Goal: Task Accomplishment & Management: Complete application form

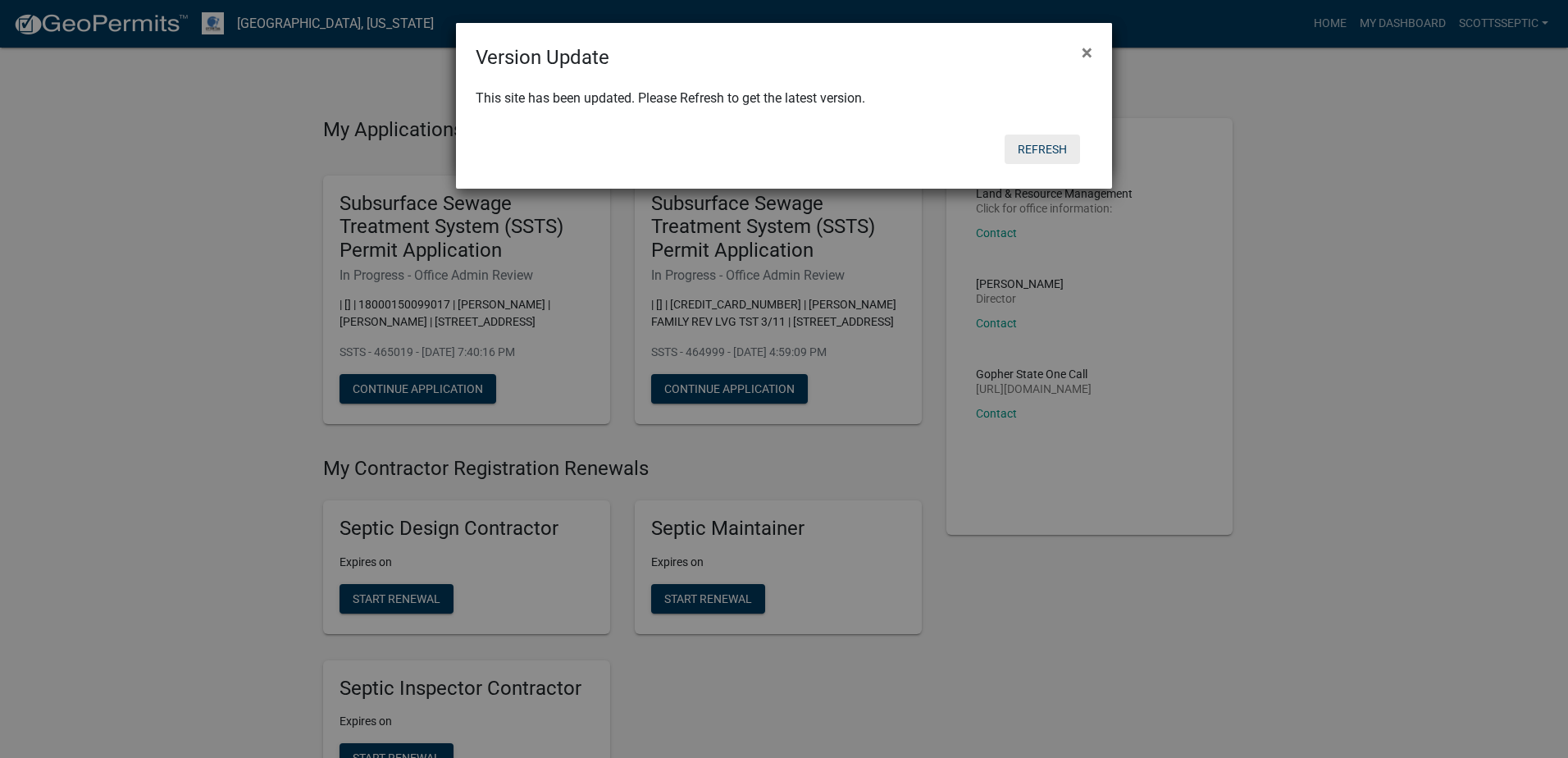
click at [1046, 148] on button "Refresh" at bounding box center [1042, 150] width 75 height 30
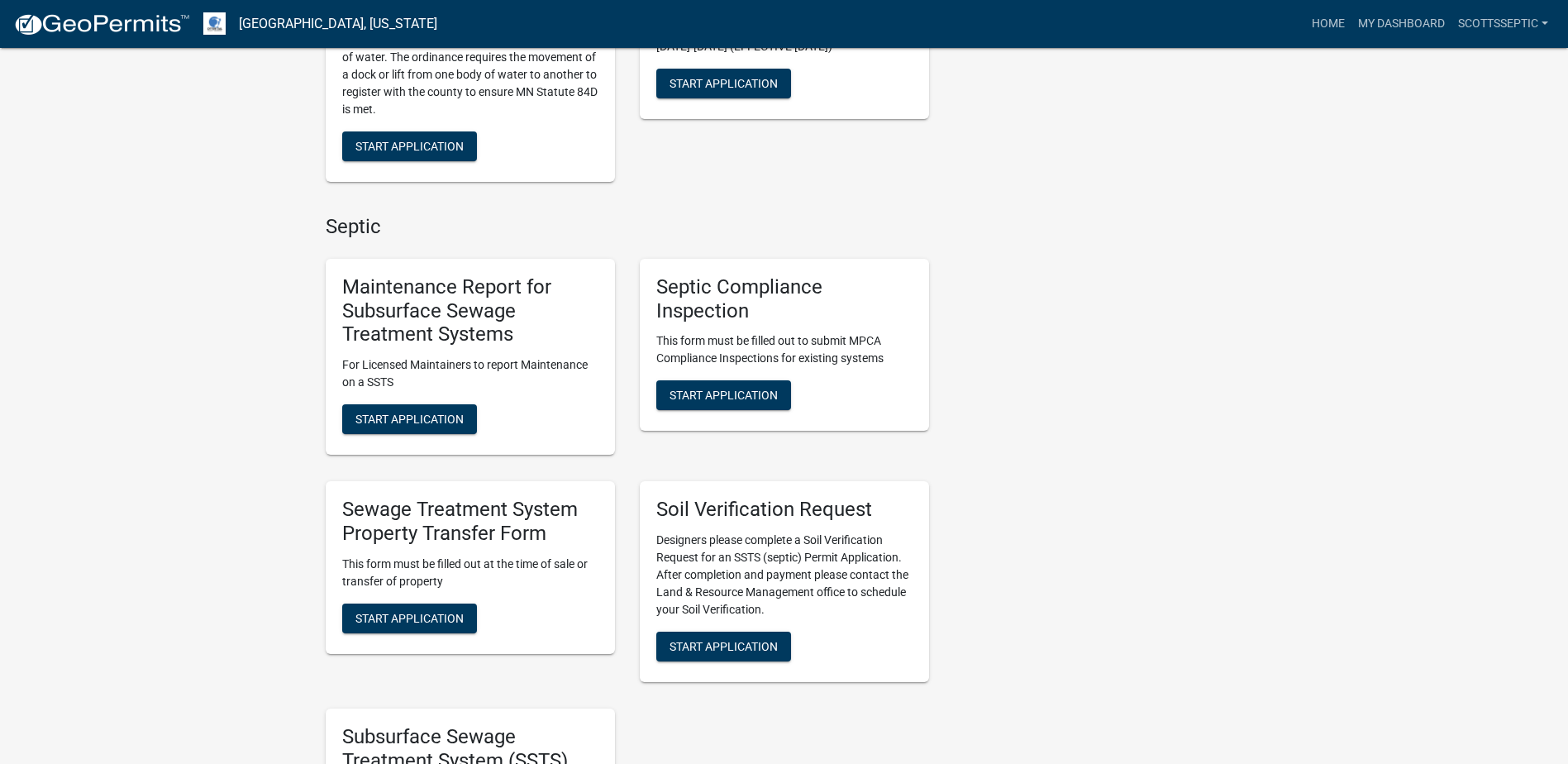
scroll to position [1075, 0]
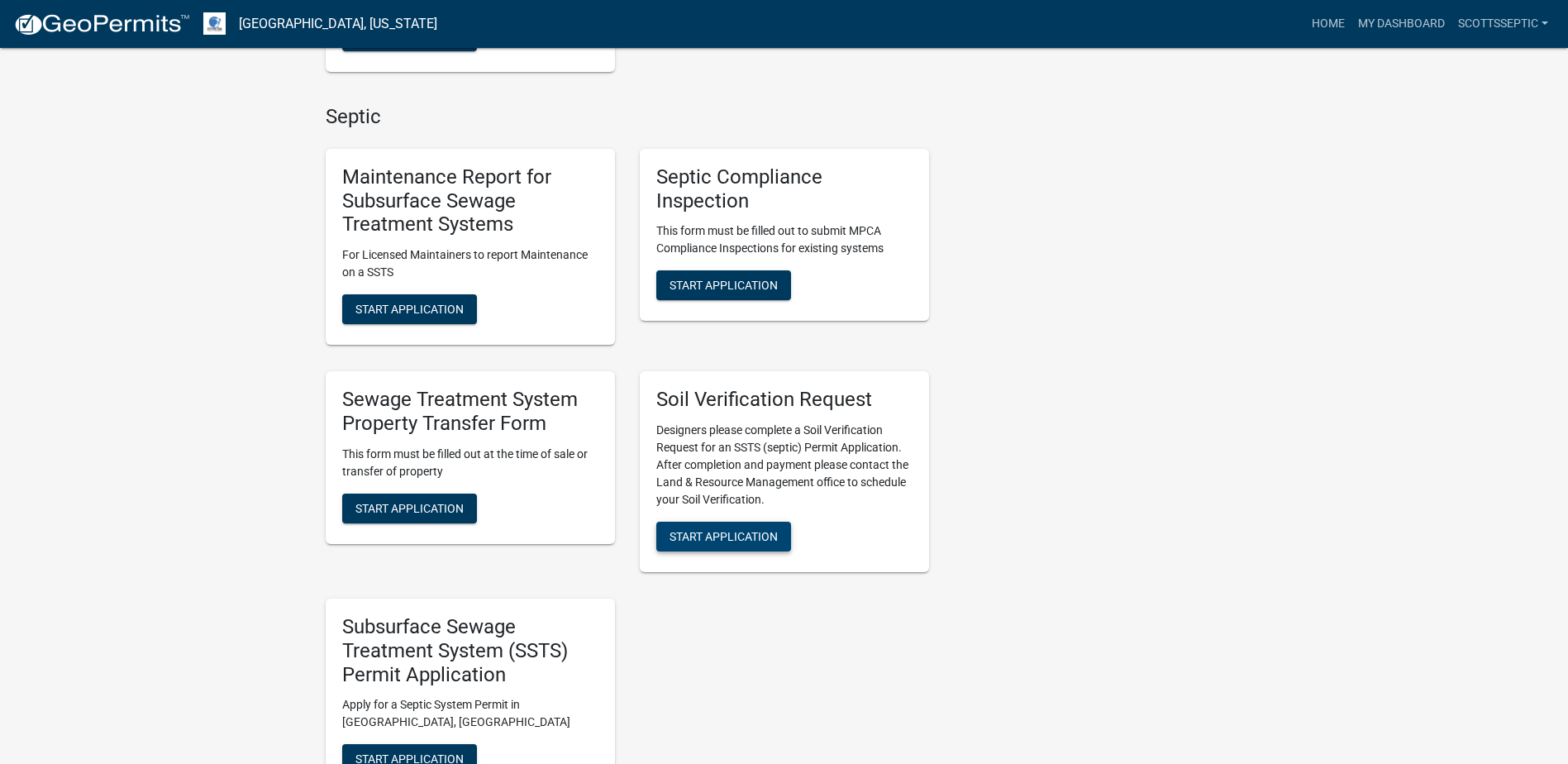
click at [697, 538] on span "Start Application" at bounding box center [724, 537] width 108 height 13
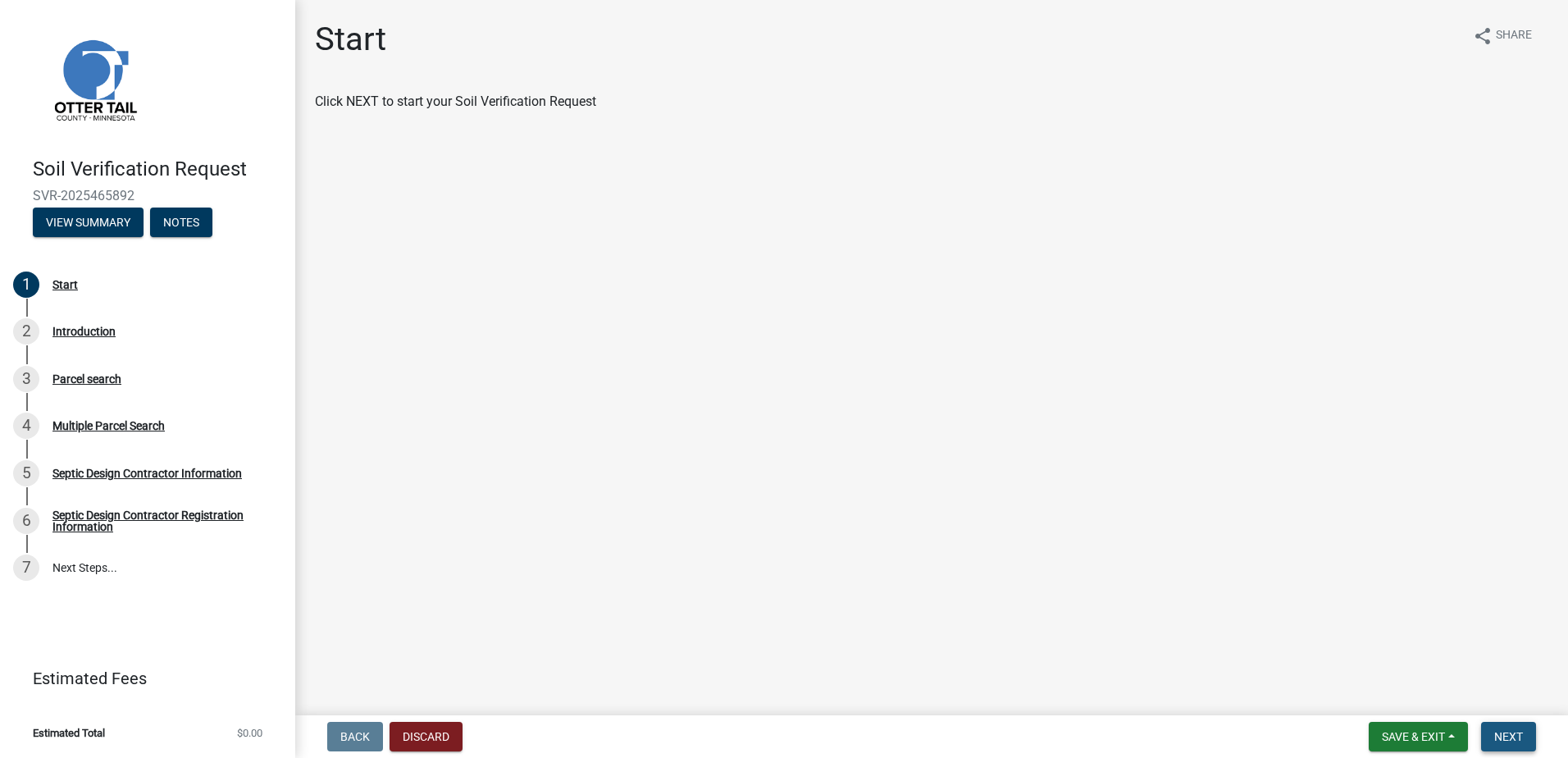
click at [1508, 737] on span "Next" at bounding box center [1508, 737] width 29 height 13
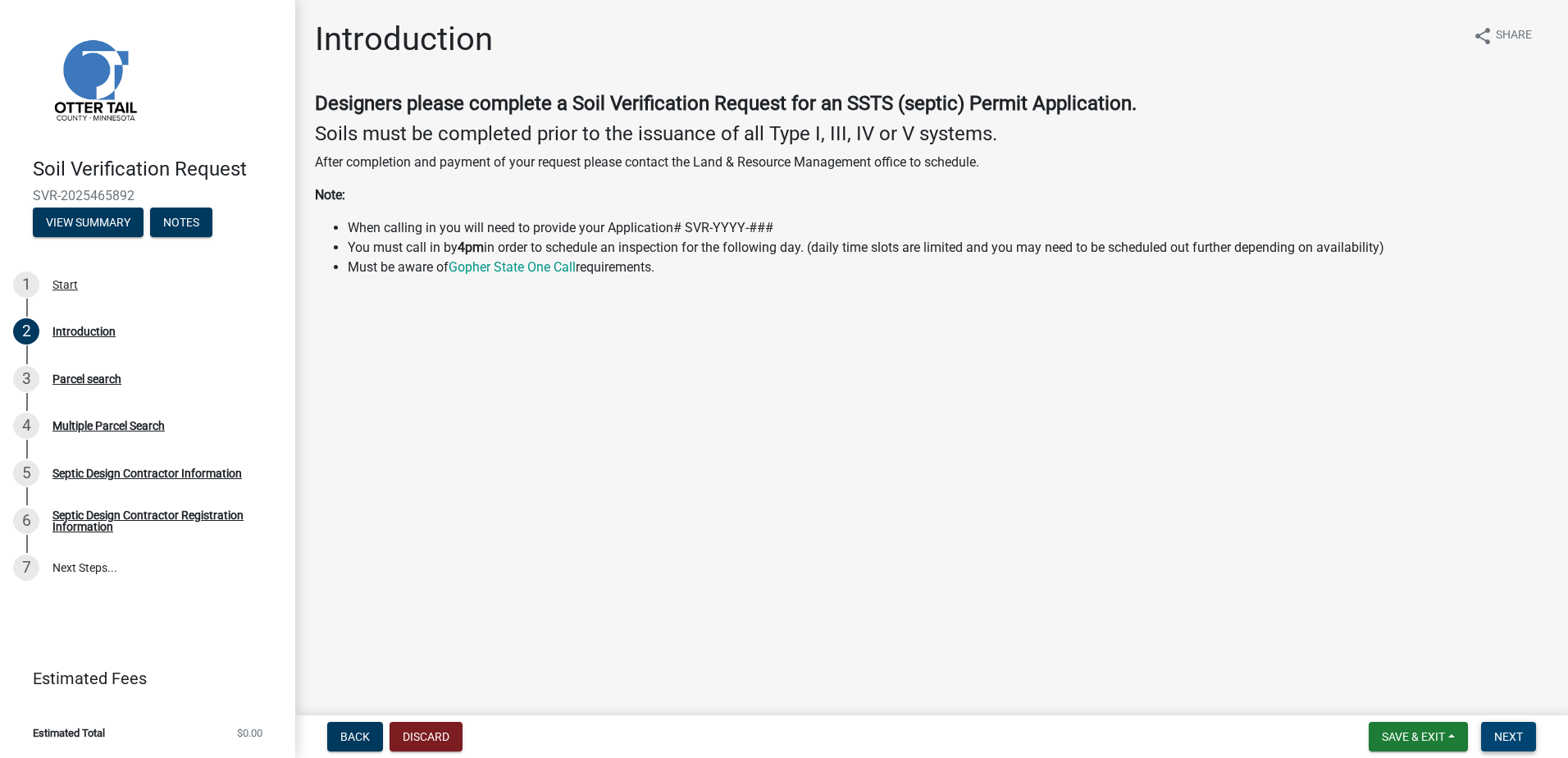
click at [1492, 734] on button "Next" at bounding box center [1508, 737] width 55 height 30
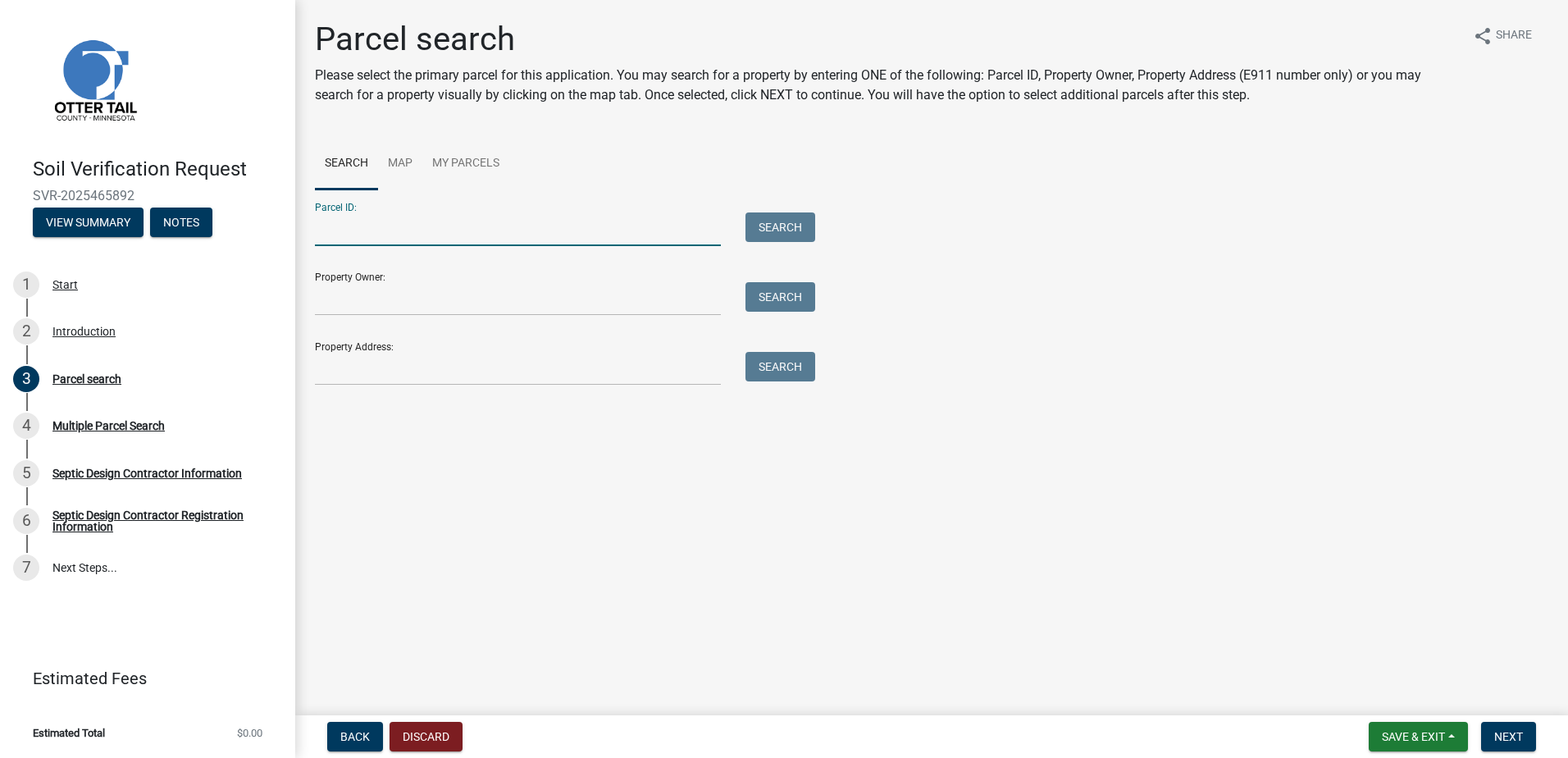
click at [338, 233] on input "Parcel ID:" at bounding box center [517, 229] width 406 height 34
type input "55000990510000"
click at [746, 222] on button "Search" at bounding box center [780, 227] width 69 height 30
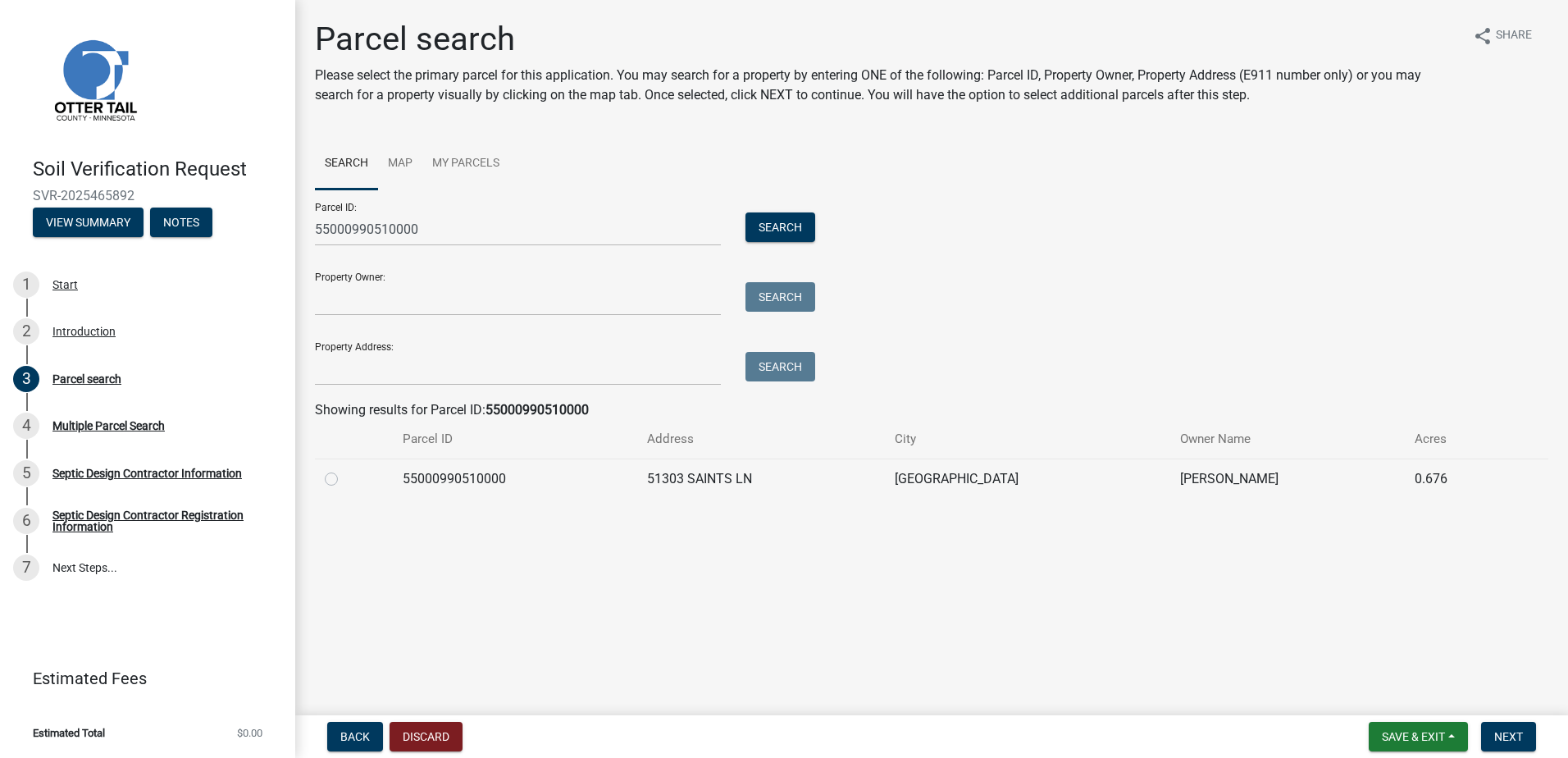
click at [345, 470] on label at bounding box center [345, 470] width 0 height 0
click at [345, 479] on input "radio" at bounding box center [350, 474] width 11 height 11
radio input "true"
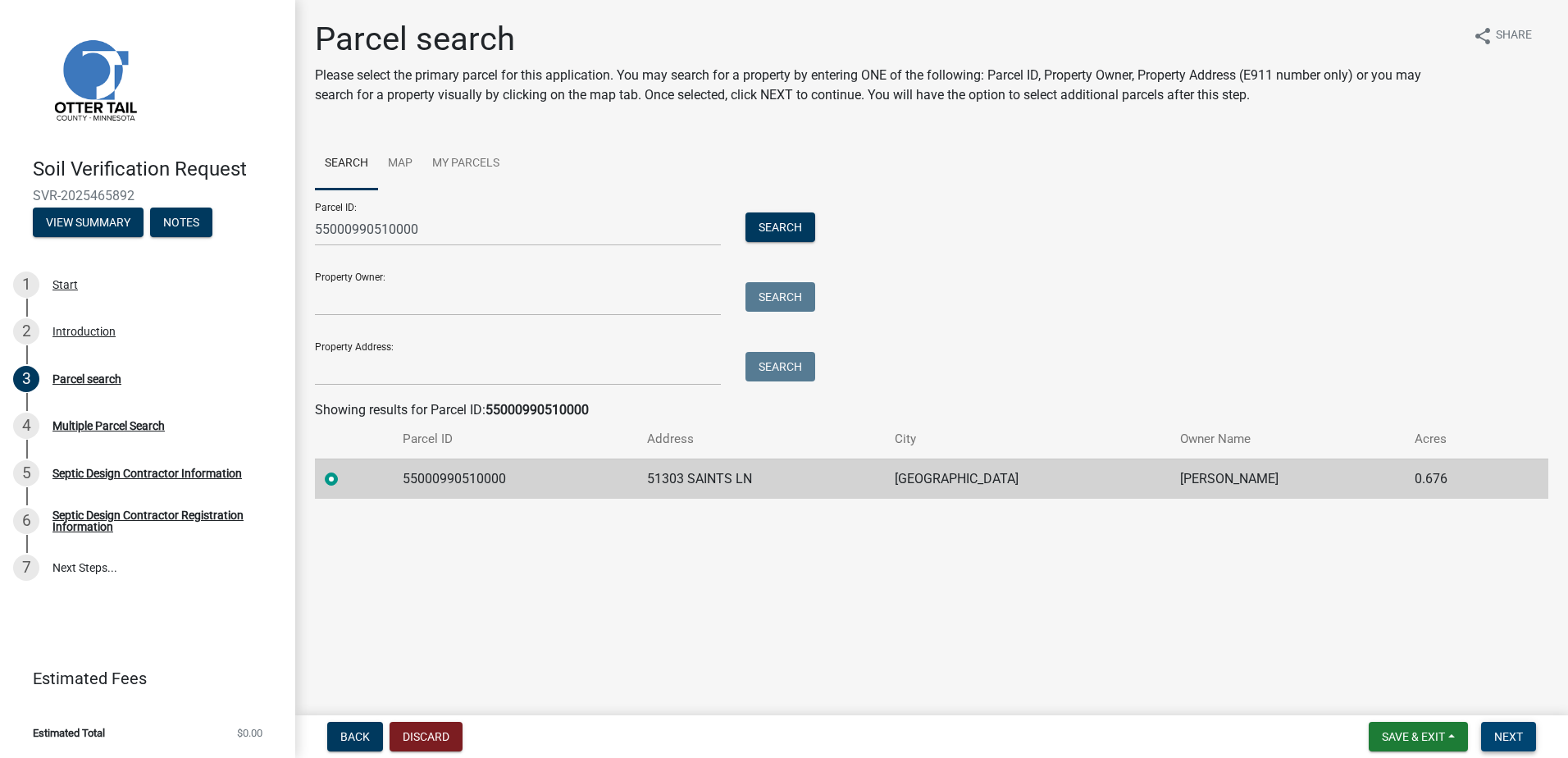
click at [1504, 733] on span "Next" at bounding box center [1508, 737] width 29 height 13
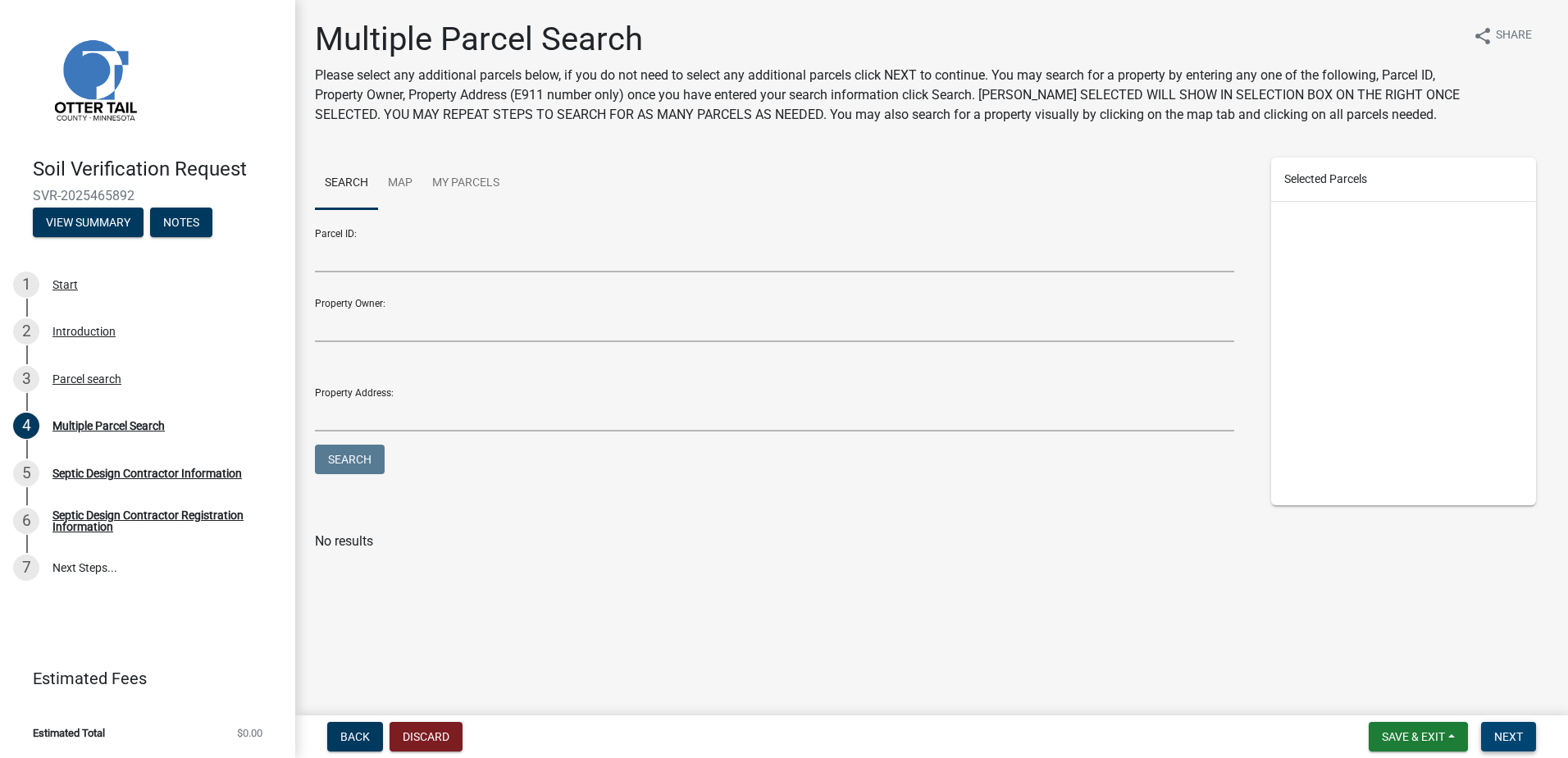
click at [1506, 735] on span "Next" at bounding box center [1508, 737] width 29 height 13
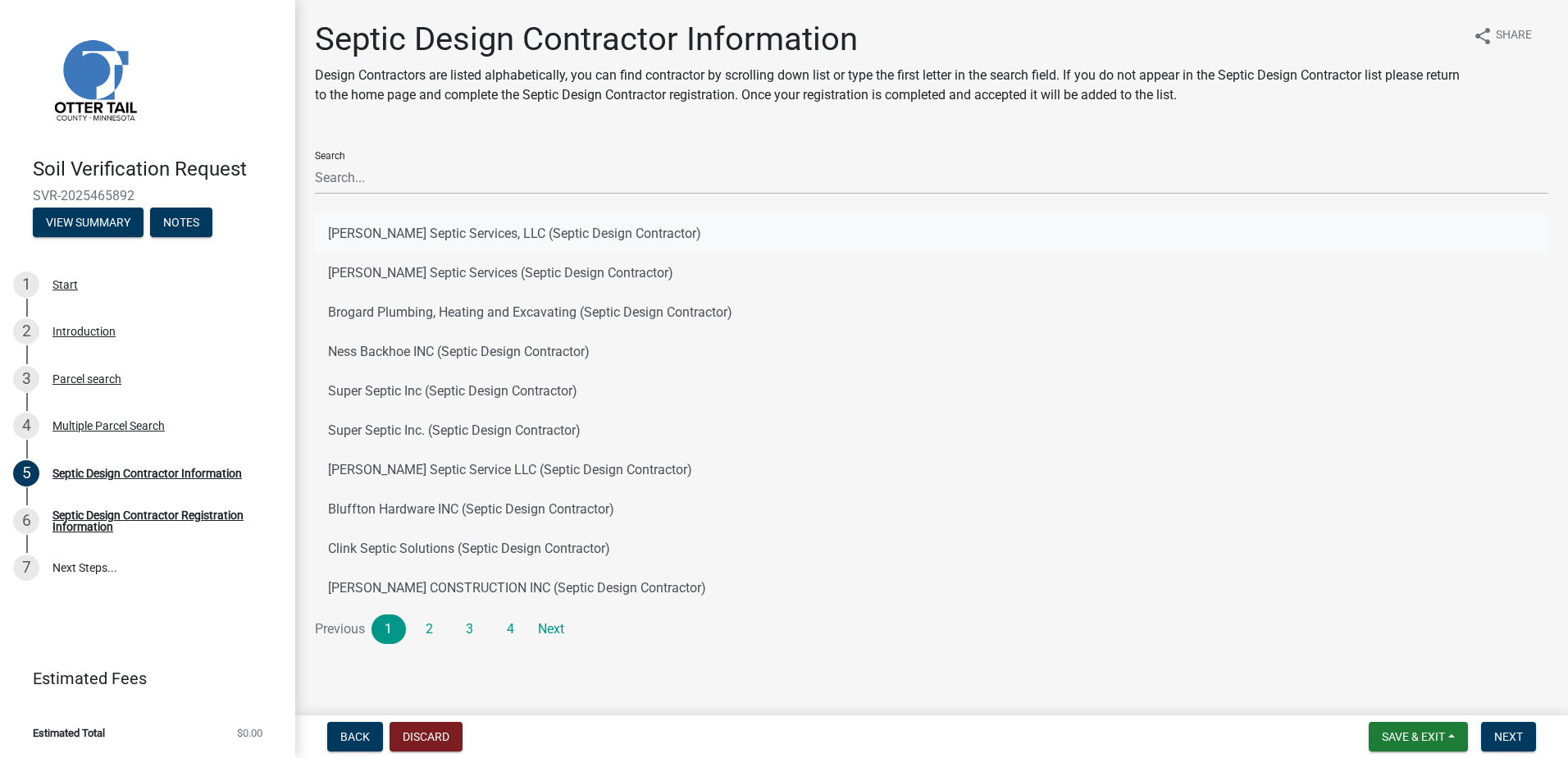
click at [417, 235] on button "[PERSON_NAME] Septic Services, LLC (Septic Design Contractor)" at bounding box center [932, 234] width 1233 height 40
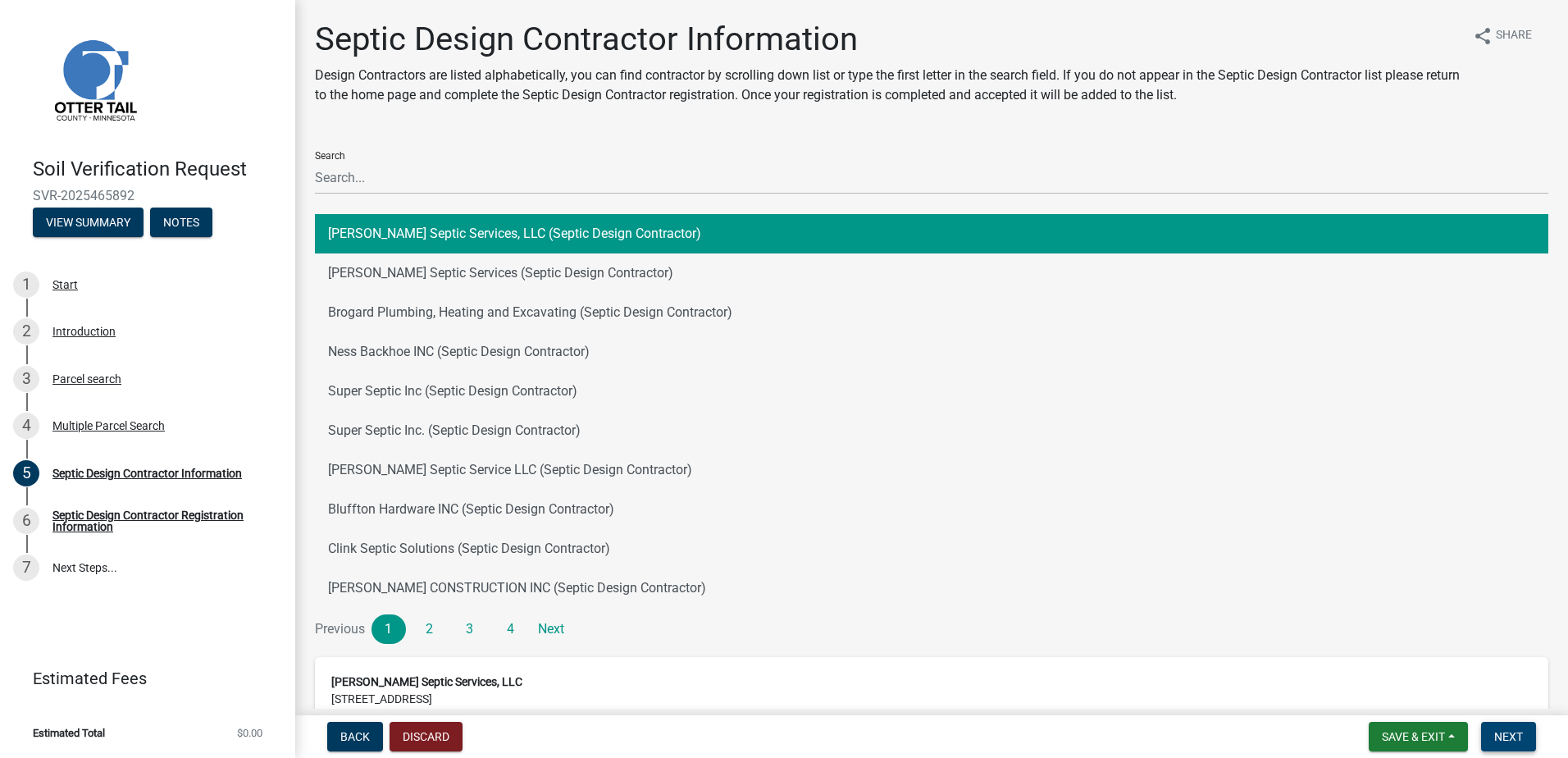
click at [1514, 736] on span "Next" at bounding box center [1508, 737] width 29 height 13
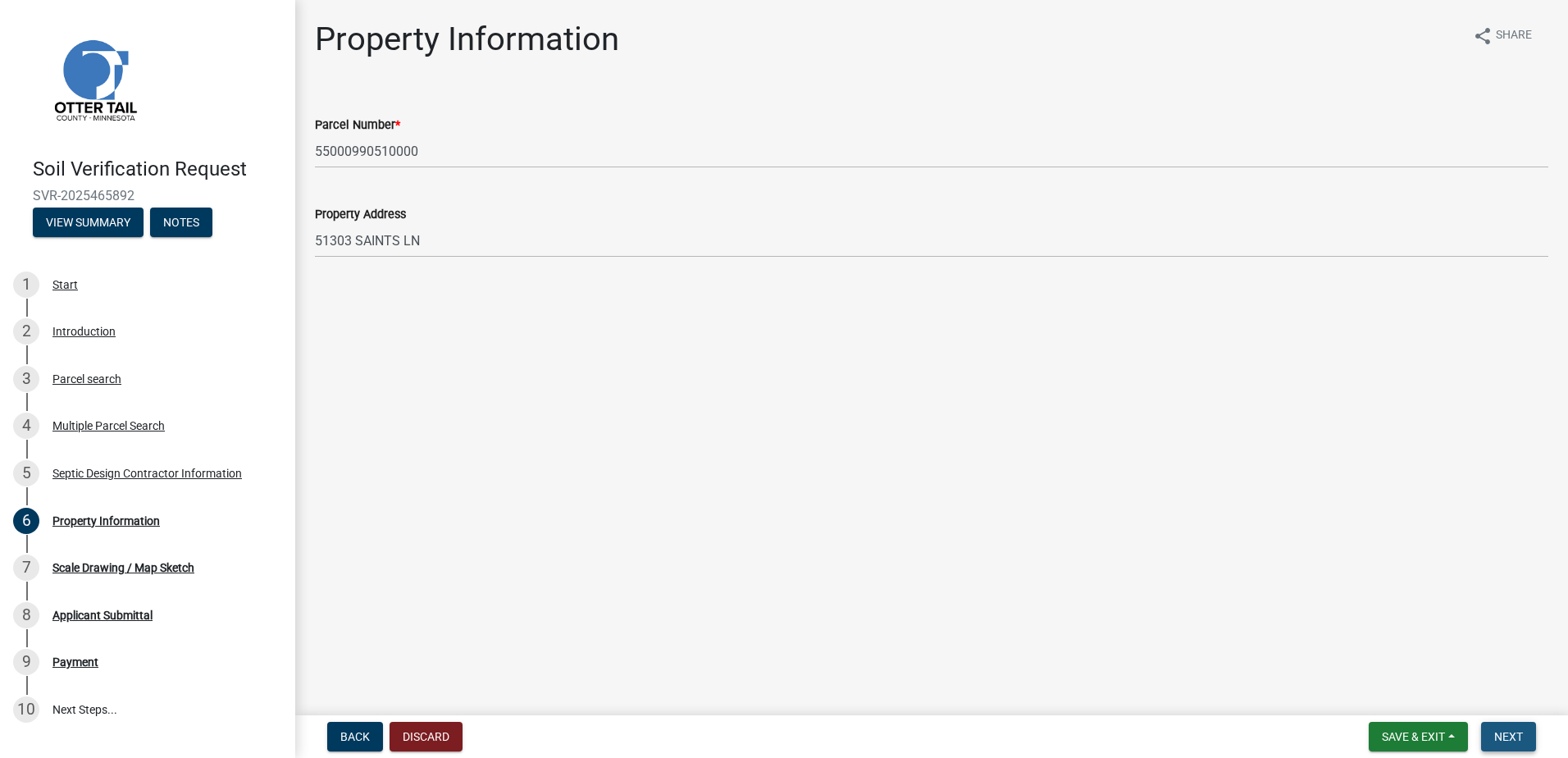
click at [1510, 737] on span "Next" at bounding box center [1508, 737] width 29 height 13
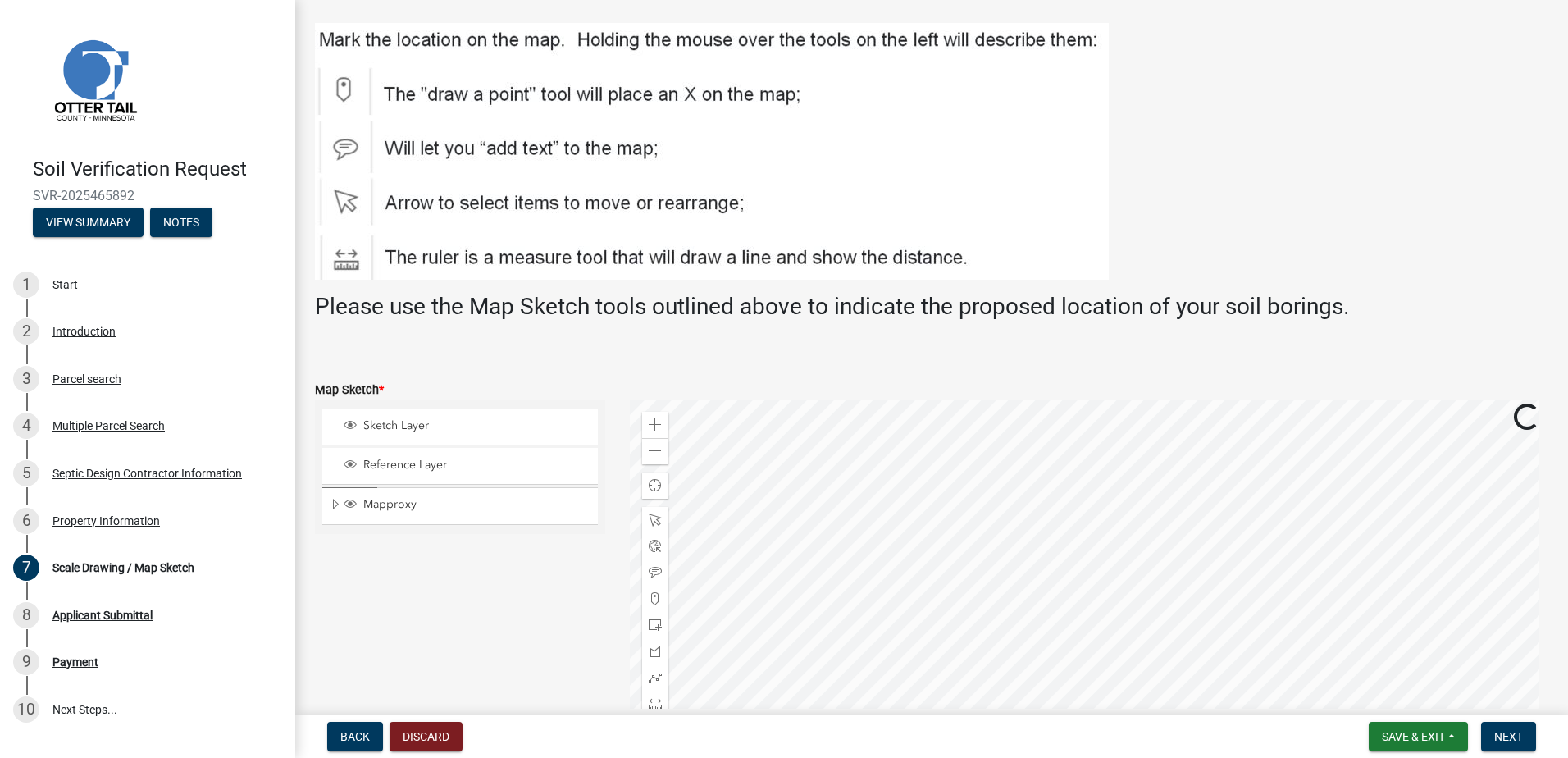
scroll to position [164, 0]
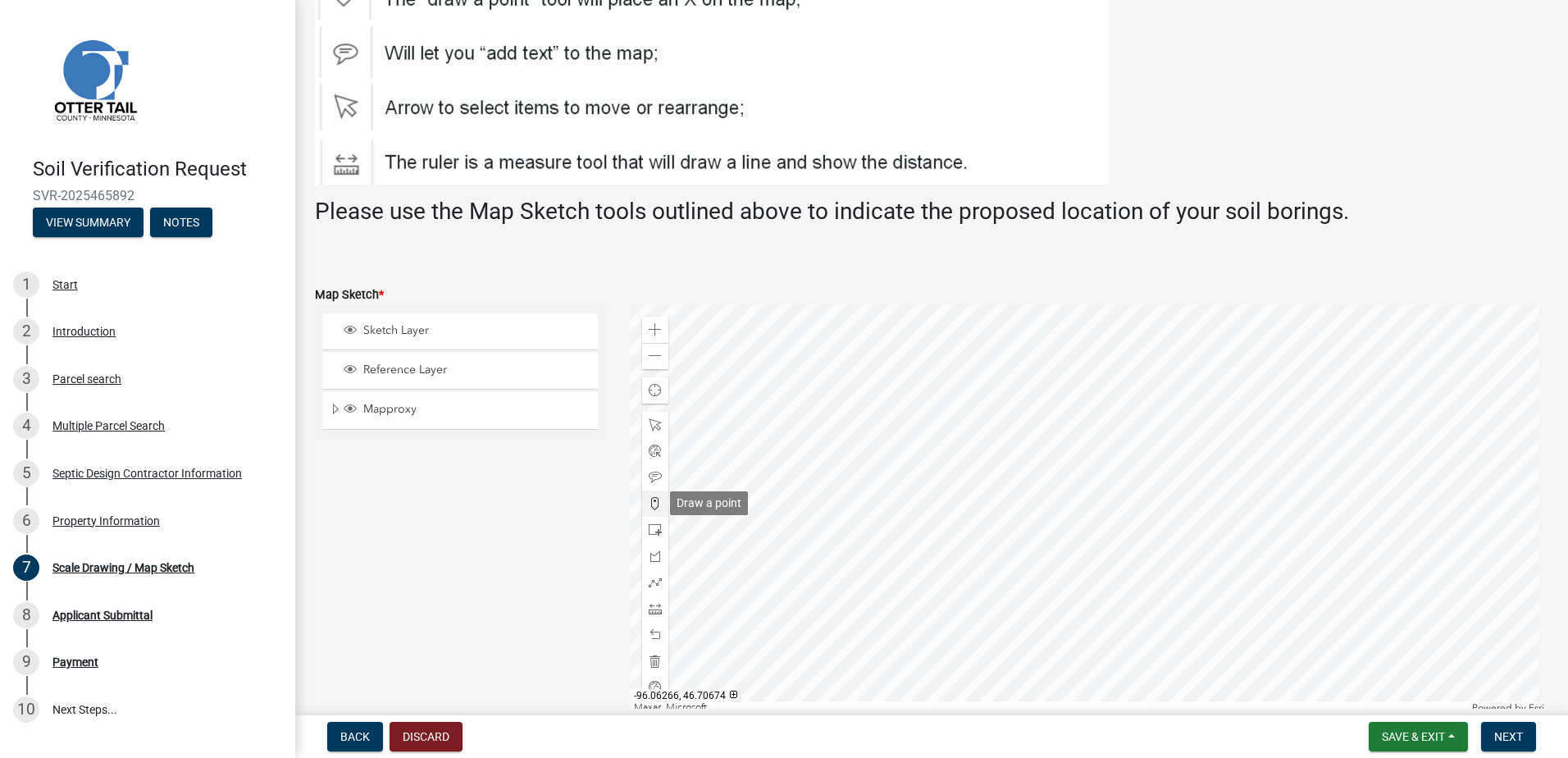
click at [649, 504] on span at bounding box center [655, 503] width 13 height 13
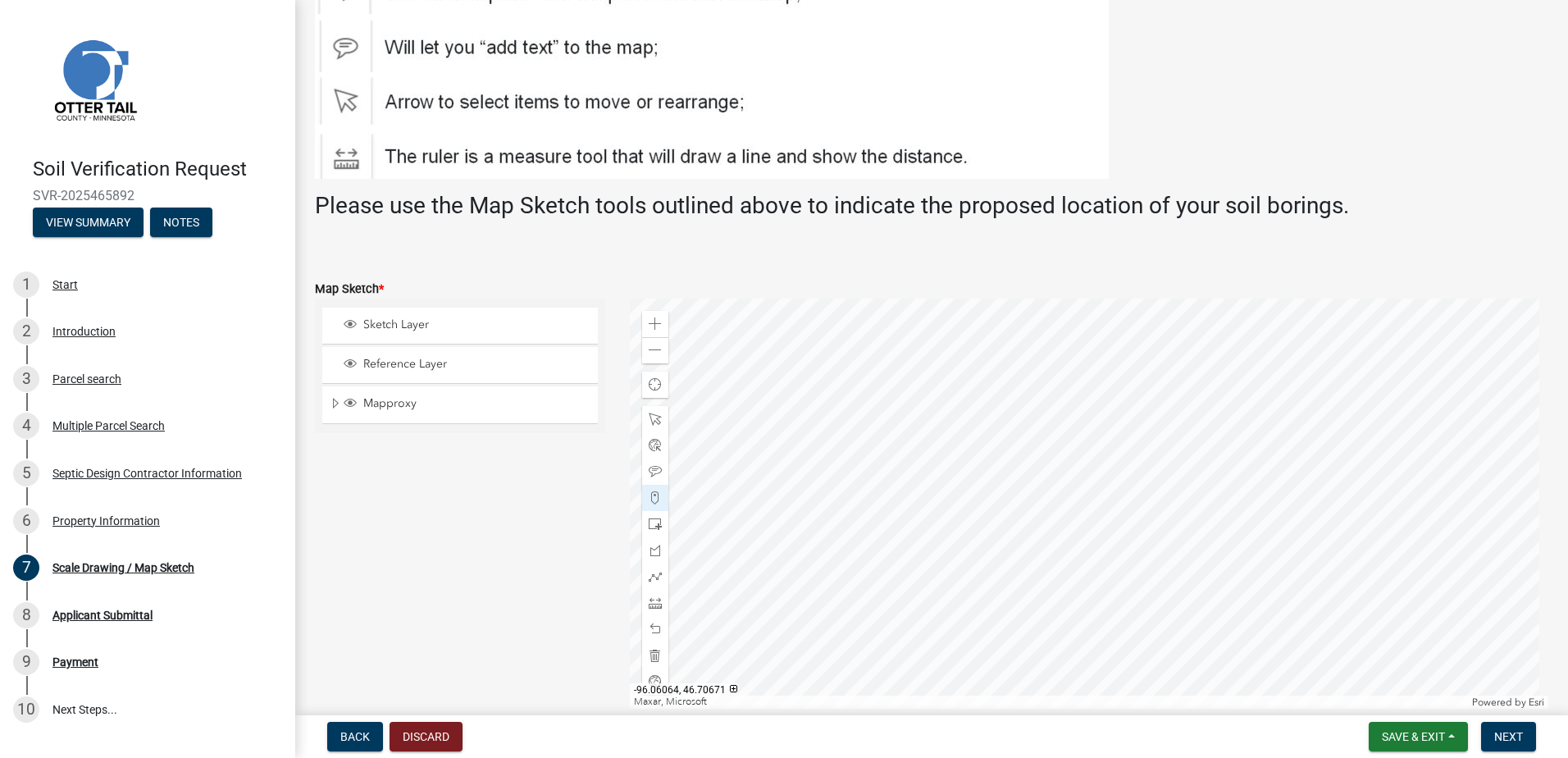
click at [1122, 481] on div at bounding box center [1089, 503] width 919 height 410
click at [658, 350] on span at bounding box center [655, 350] width 13 height 13
click at [650, 322] on span at bounding box center [655, 324] width 13 height 13
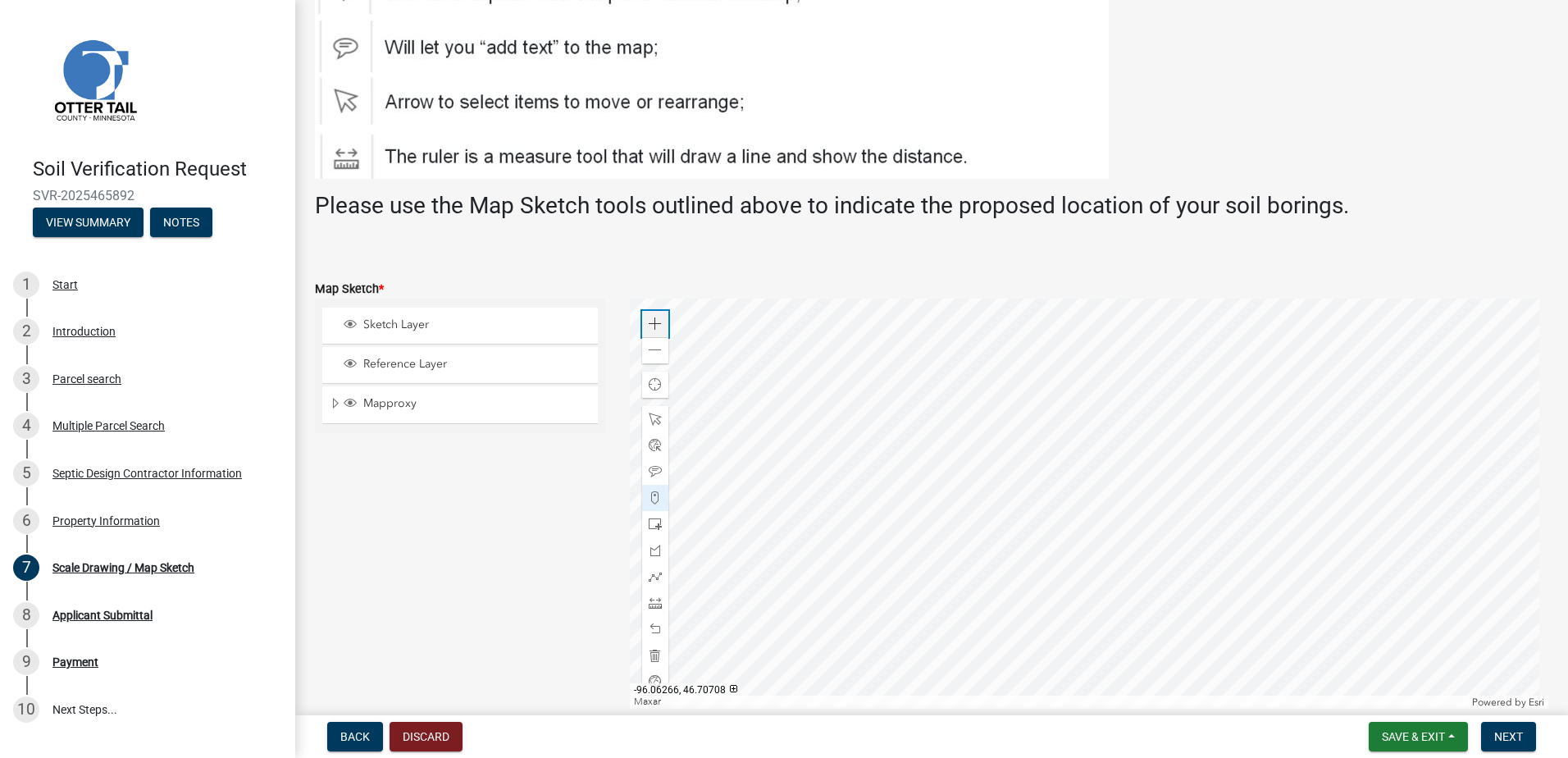
click at [650, 322] on span at bounding box center [655, 324] width 13 height 13
click at [1498, 732] on span "Next" at bounding box center [1508, 737] width 29 height 13
click at [1497, 738] on span "Next" at bounding box center [1508, 737] width 29 height 13
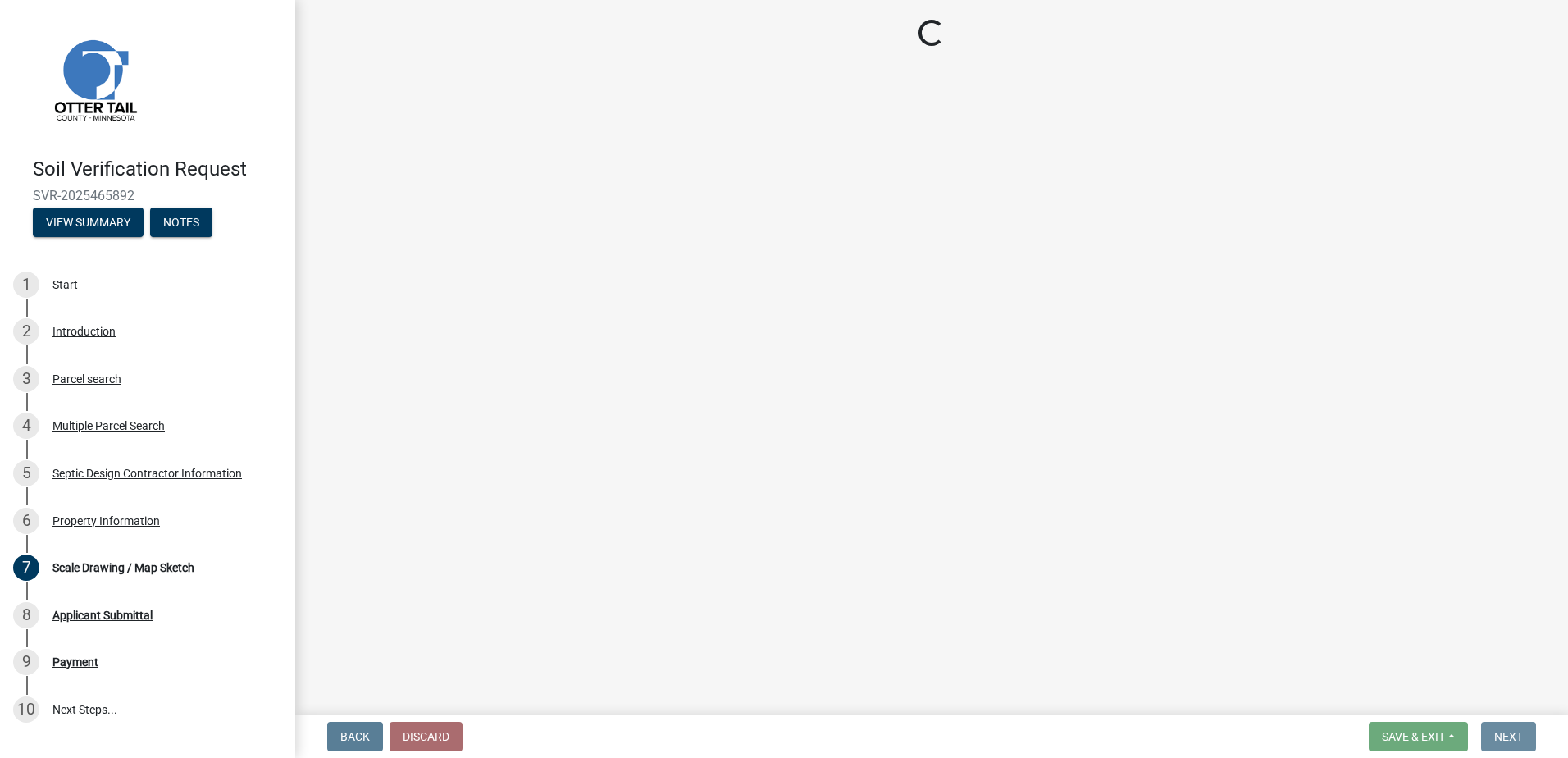
scroll to position [0, 0]
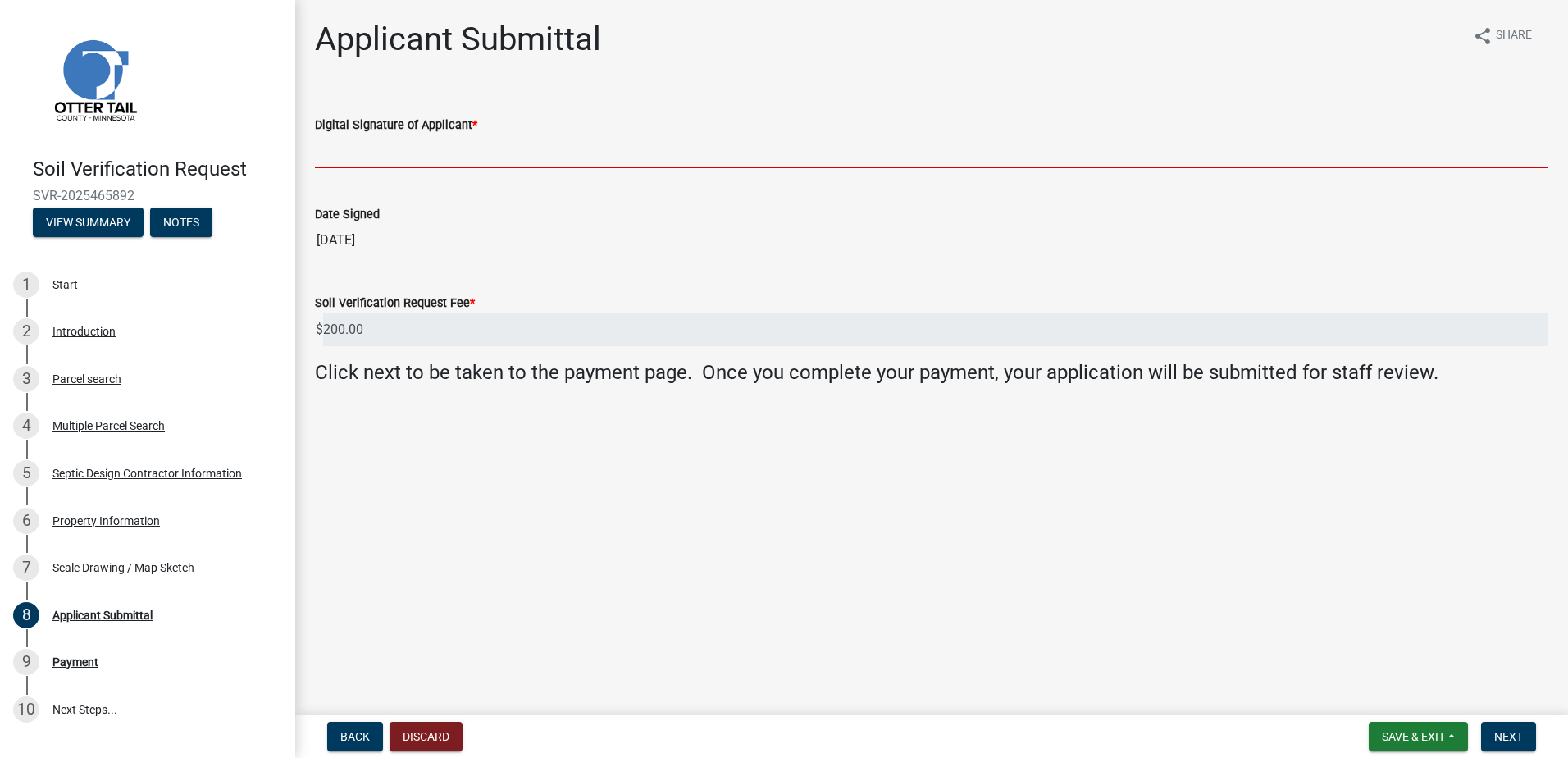
click at [351, 148] on input "Digital Signature of Applicant *" at bounding box center [932, 151] width 1233 height 34
type input "[PERSON_NAME]"
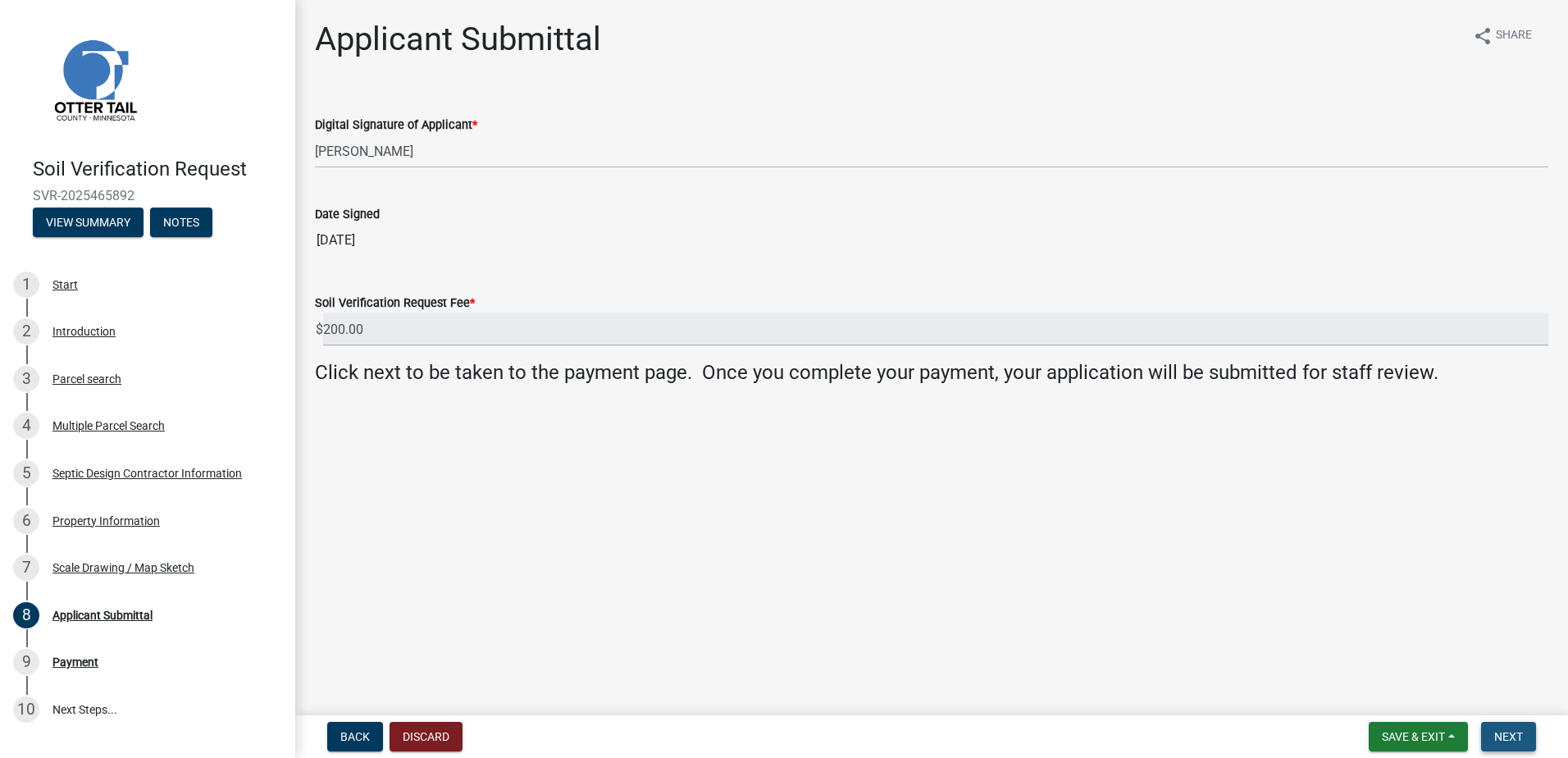
drag, startPoint x: 1510, startPoint y: 737, endPoint x: 1502, endPoint y: 732, distance: 9.4
click at [1508, 737] on span "Next" at bounding box center [1508, 737] width 29 height 13
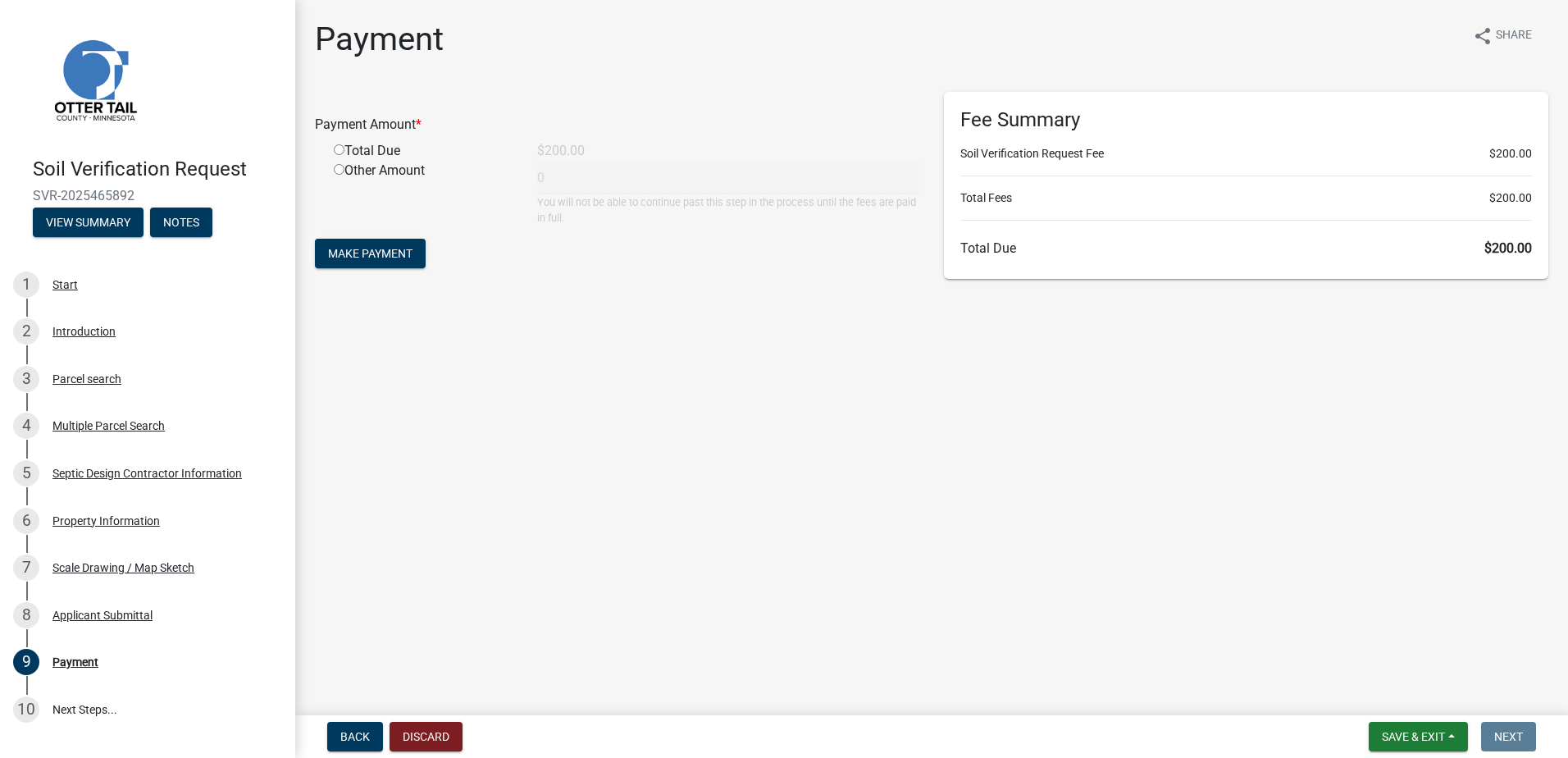
click at [339, 146] on input "radio" at bounding box center [339, 150] width 11 height 11
radio input "true"
type input "200"
click at [362, 252] on span "Make Payment" at bounding box center [370, 254] width 84 height 13
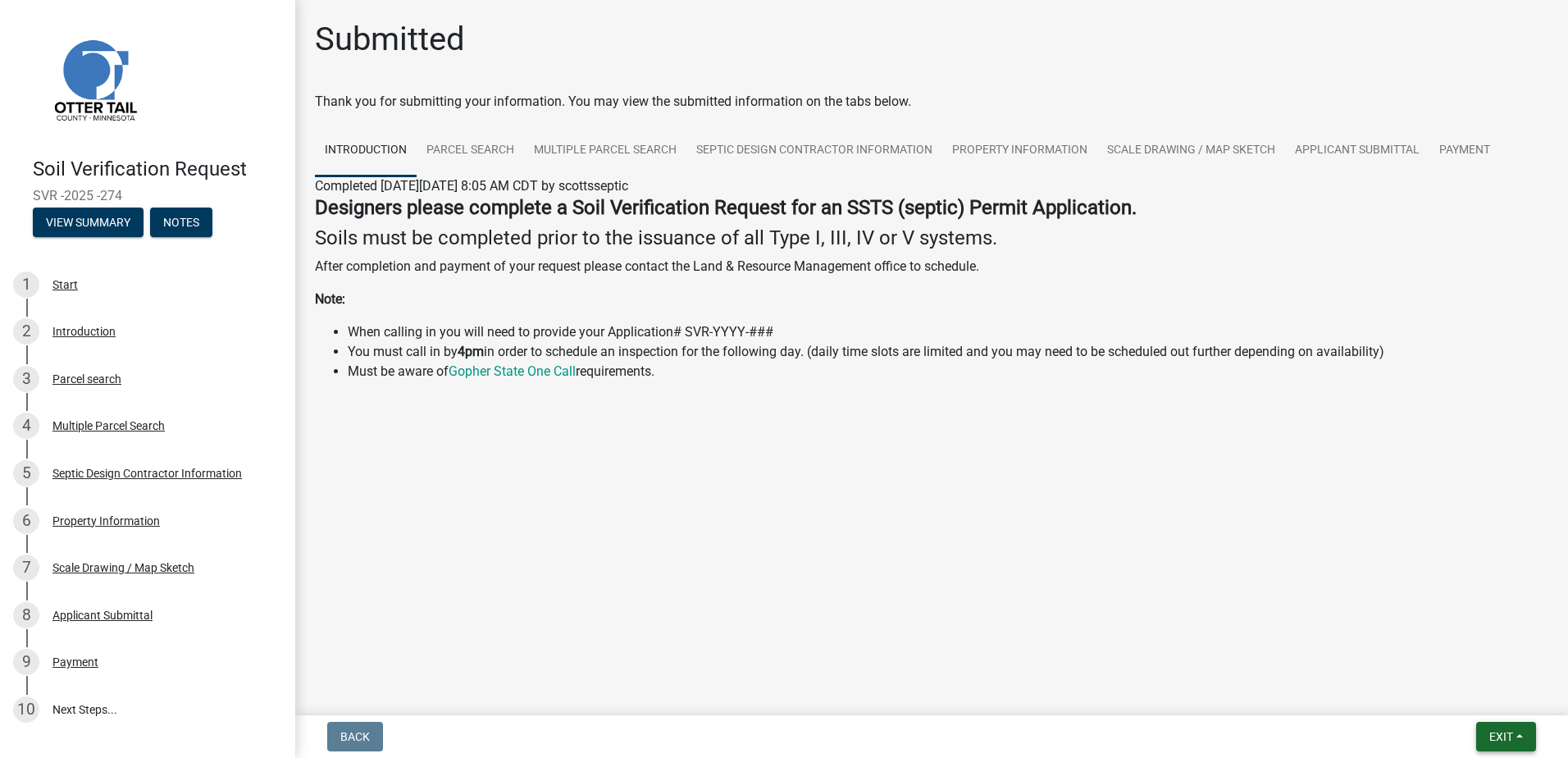
click at [1515, 743] on button "Exit" at bounding box center [1506, 737] width 60 height 30
click at [1474, 688] on button "Save & Exit" at bounding box center [1470, 694] width 131 height 40
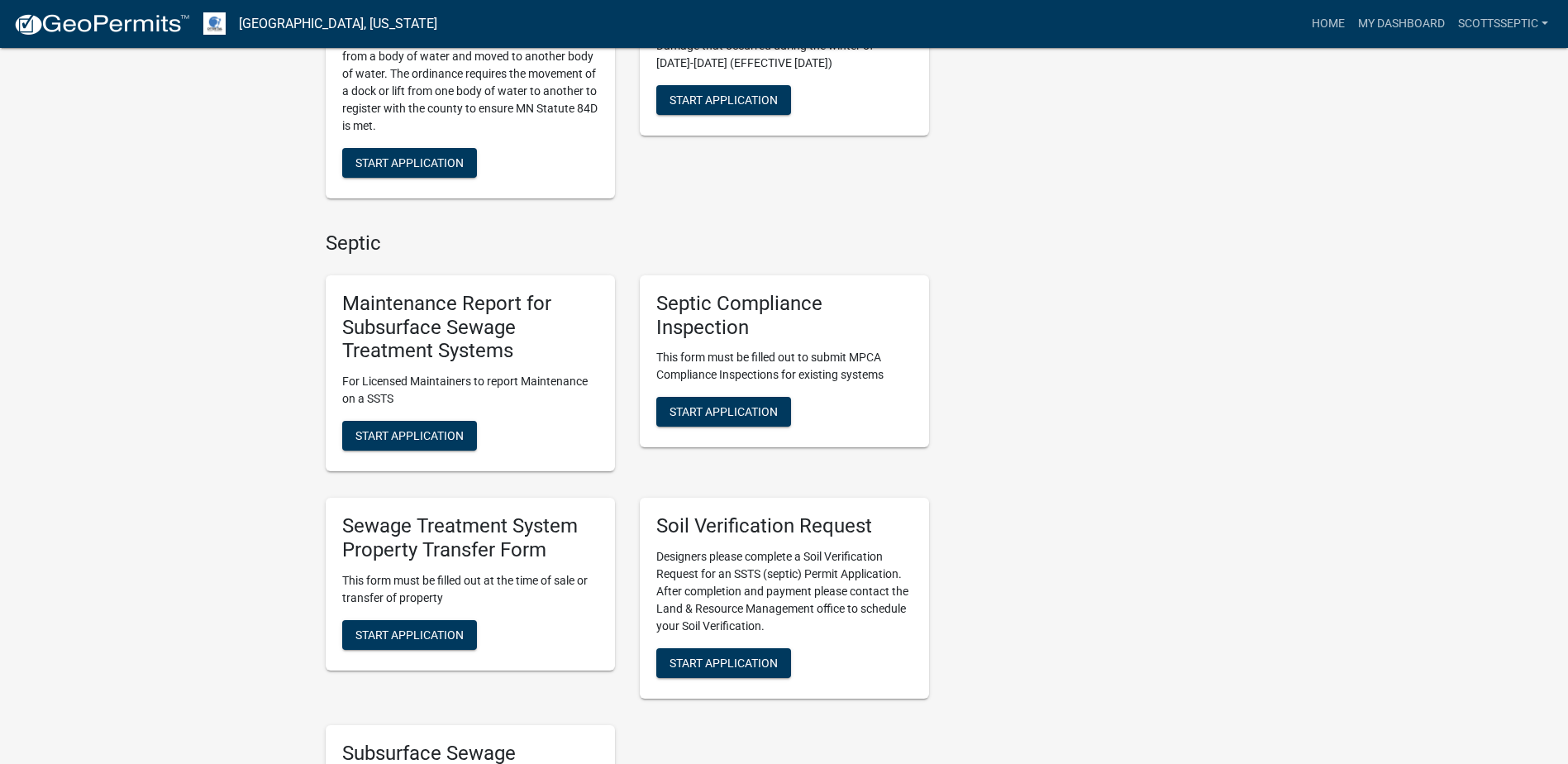
scroll to position [992, 0]
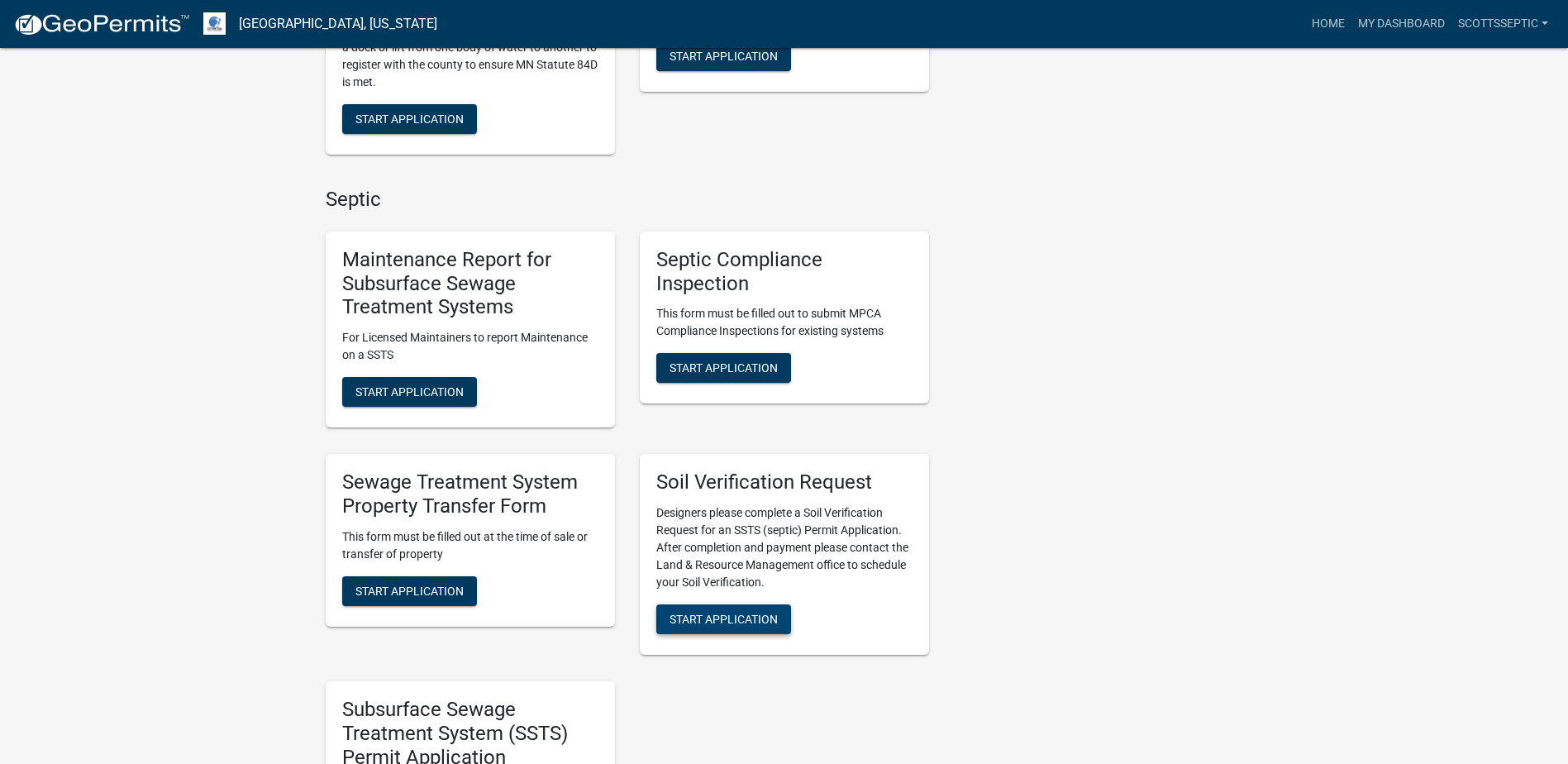
click at [717, 617] on span "Start Application" at bounding box center [724, 619] width 108 height 13
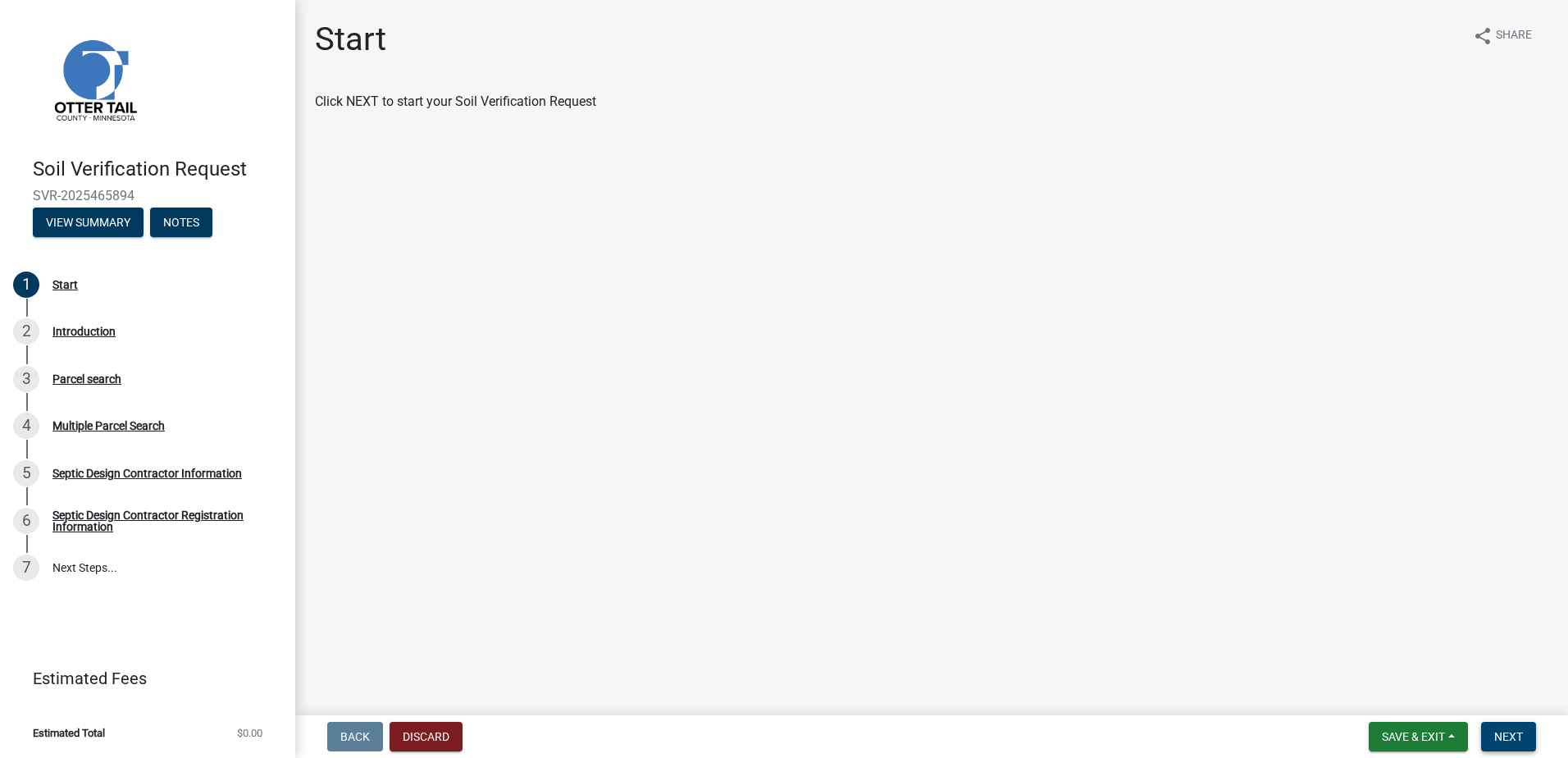
click at [1502, 735] on span "Next" at bounding box center [1508, 737] width 29 height 13
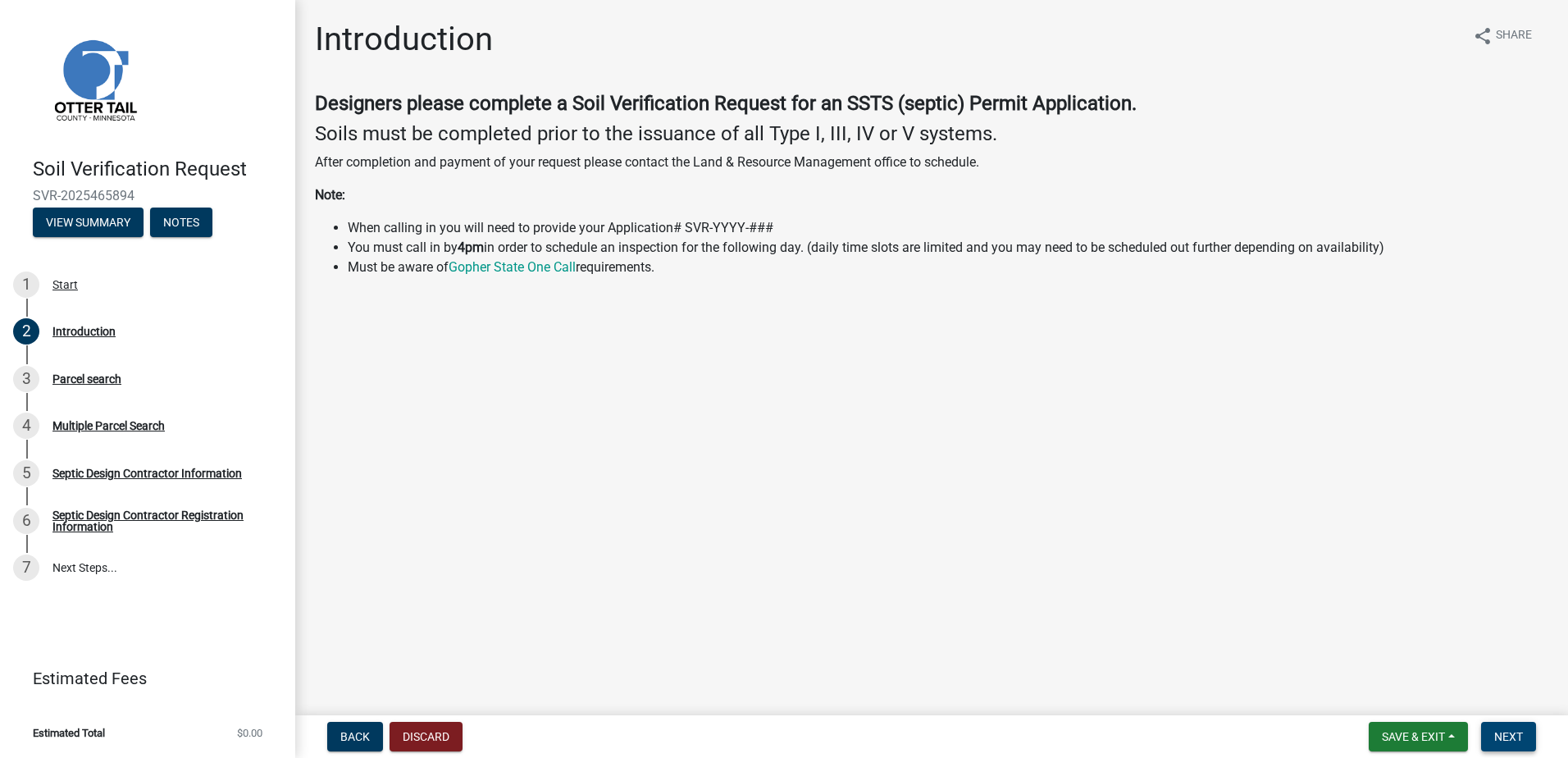
click at [1518, 739] on span "Next" at bounding box center [1508, 737] width 29 height 13
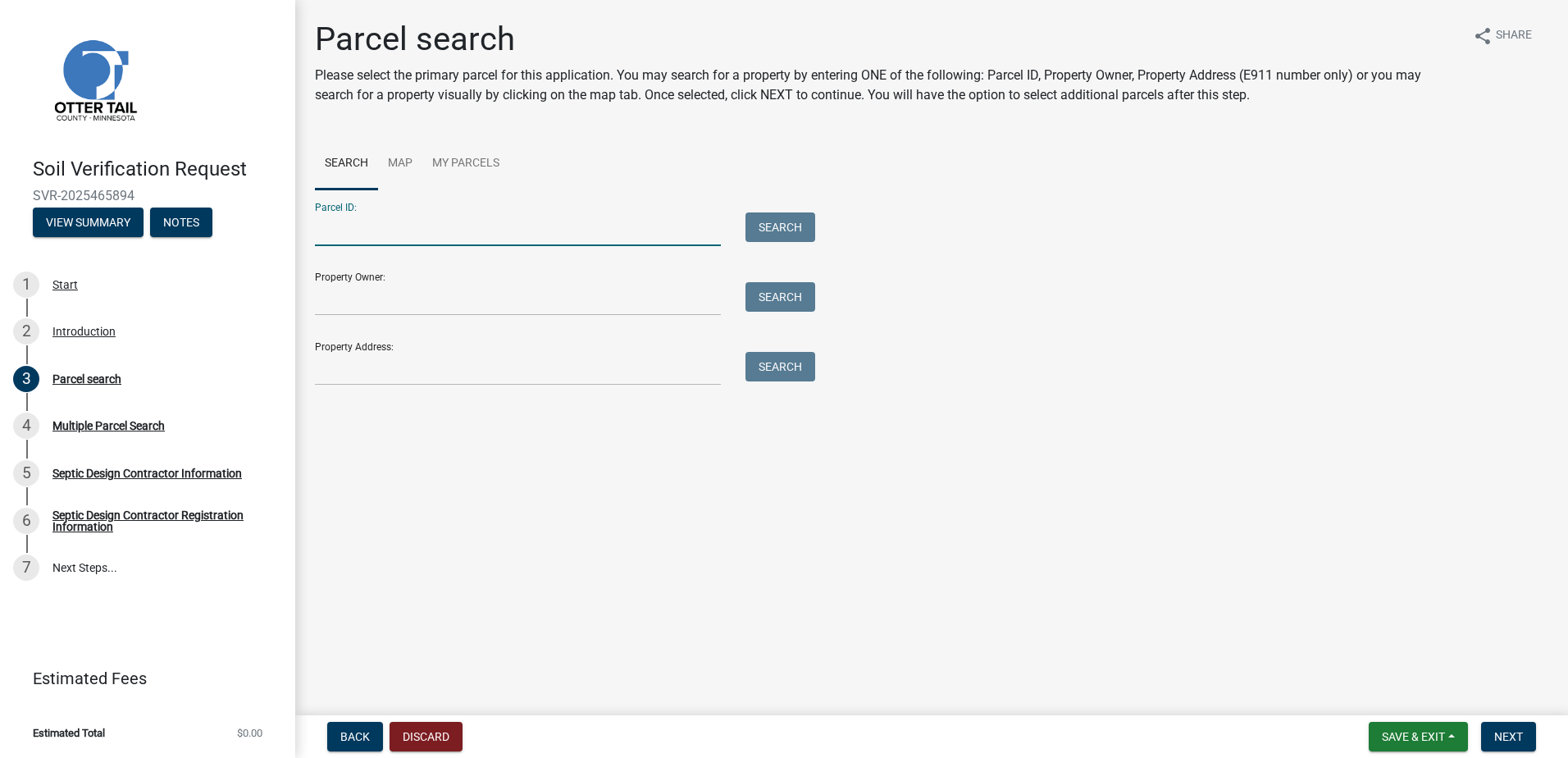
drag, startPoint x: 344, startPoint y: 228, endPoint x: 352, endPoint y: 227, distance: 8.1
click at [345, 228] on input "Parcel ID:" at bounding box center [517, 229] width 406 height 34
type input "17000990784000"
click at [779, 226] on button "Search" at bounding box center [780, 227] width 69 height 30
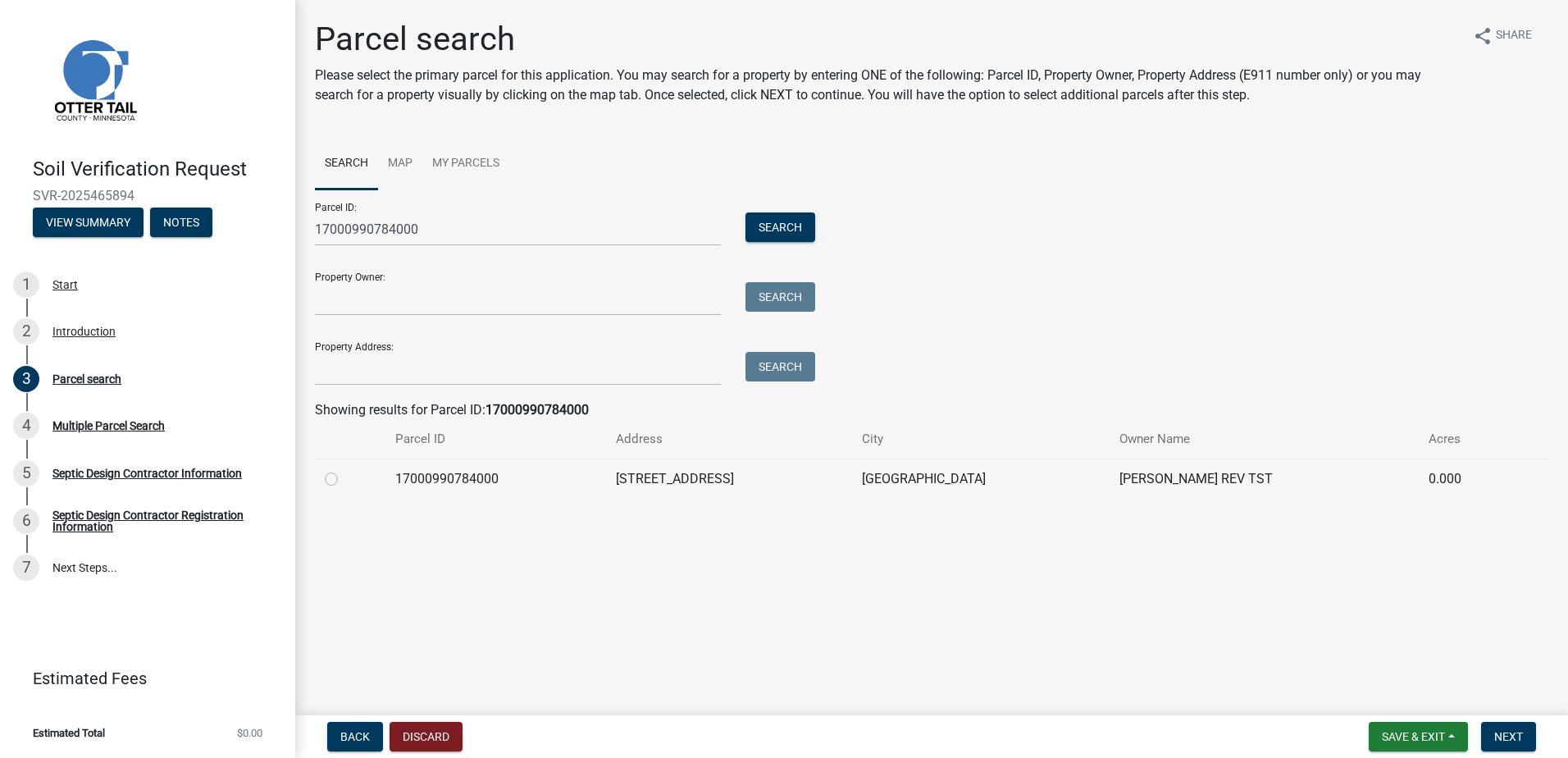
click at [345, 470] on label at bounding box center [345, 470] width 0 height 0
click at [345, 479] on input "radio" at bounding box center [350, 474] width 11 height 11
radio input "true"
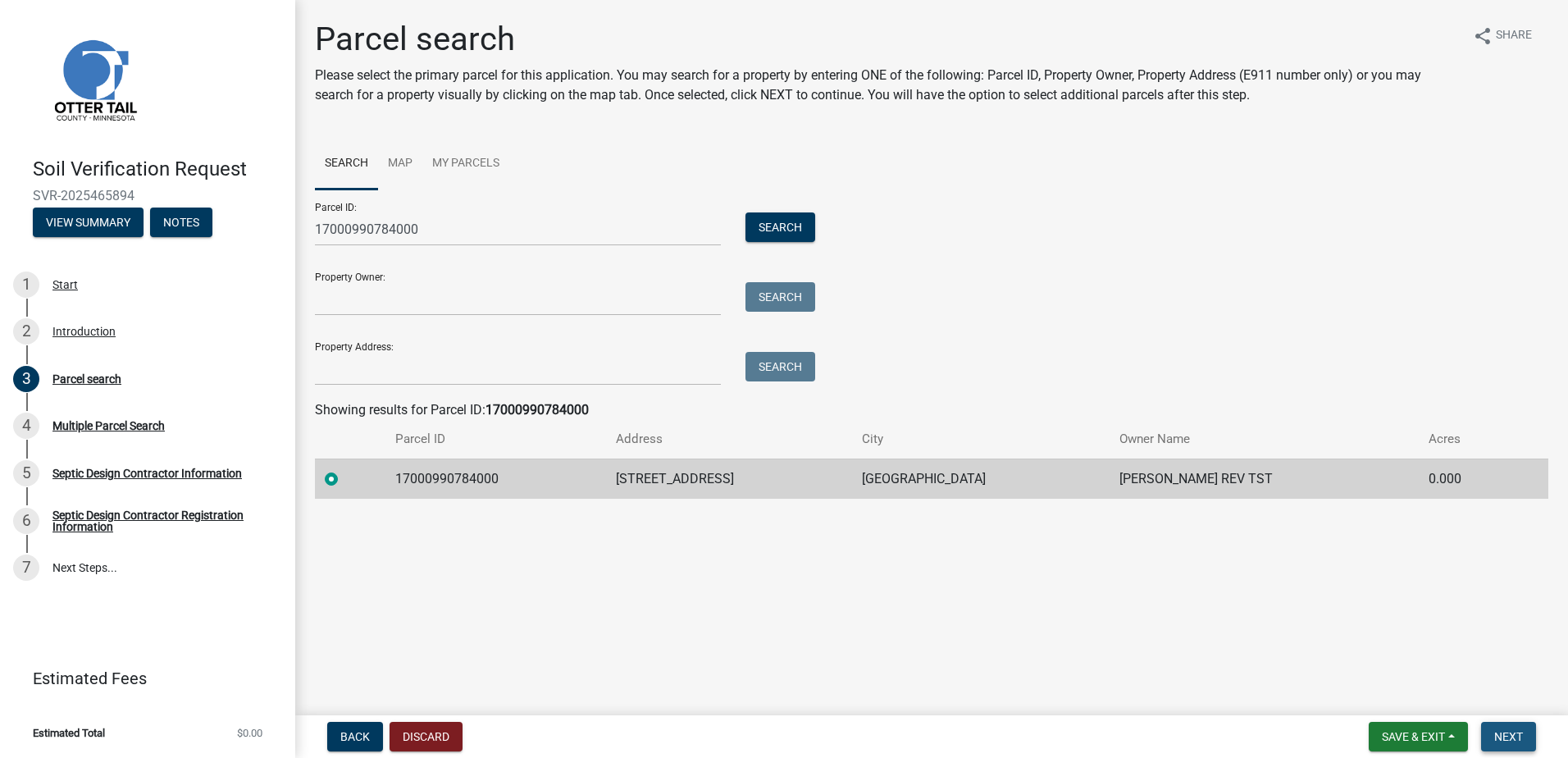
click at [1503, 733] on span "Next" at bounding box center [1508, 737] width 29 height 13
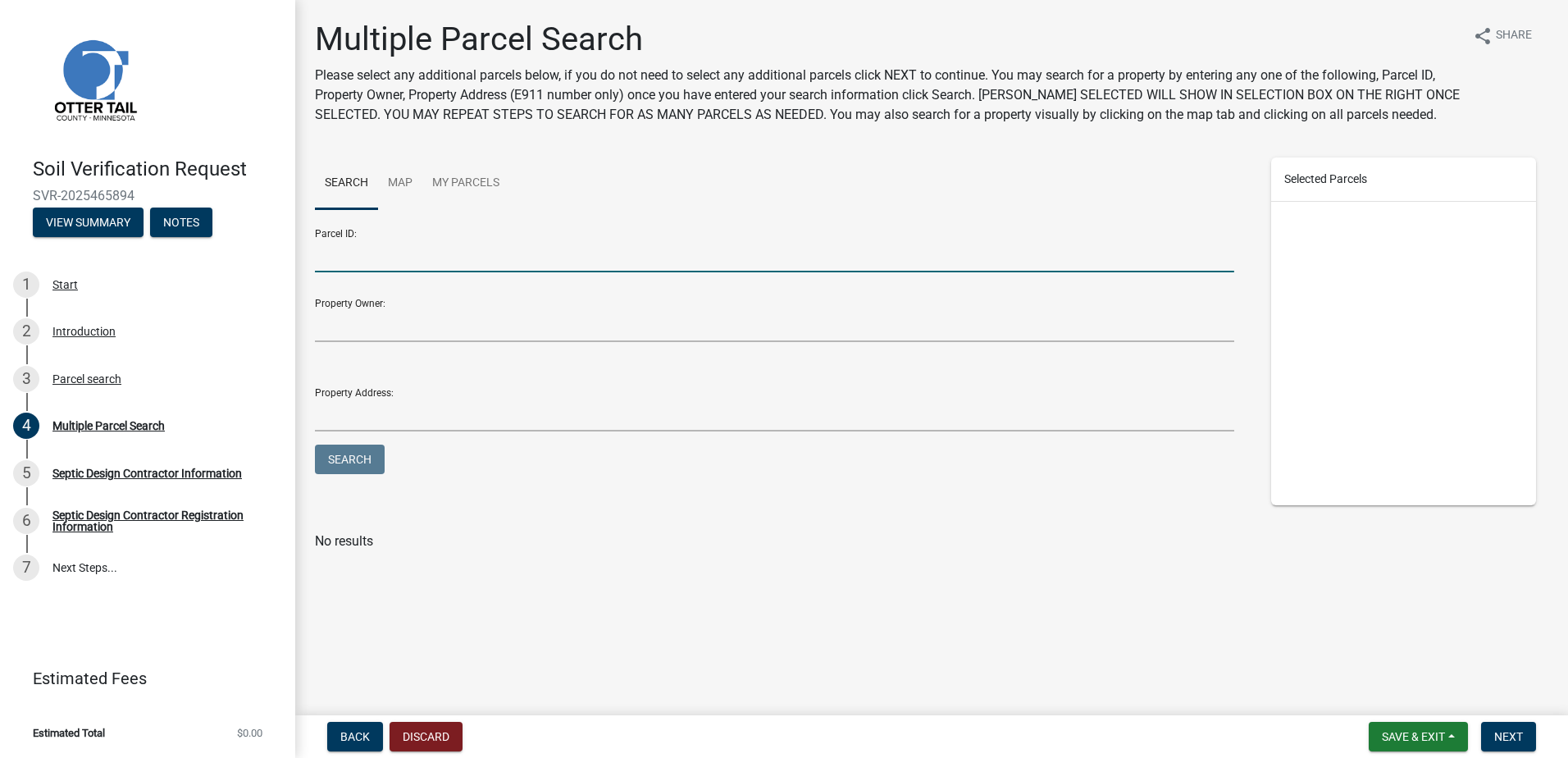
click at [404, 260] on input "Parcel ID:" at bounding box center [774, 255] width 919 height 34
type input "17000991329003"
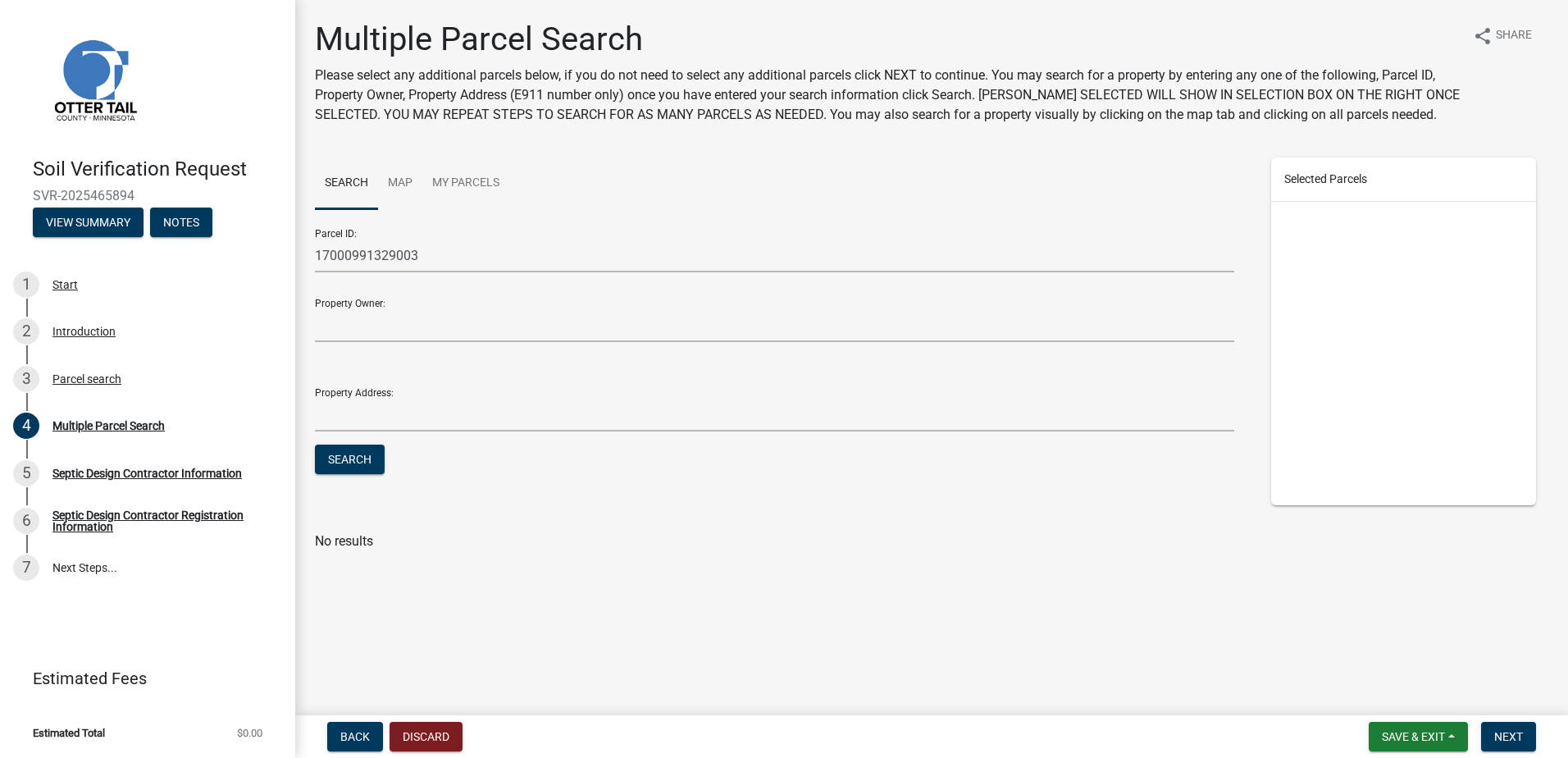
click at [390, 453] on form "Parcel ID: 17000991329003 Property Owner: Property Address: Search" at bounding box center [774, 347] width 919 height 263
click at [368, 467] on button "Search" at bounding box center [350, 460] width 69 height 30
click at [345, 581] on label at bounding box center [345, 581] width 0 height 0
click at [345, 590] on input "checkbox" at bounding box center [350, 586] width 11 height 11
checkbox input "true"
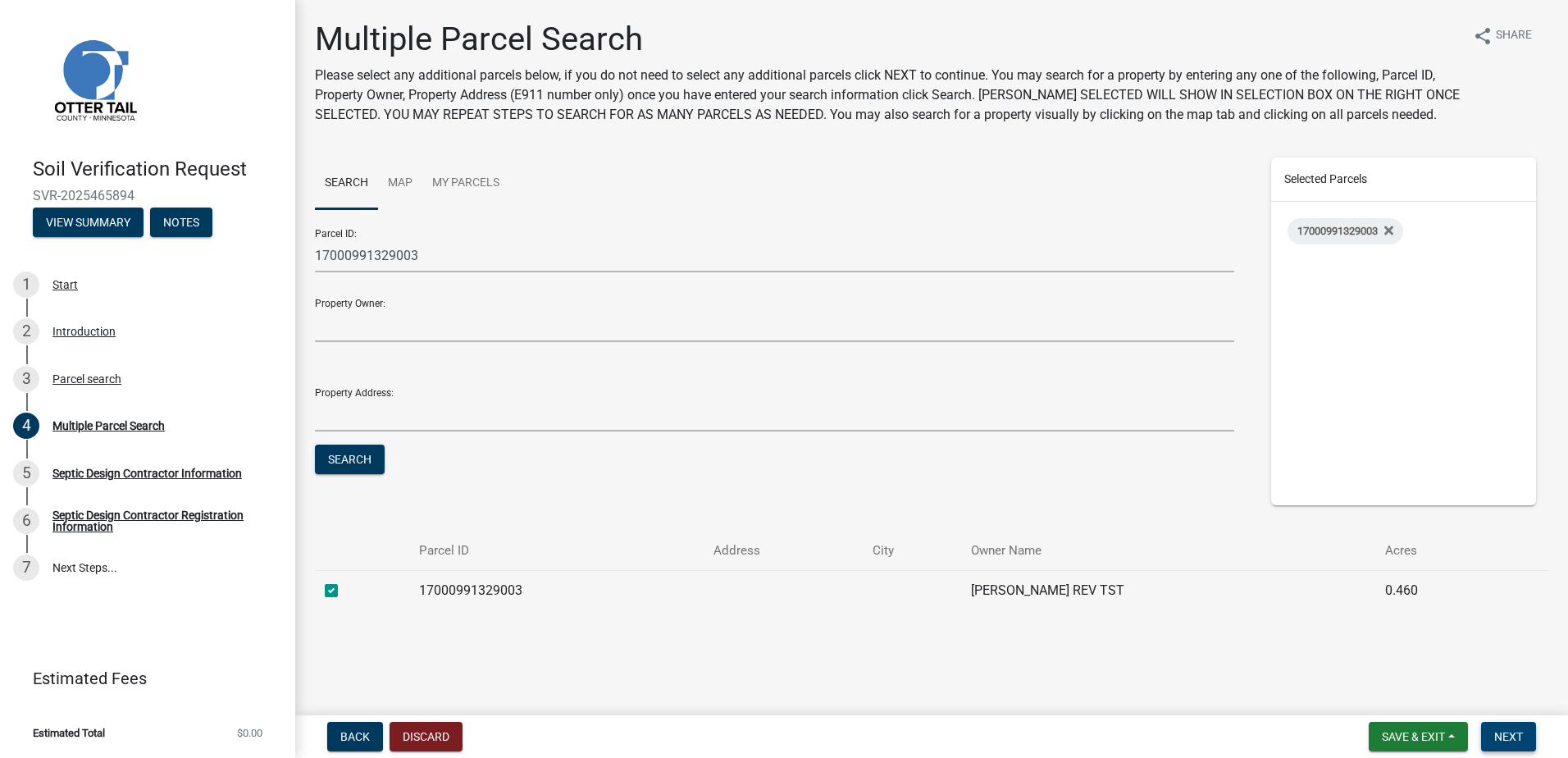
click at [1502, 736] on span "Next" at bounding box center [1508, 737] width 29 height 13
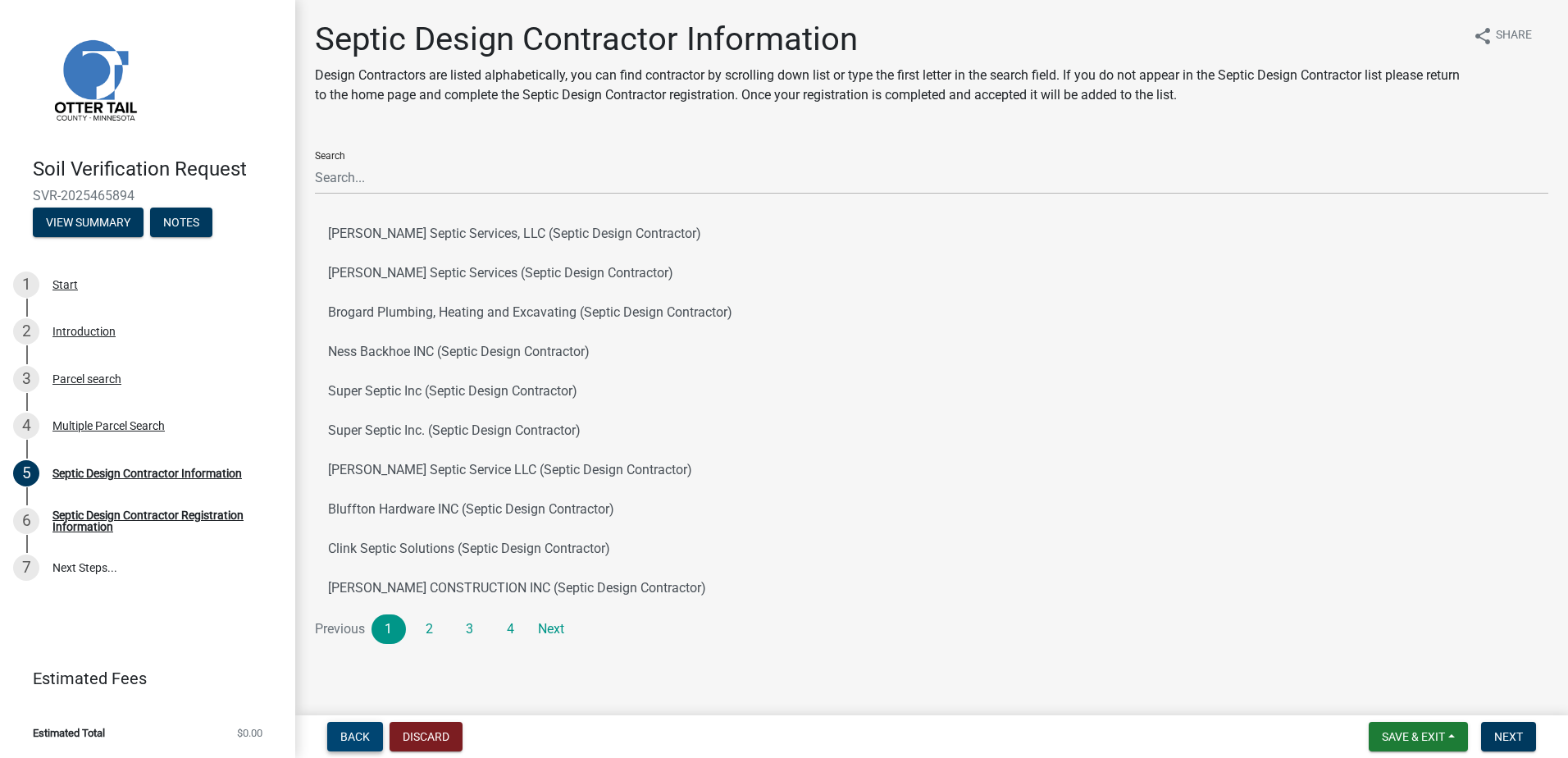
click at [344, 740] on span "Back" at bounding box center [355, 737] width 30 height 13
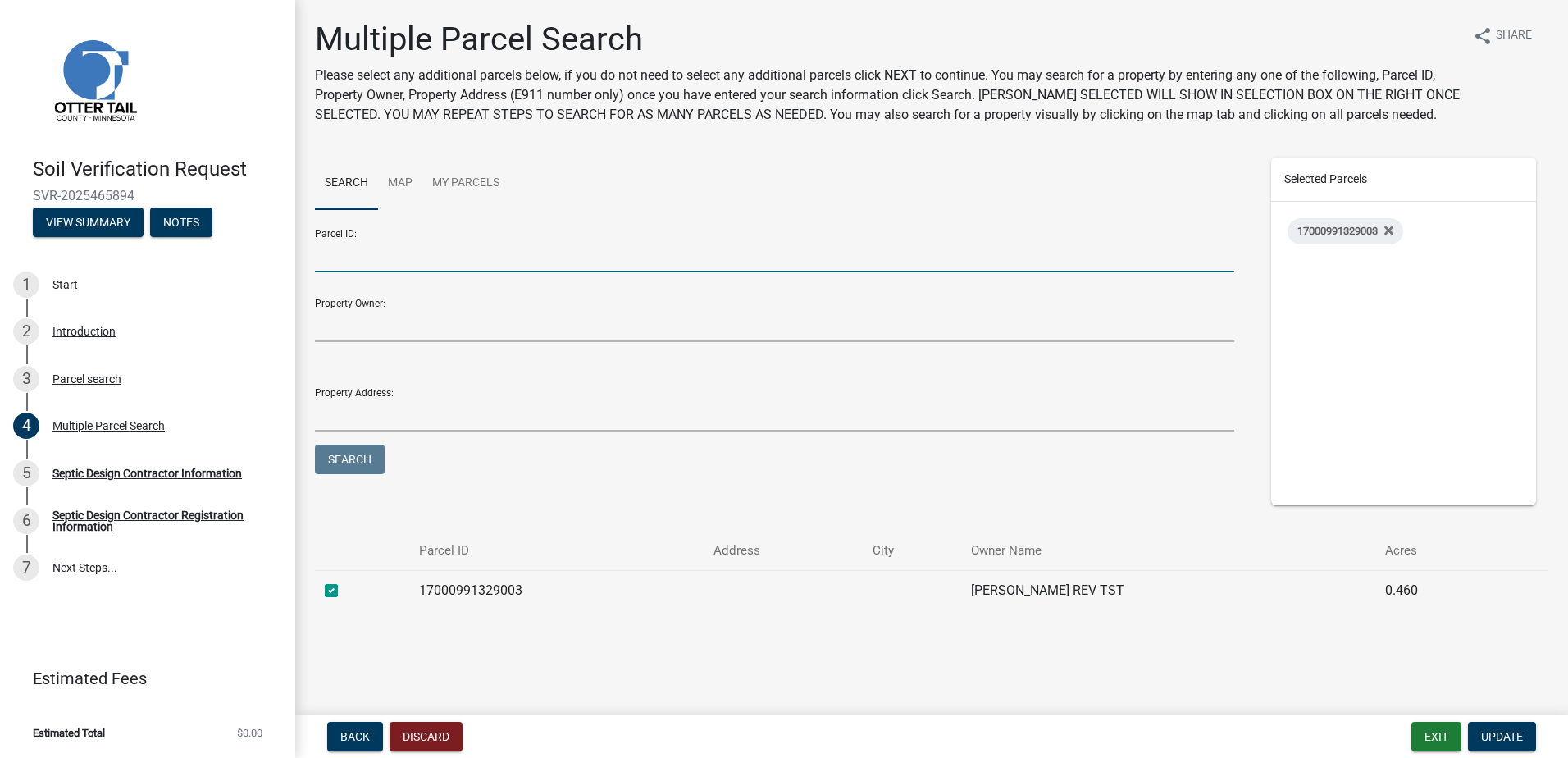
click at [333, 260] on input "Parcel ID:" at bounding box center [774, 255] width 919 height 34
type input "17000050068010"
click at [336, 455] on button "Search" at bounding box center [350, 460] width 69 height 30
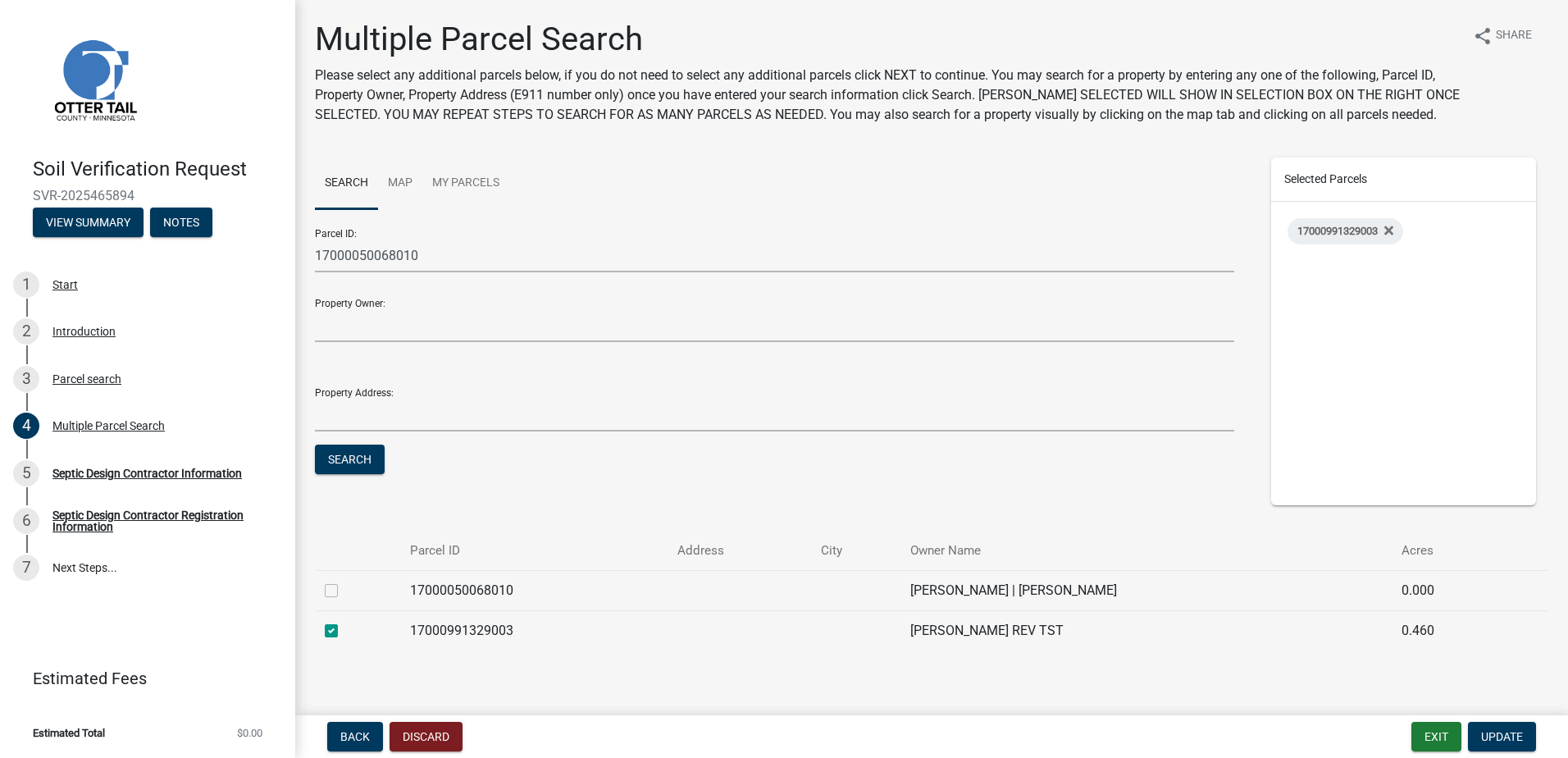
click at [345, 581] on label at bounding box center [345, 581] width 0 height 0
click at [345, 589] on input "checkbox" at bounding box center [350, 586] width 11 height 11
checkbox input "true"
click at [1500, 737] on span "Update" at bounding box center [1502, 737] width 42 height 13
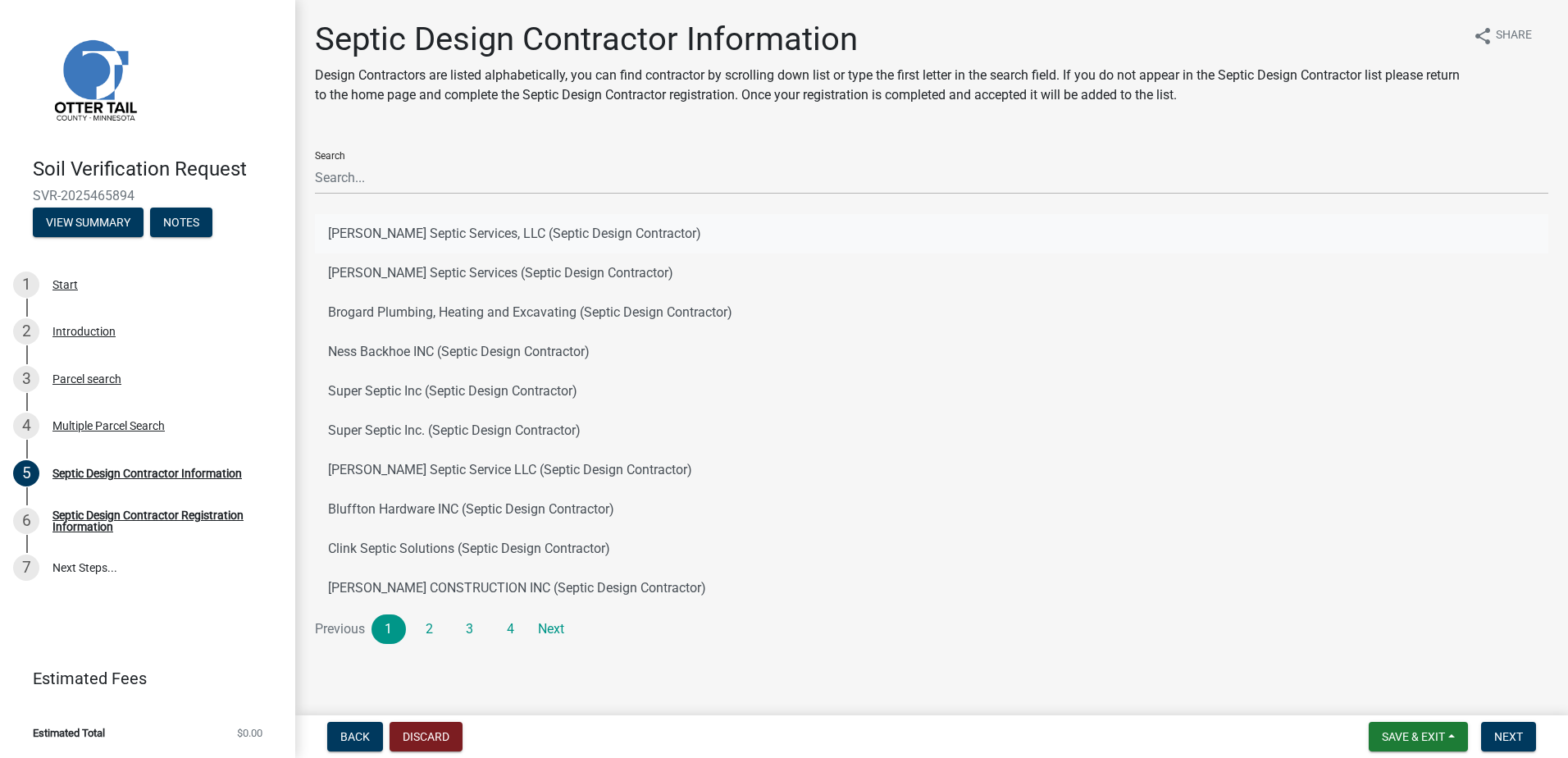
click at [379, 232] on button "[PERSON_NAME] Septic Services, LLC (Septic Design Contractor)" at bounding box center [932, 234] width 1233 height 40
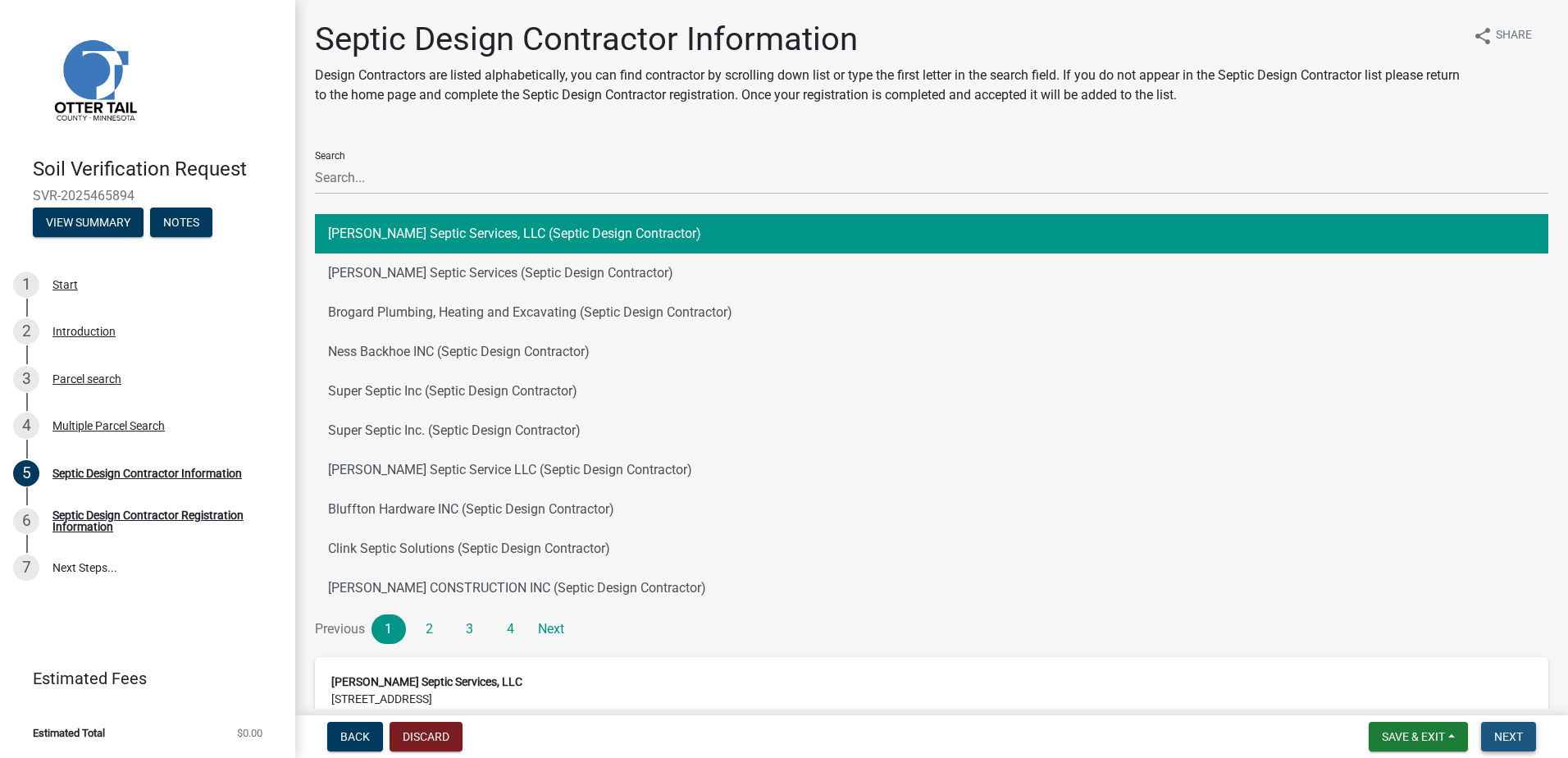
click at [1500, 735] on span "Next" at bounding box center [1508, 737] width 29 height 13
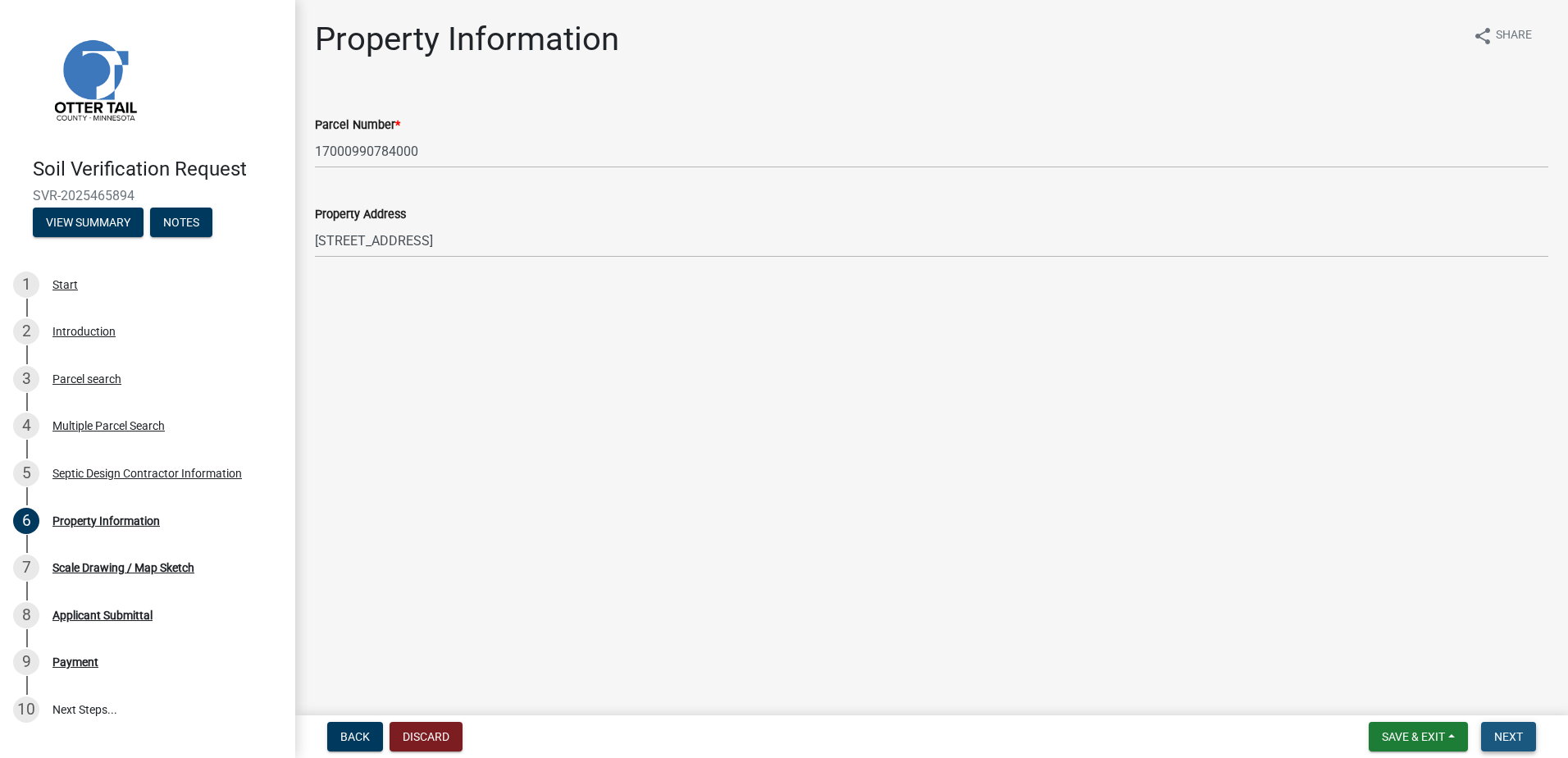
click at [1517, 743] on span "Next" at bounding box center [1508, 737] width 29 height 13
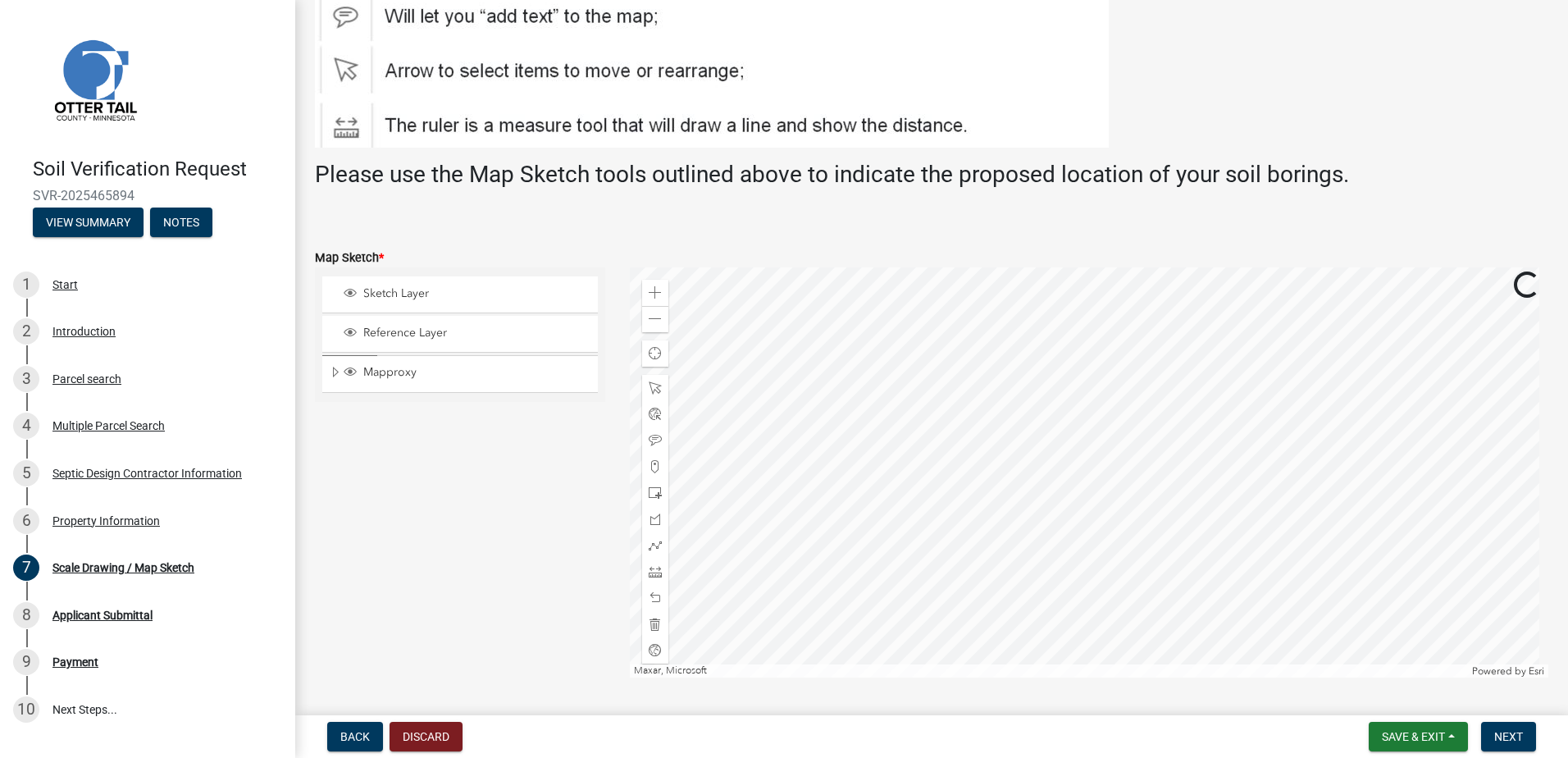
scroll to position [246, 0]
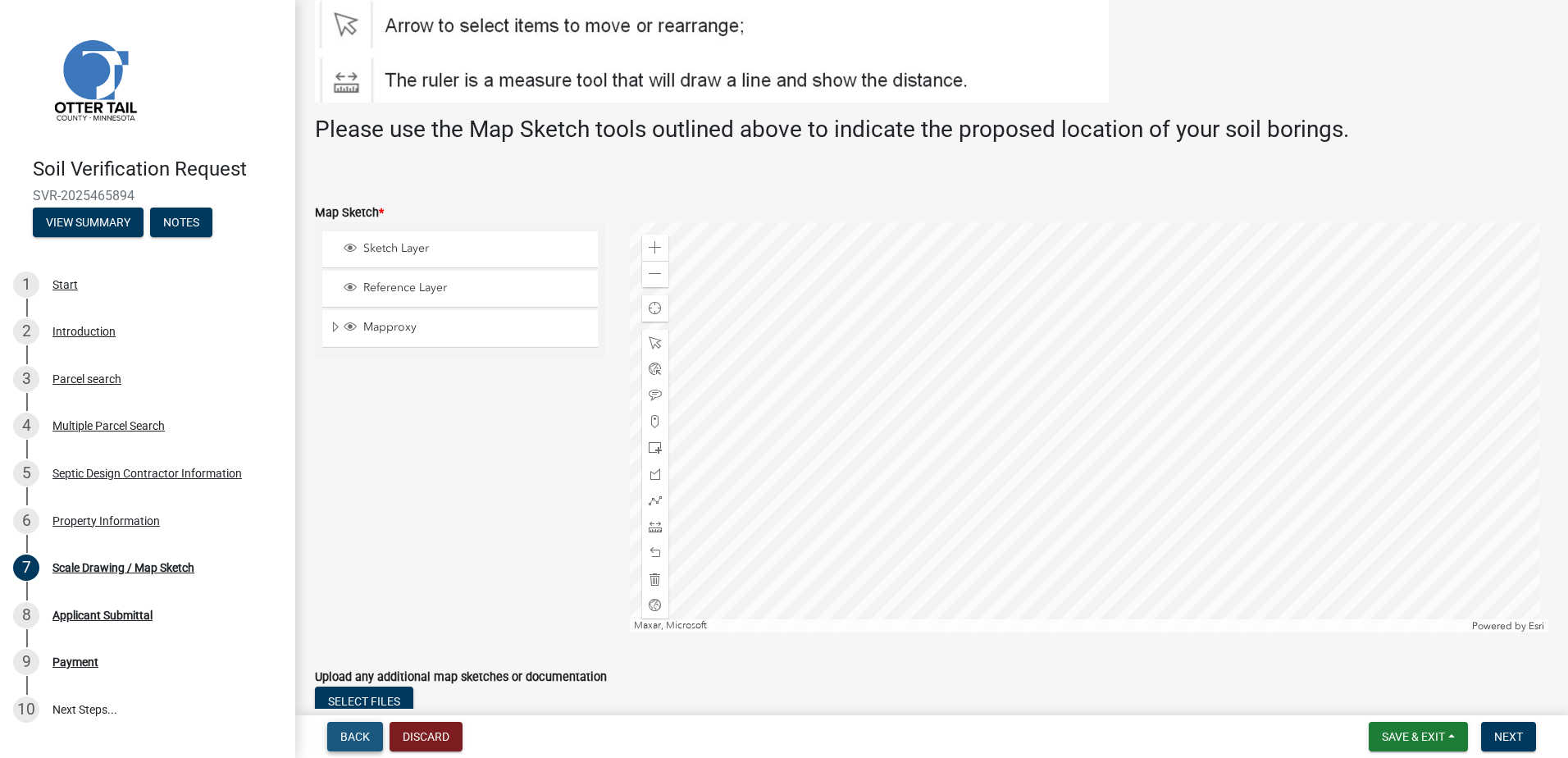
click at [359, 733] on span "Back" at bounding box center [355, 737] width 30 height 13
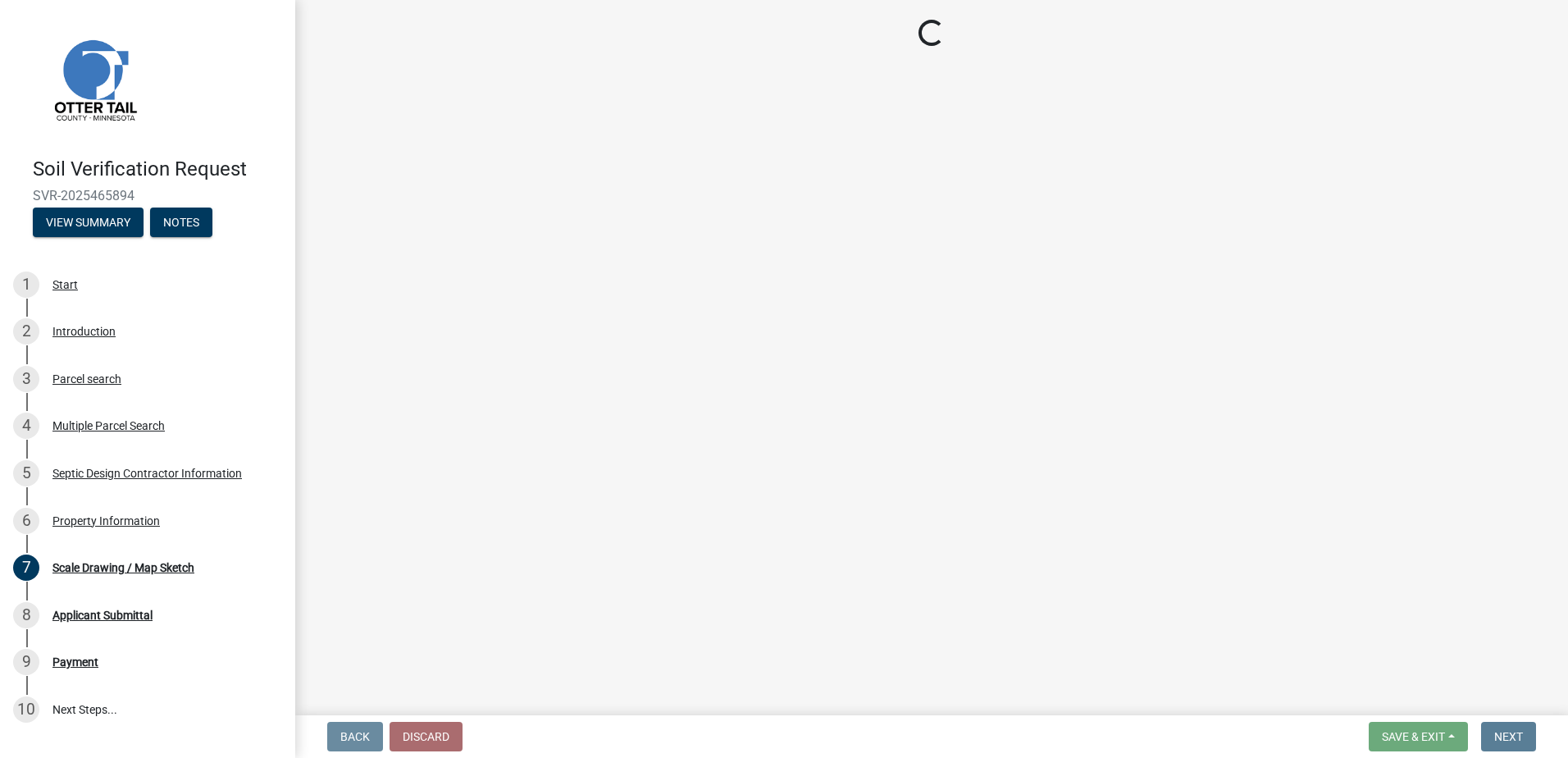
scroll to position [0, 0]
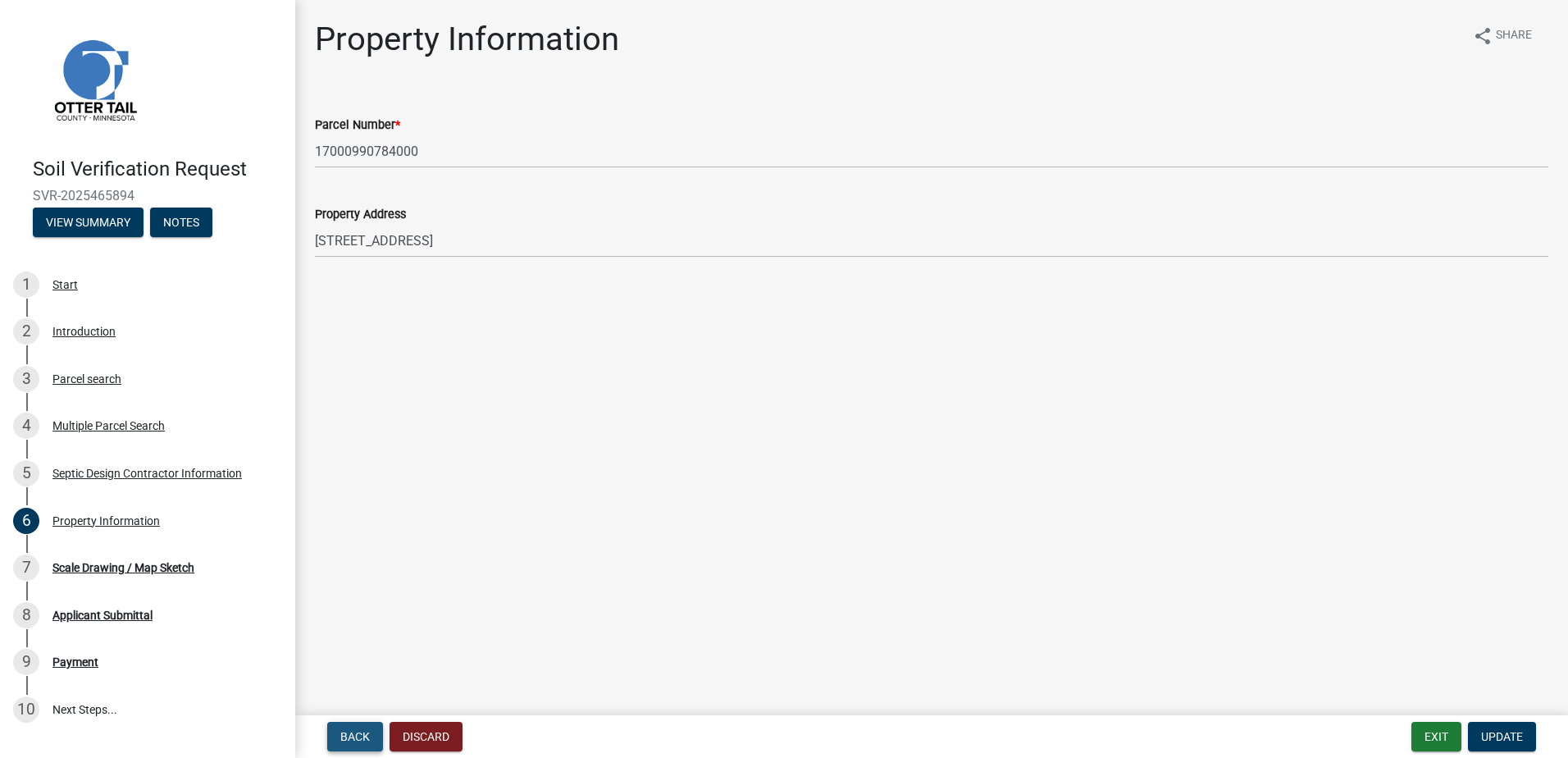
click at [359, 732] on span "Back" at bounding box center [355, 737] width 30 height 13
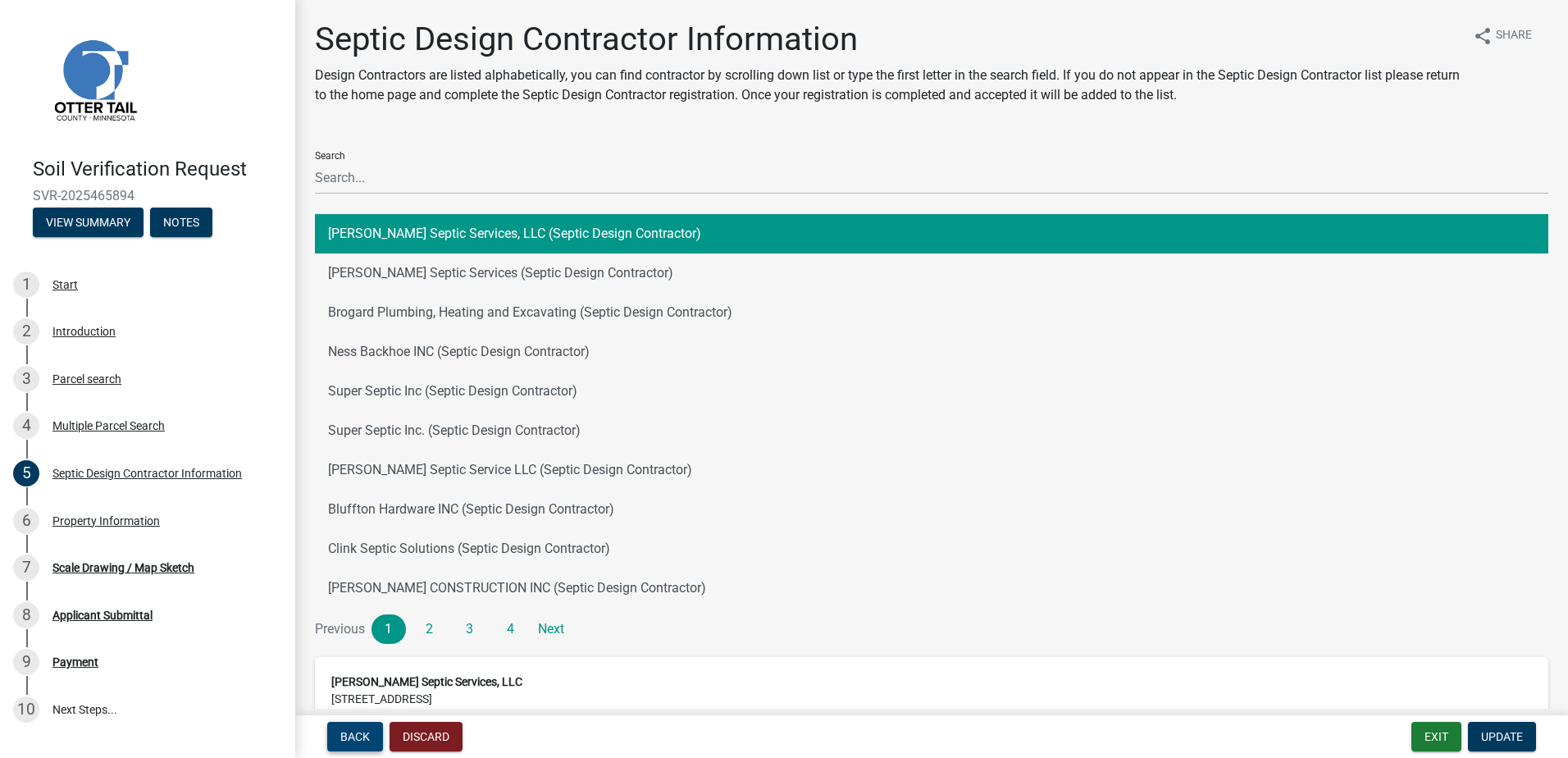
click at [359, 732] on span "Back" at bounding box center [355, 737] width 30 height 13
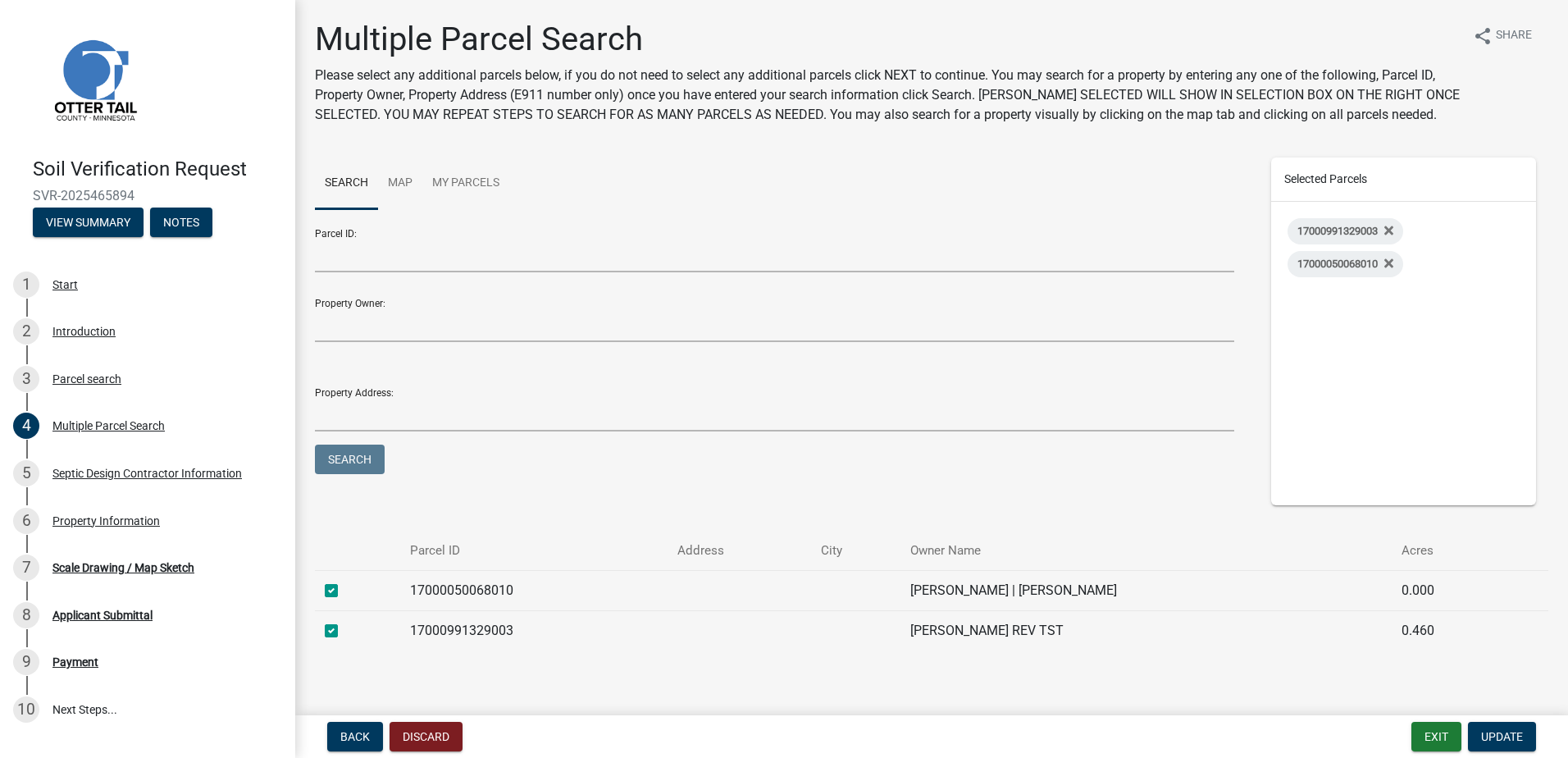
click at [345, 581] on label at bounding box center [345, 581] width 0 height 0
click at [345, 591] on input "checkbox" at bounding box center [350, 586] width 11 height 11
checkbox input "false"
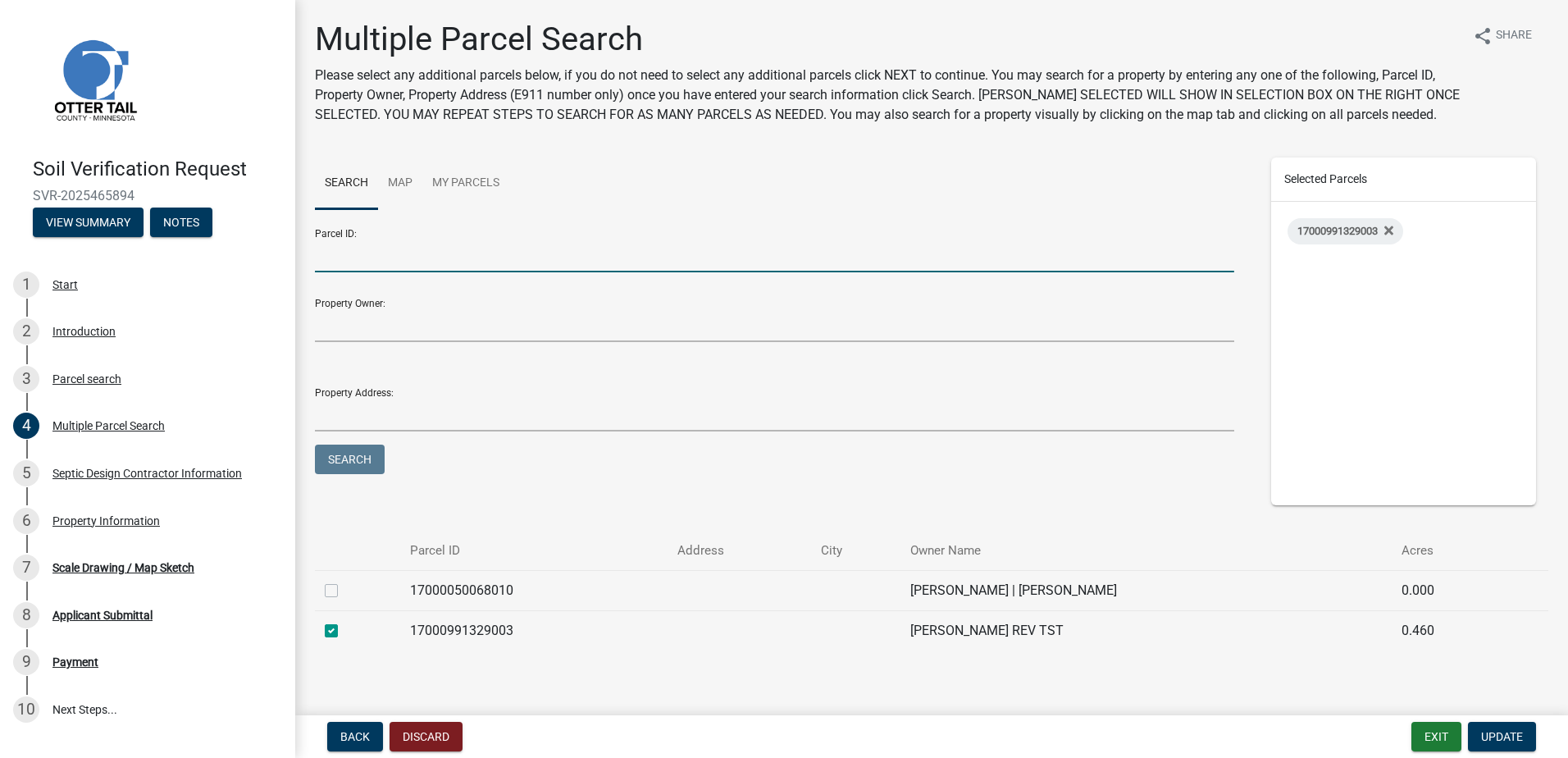
click at [359, 256] on input "Parcel ID:" at bounding box center [774, 255] width 919 height 34
type input "17000050068011"
click at [350, 461] on button "Search" at bounding box center [350, 460] width 69 height 30
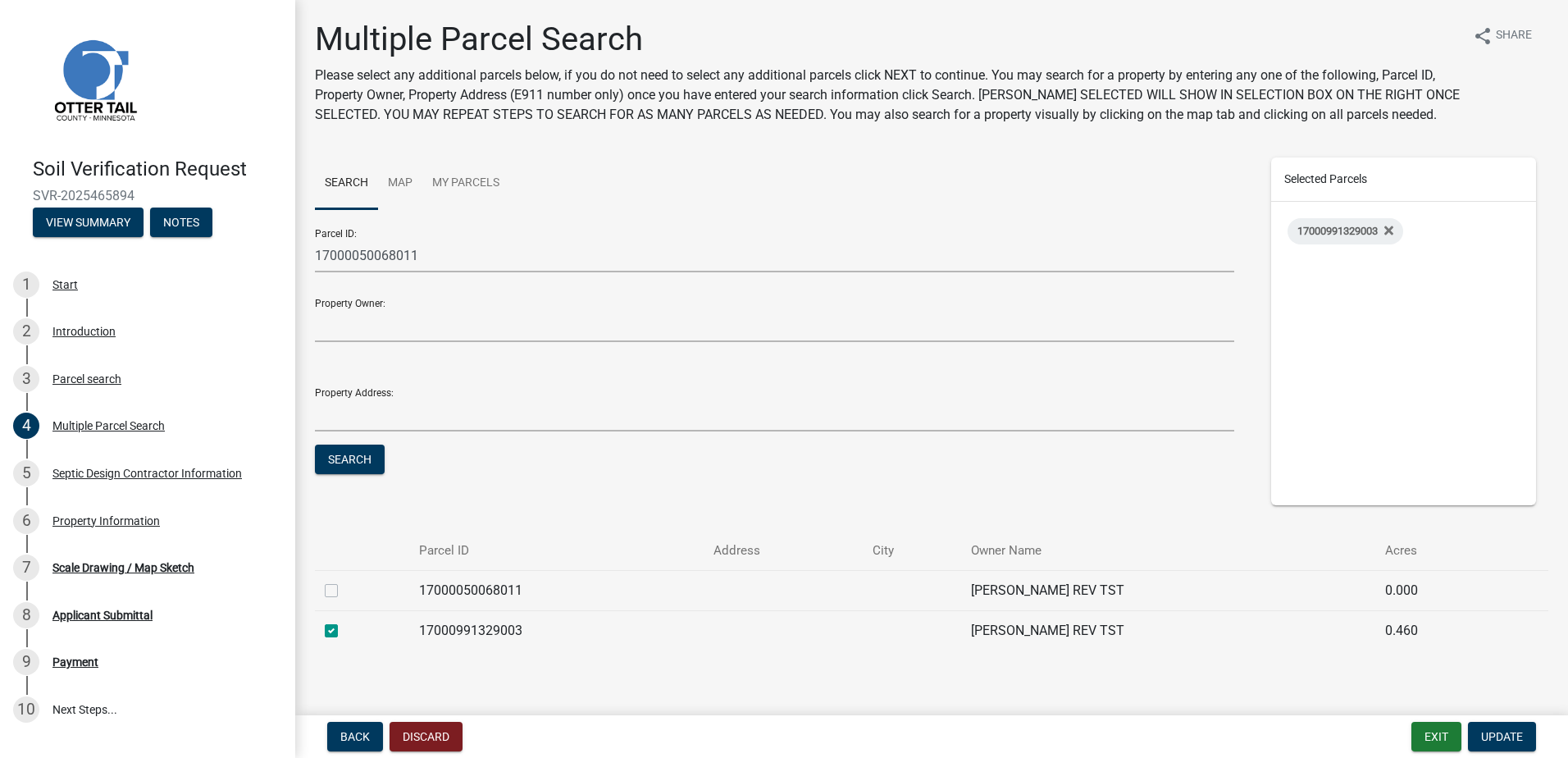
click at [345, 581] on label at bounding box center [345, 581] width 0 height 0
click at [345, 591] on input "checkbox" at bounding box center [350, 586] width 11 height 11
checkbox input "true"
click at [1484, 737] on span "Update" at bounding box center [1502, 737] width 42 height 13
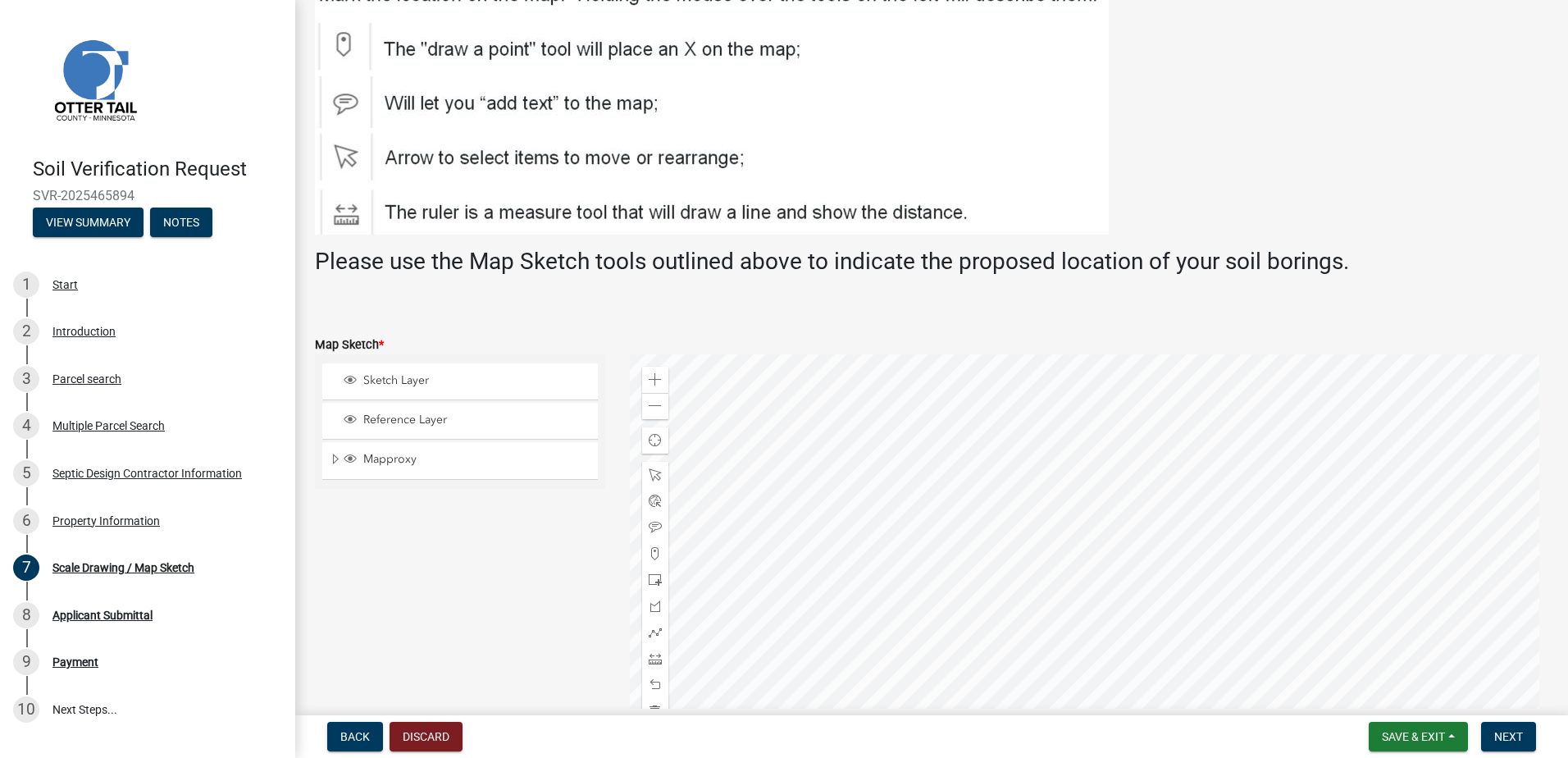
scroll to position [164, 0]
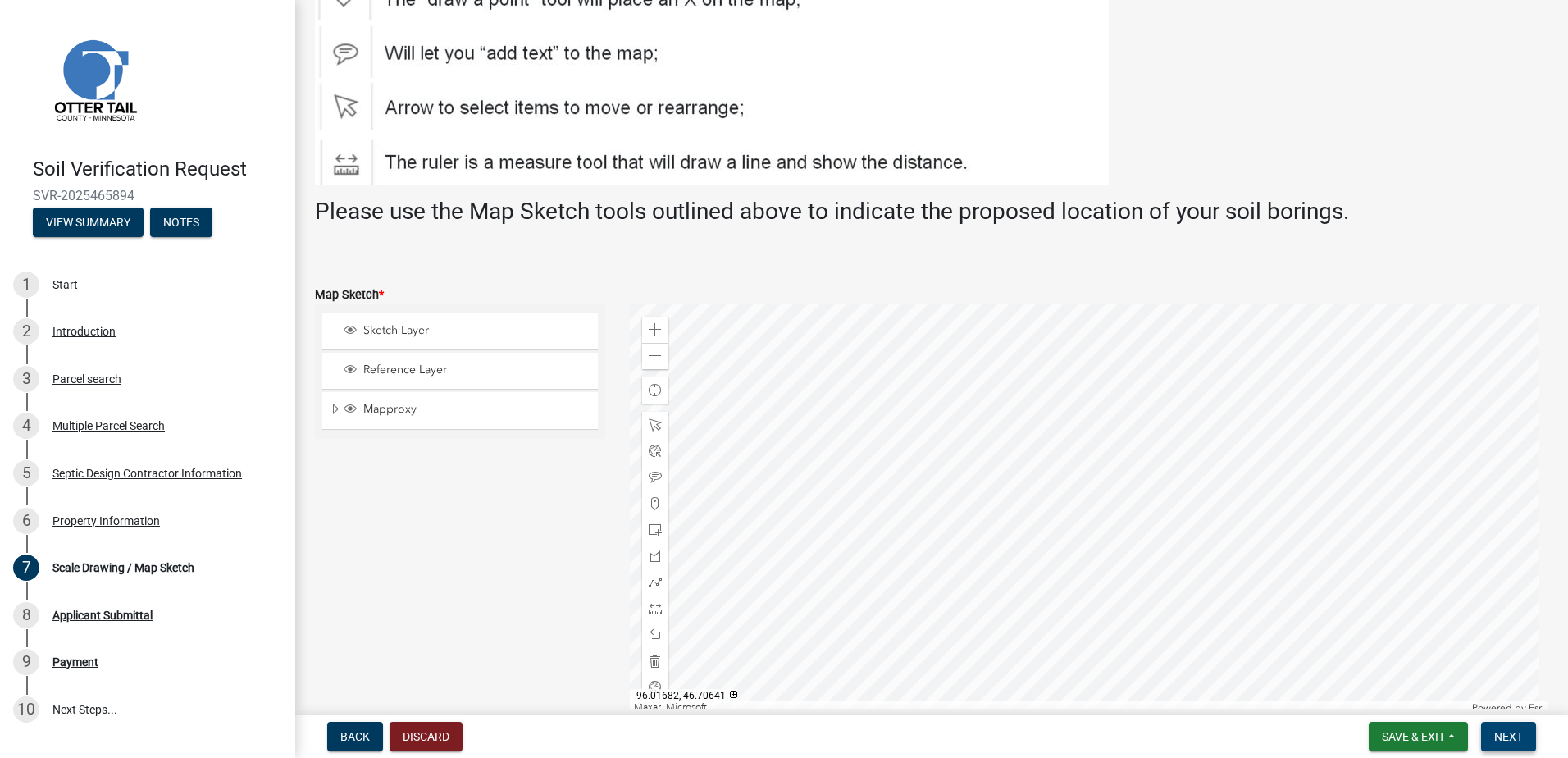
click at [1505, 733] on span "Next" at bounding box center [1508, 737] width 29 height 13
click at [649, 501] on span at bounding box center [655, 503] width 13 height 13
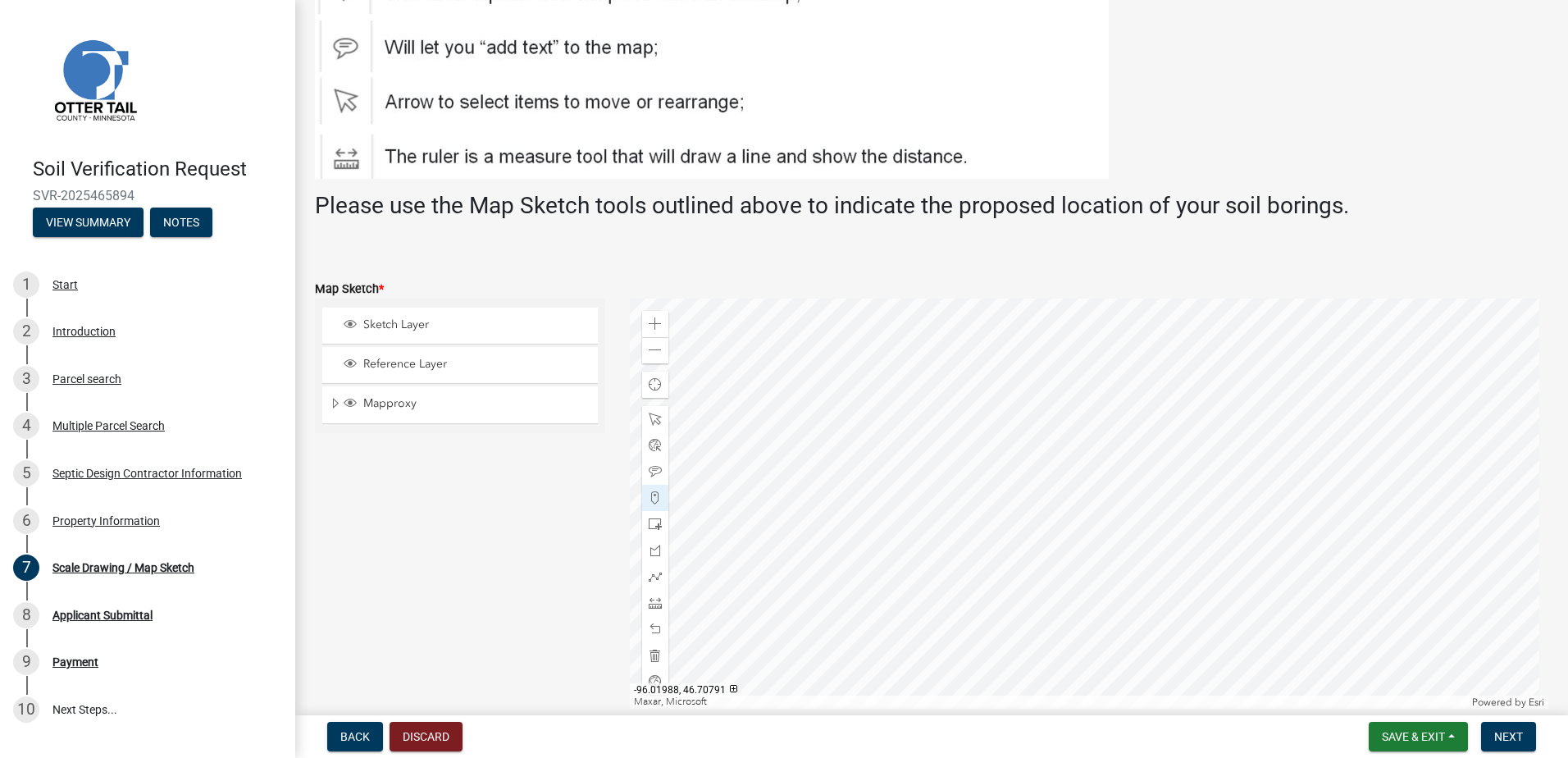
click at [1079, 446] on div at bounding box center [1089, 503] width 919 height 410
click at [1489, 737] on button "Next" at bounding box center [1508, 737] width 55 height 30
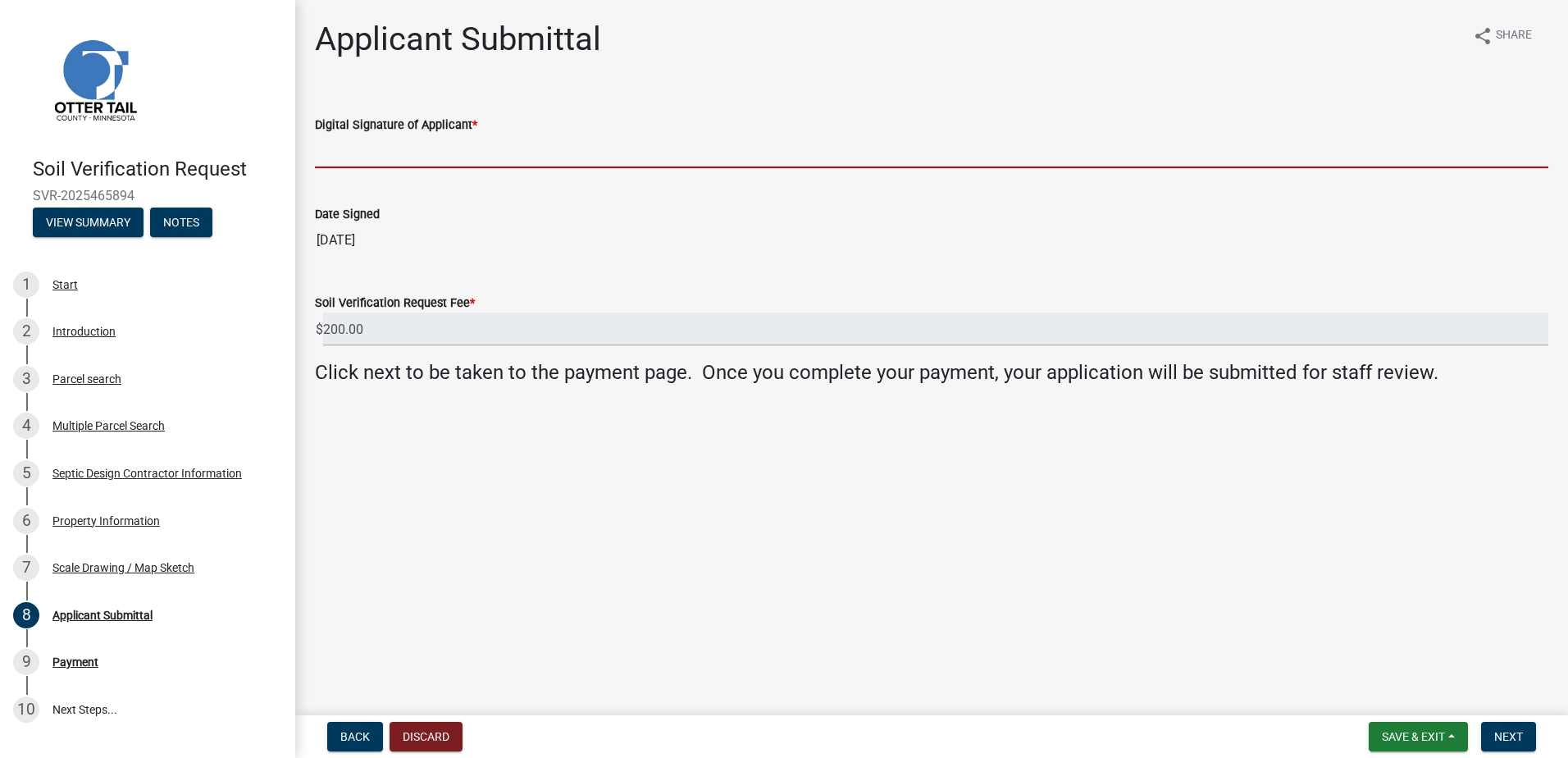
click at [352, 156] on input "Digital Signature of Applicant *" at bounding box center [932, 151] width 1233 height 34
type input "[PERSON_NAME]"
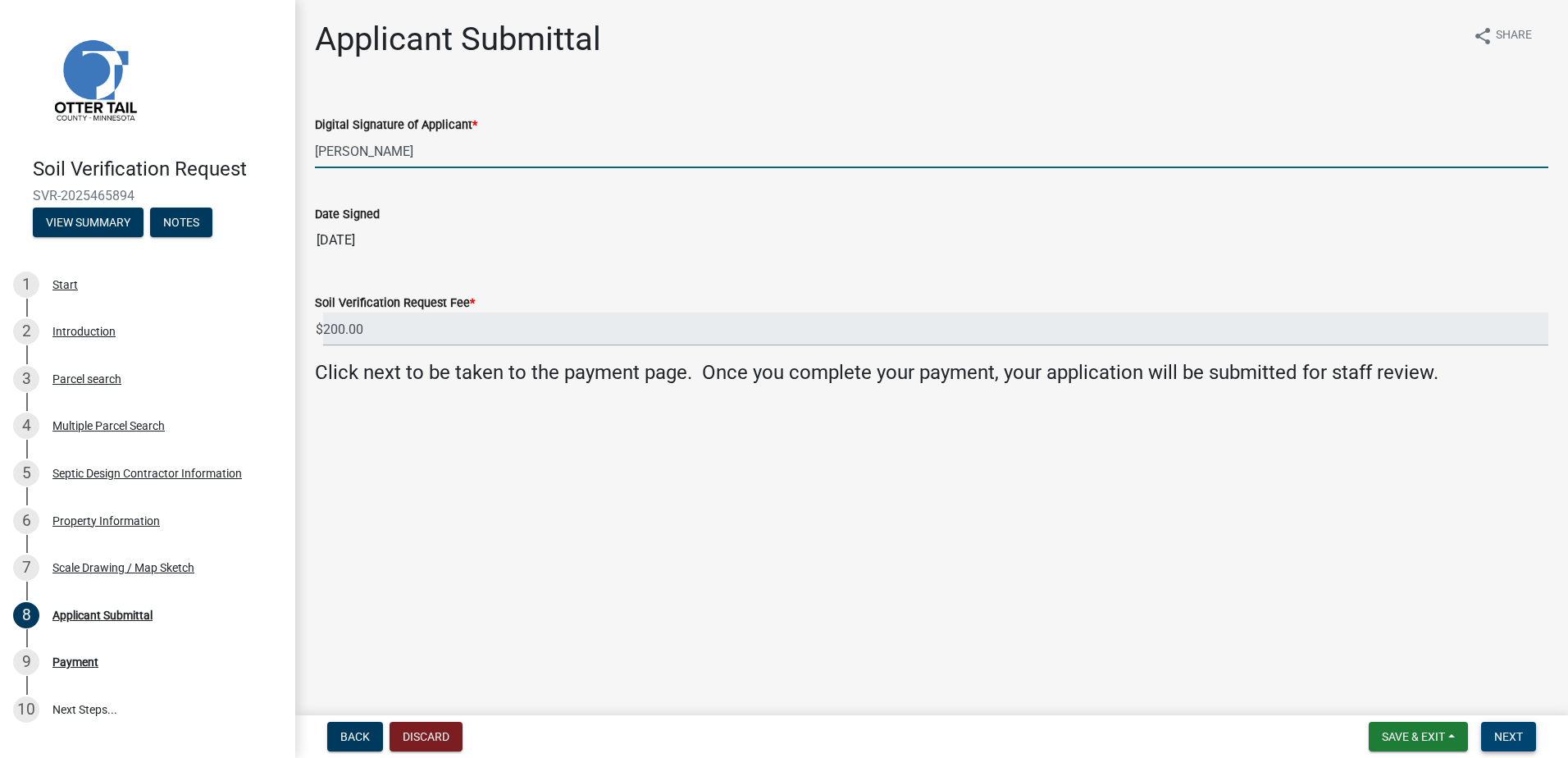
click at [1504, 732] on span "Next" at bounding box center [1508, 737] width 29 height 13
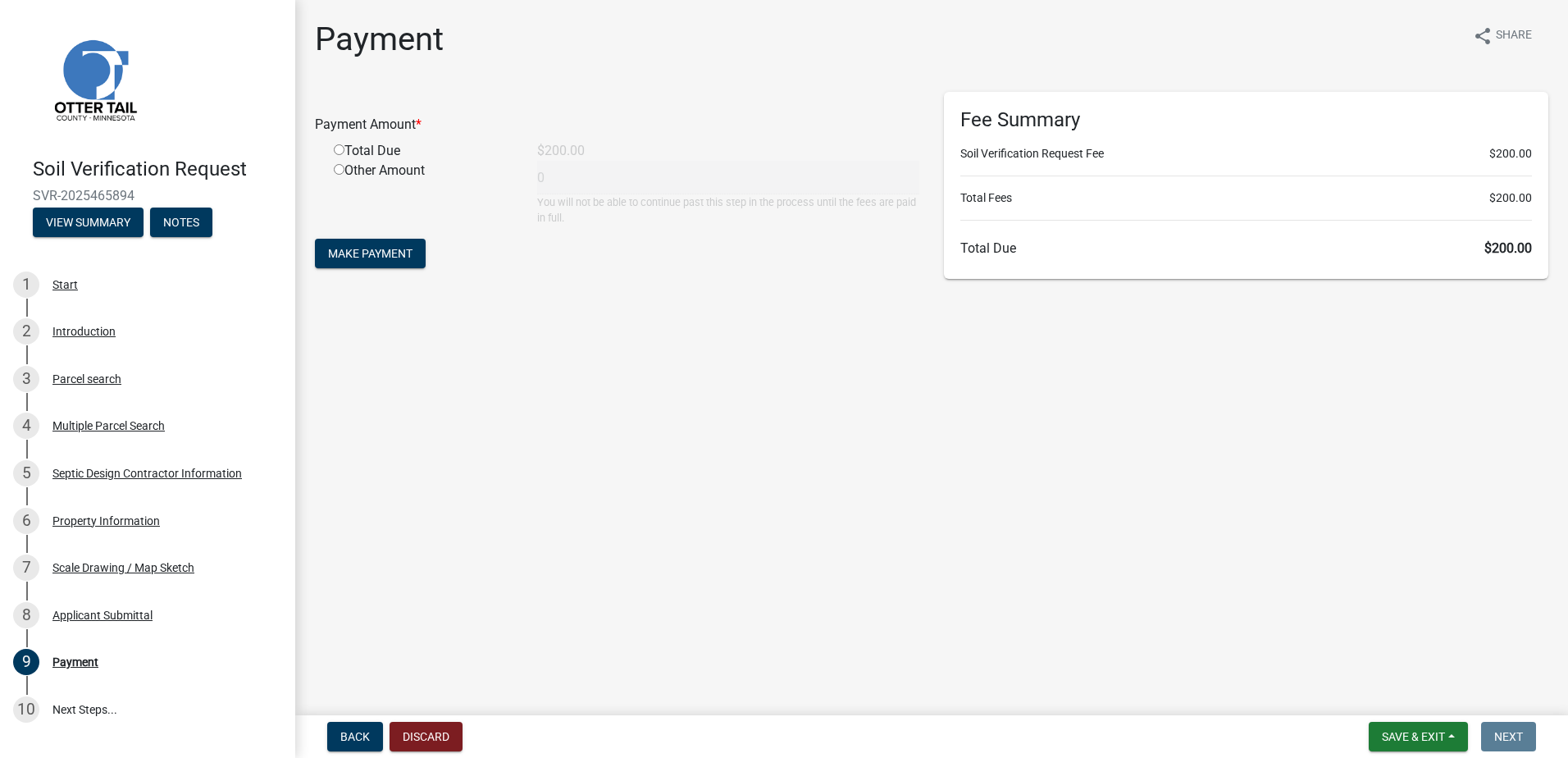
click at [338, 149] on input "radio" at bounding box center [339, 150] width 11 height 11
radio input "true"
type input "200"
click at [362, 249] on span "Make Payment" at bounding box center [370, 254] width 84 height 13
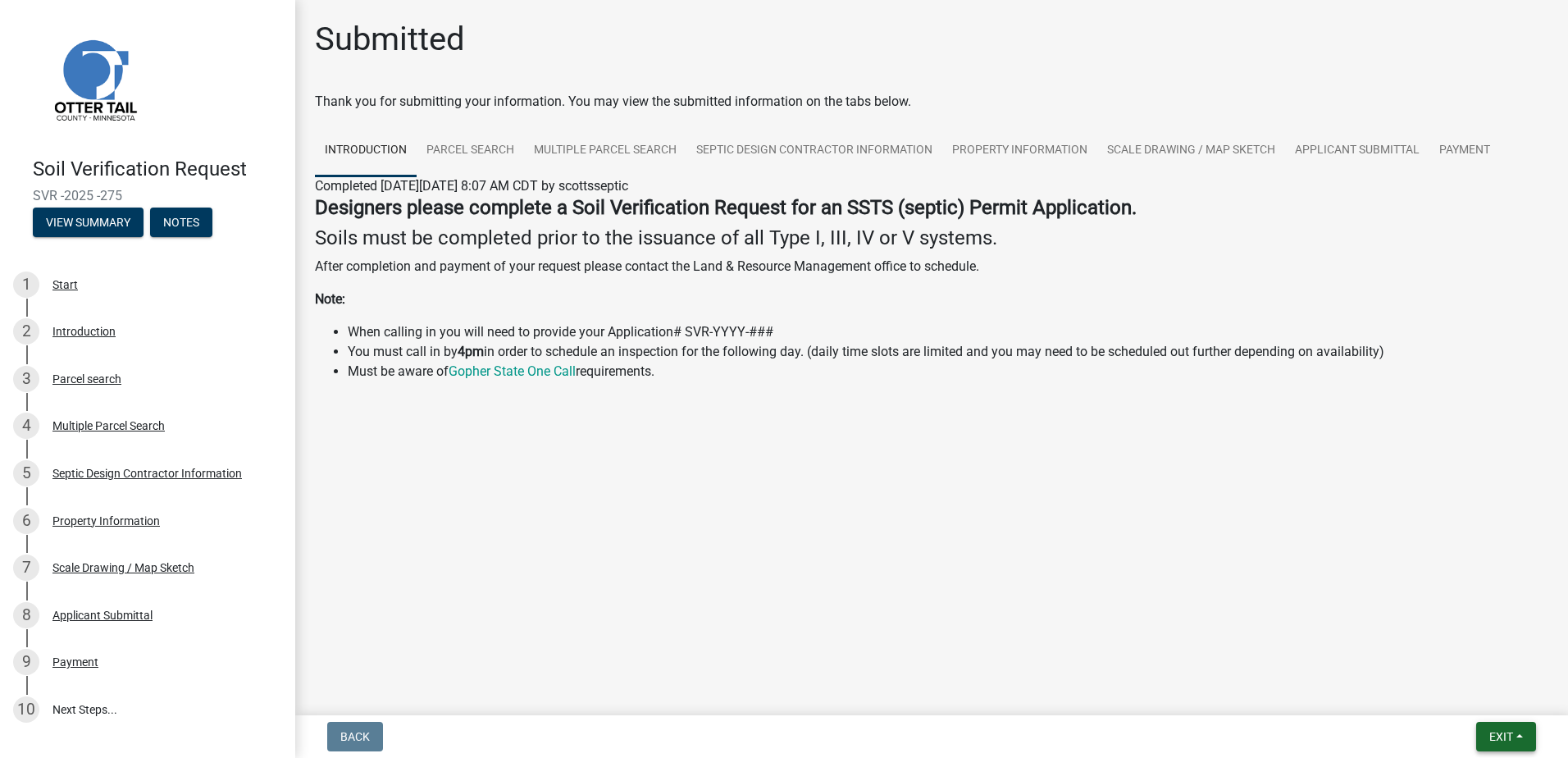
click at [1517, 737] on button "Exit" at bounding box center [1506, 737] width 60 height 30
click at [1489, 703] on button "Save & Exit" at bounding box center [1470, 694] width 131 height 40
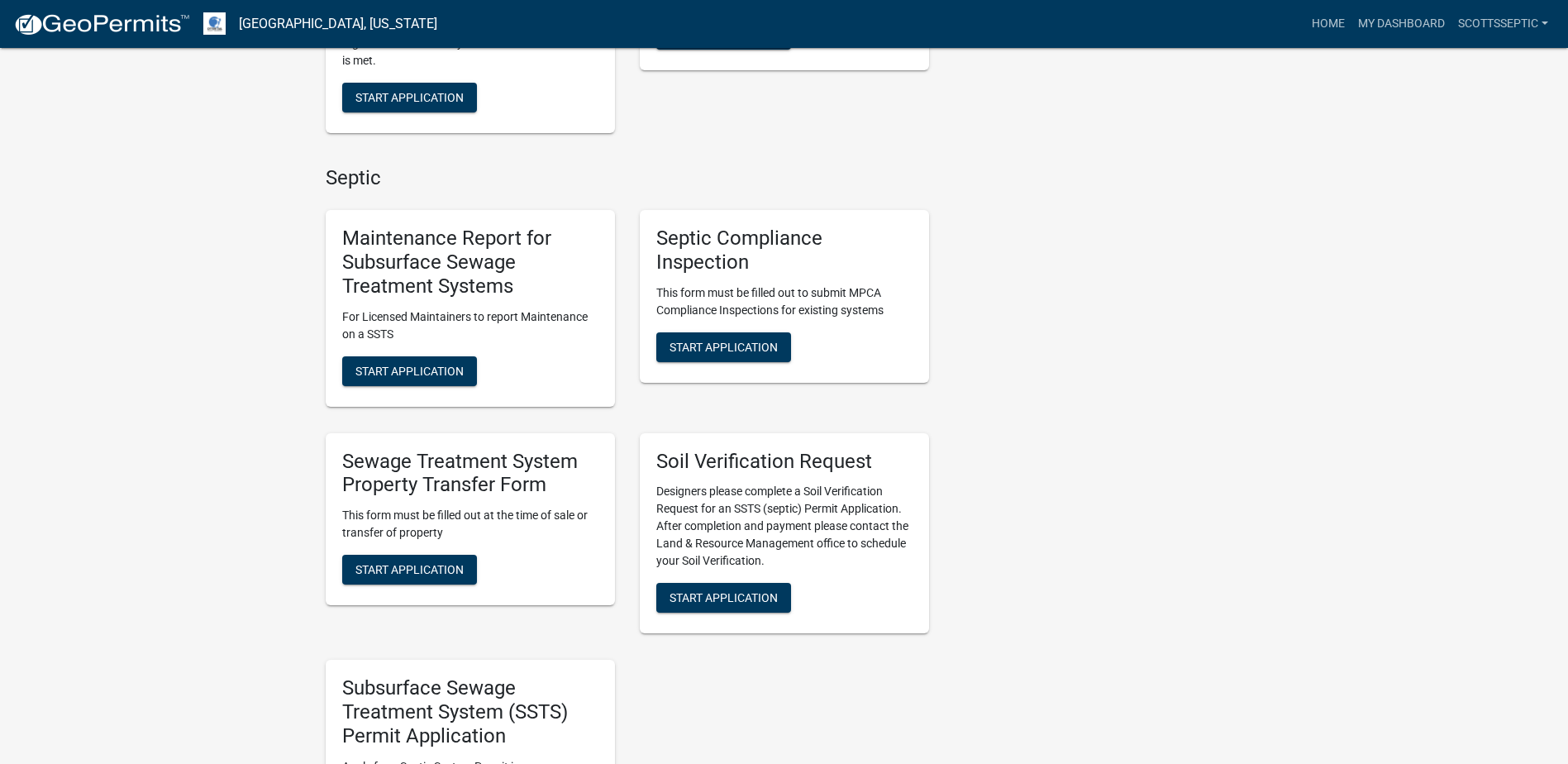
scroll to position [1075, 0]
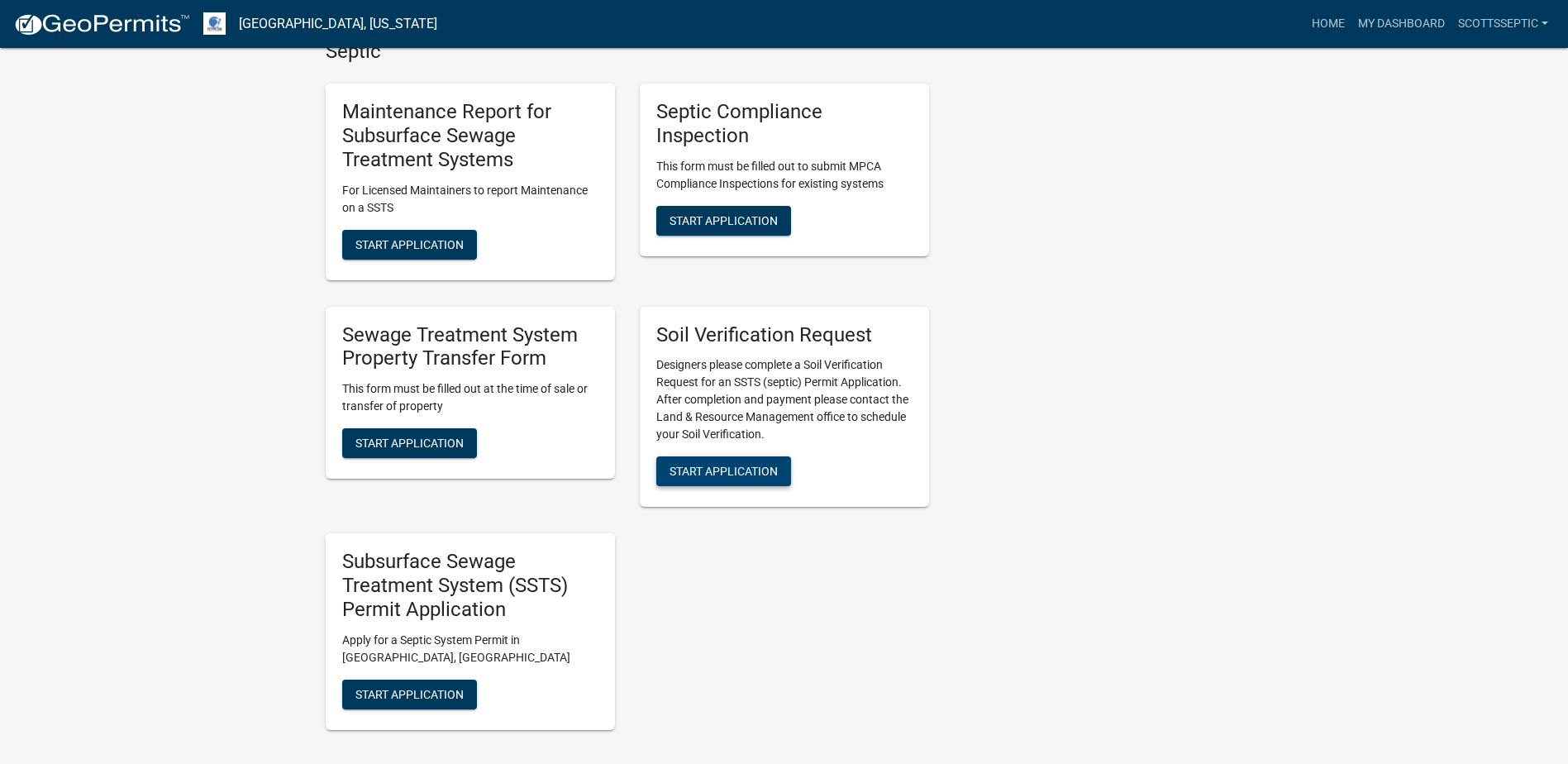
click at [718, 475] on span "Start Application" at bounding box center [724, 472] width 108 height 13
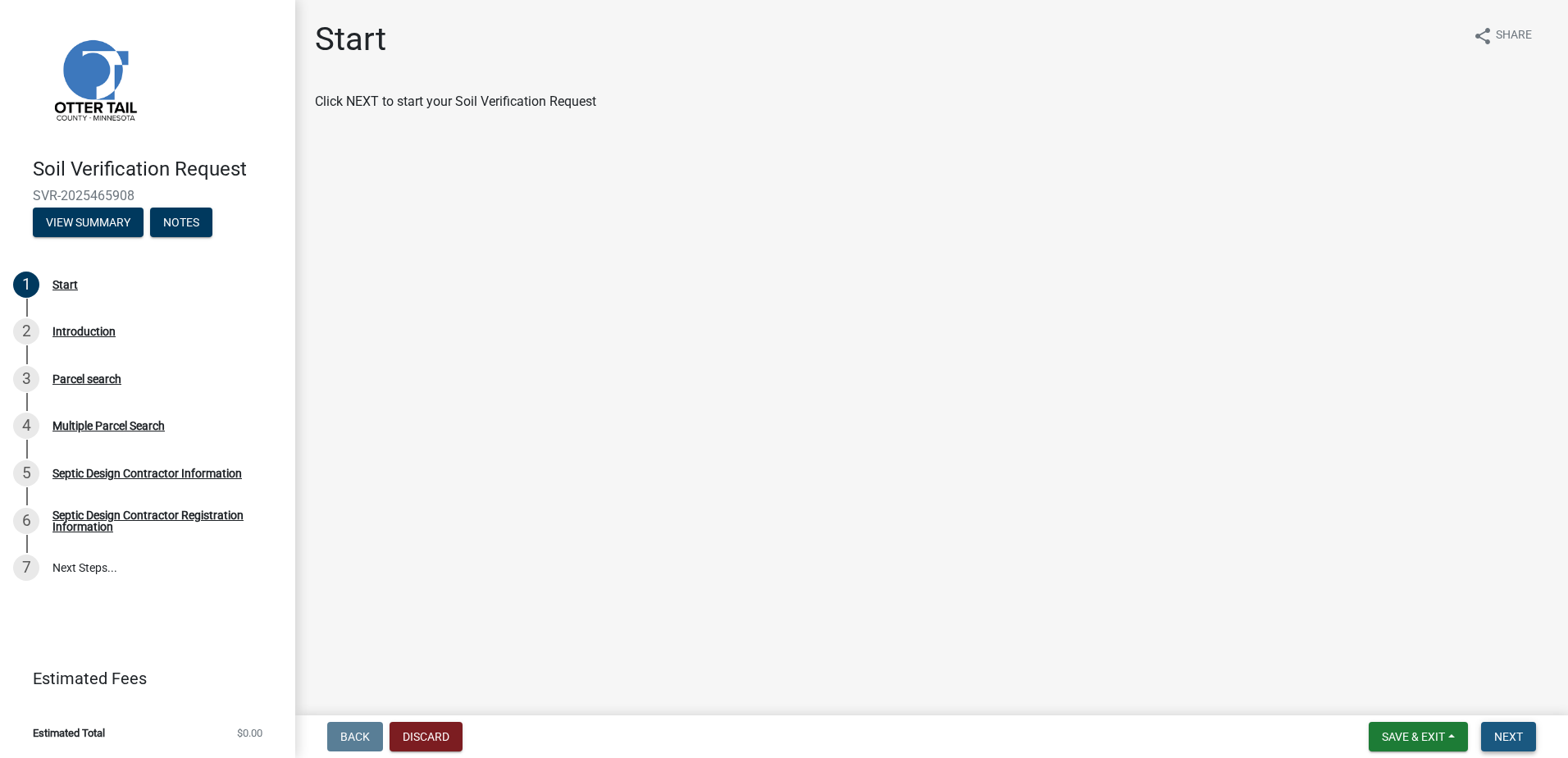
click at [1513, 741] on span "Next" at bounding box center [1508, 737] width 29 height 13
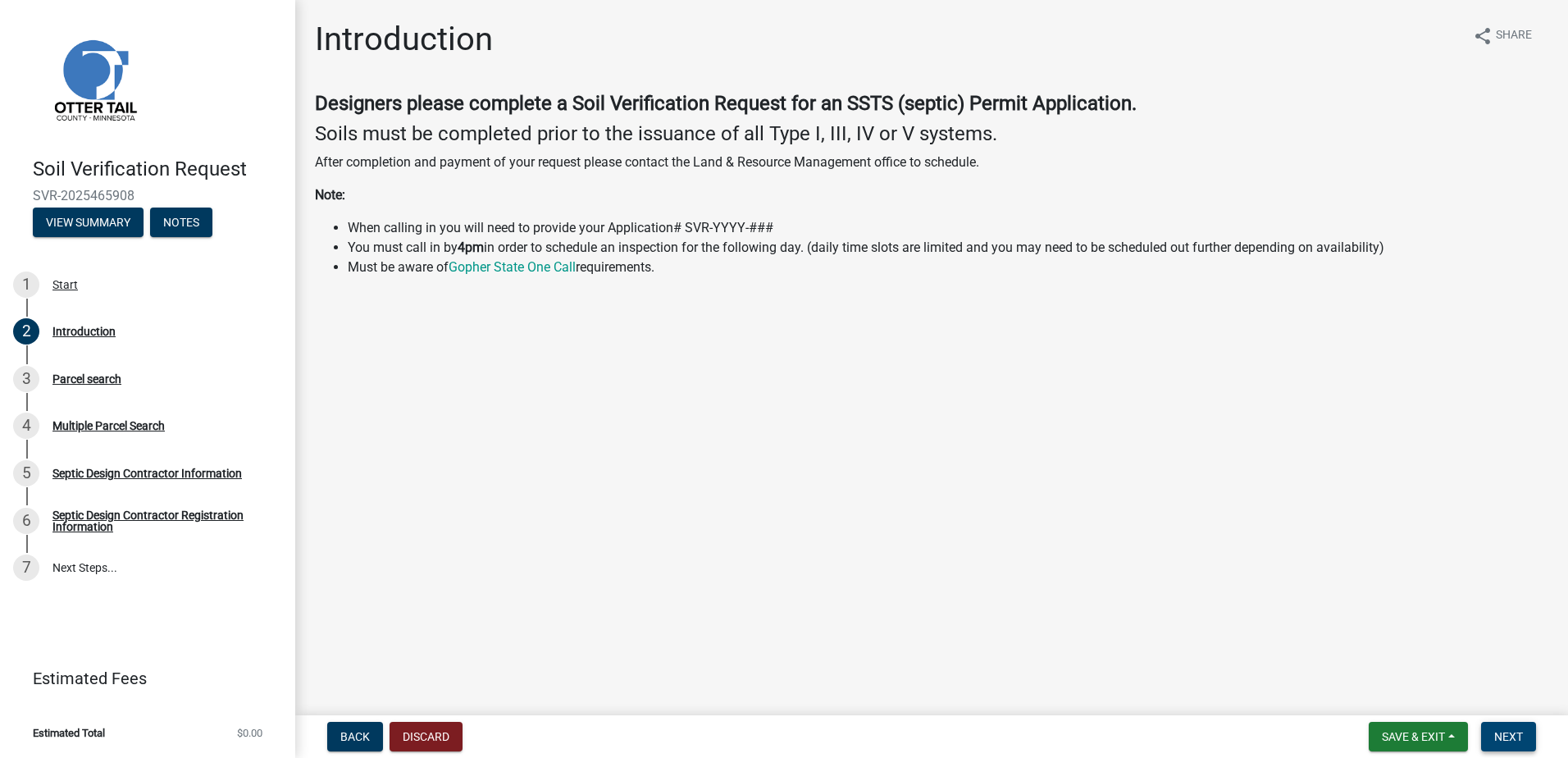
click at [1507, 730] on span "Next" at bounding box center [1508, 737] width 29 height 13
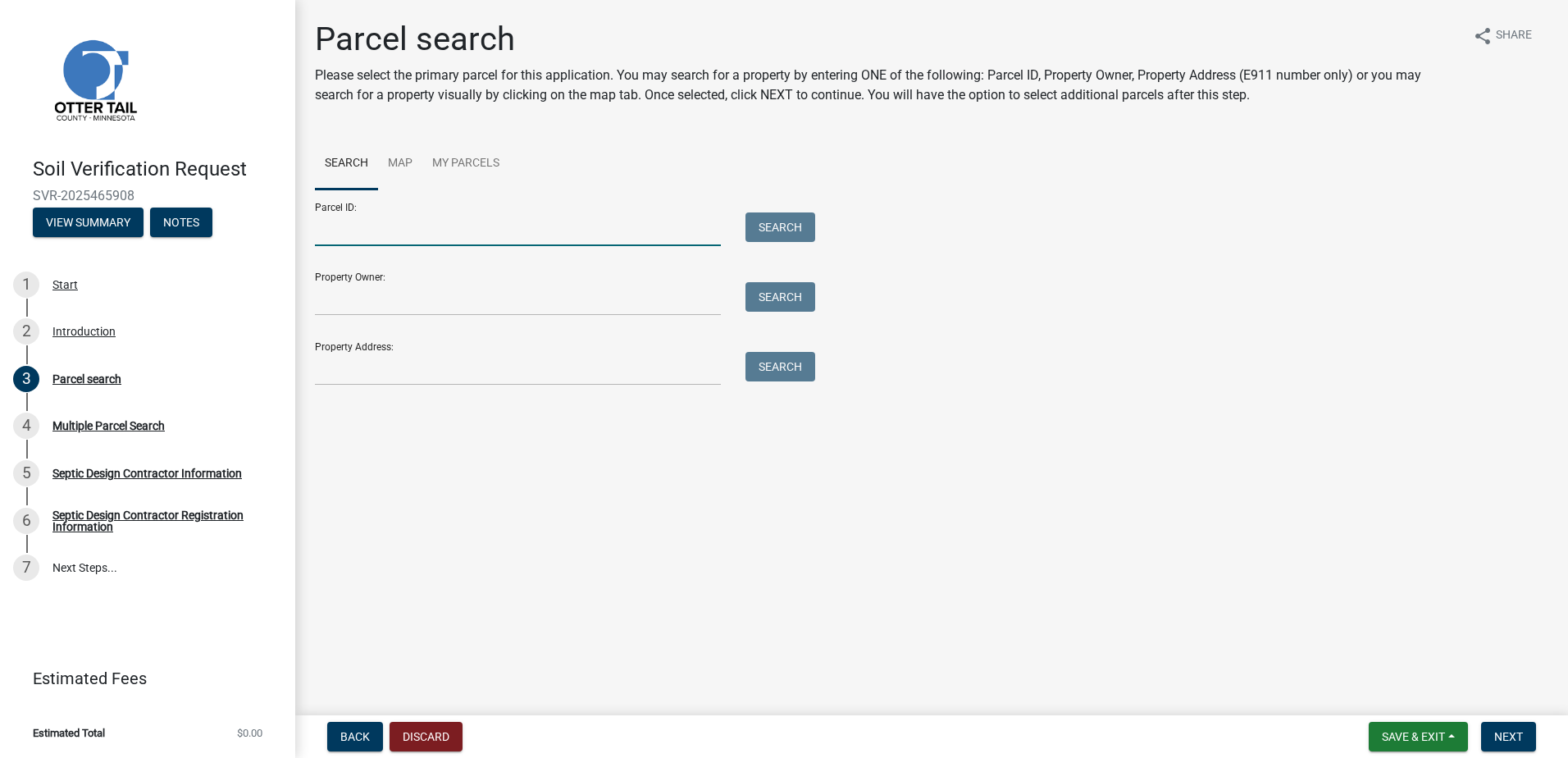
drag, startPoint x: 357, startPoint y: 235, endPoint x: 370, endPoint y: 231, distance: 13.6
click at [357, 235] on input "Parcel ID:" at bounding box center [517, 229] width 406 height 34
type input "11000360251001"
click at [784, 223] on button "Search" at bounding box center [780, 227] width 69 height 30
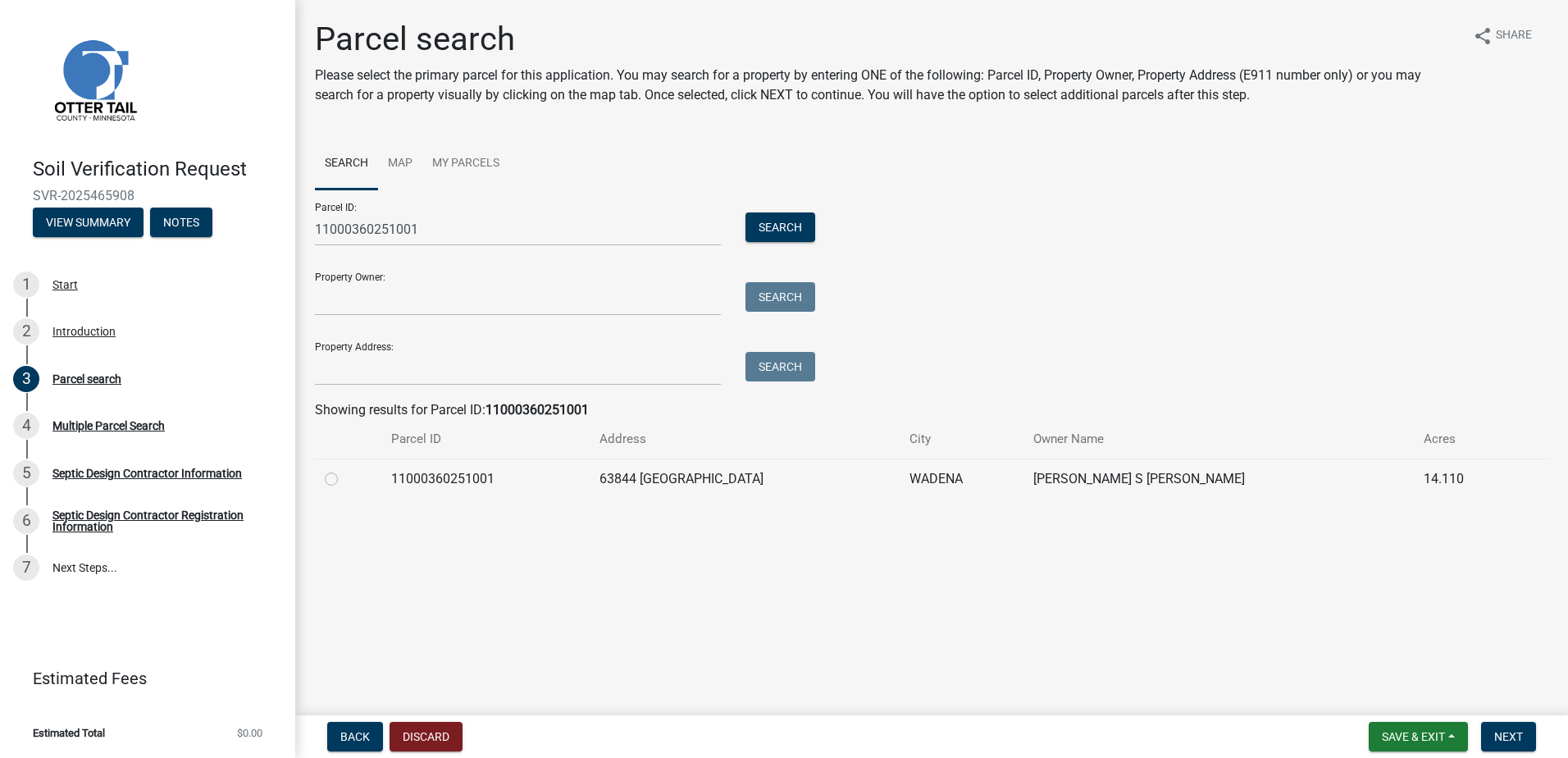
click at [345, 470] on label at bounding box center [345, 470] width 0 height 0
click at [345, 479] on input "radio" at bounding box center [350, 474] width 11 height 11
radio input "true"
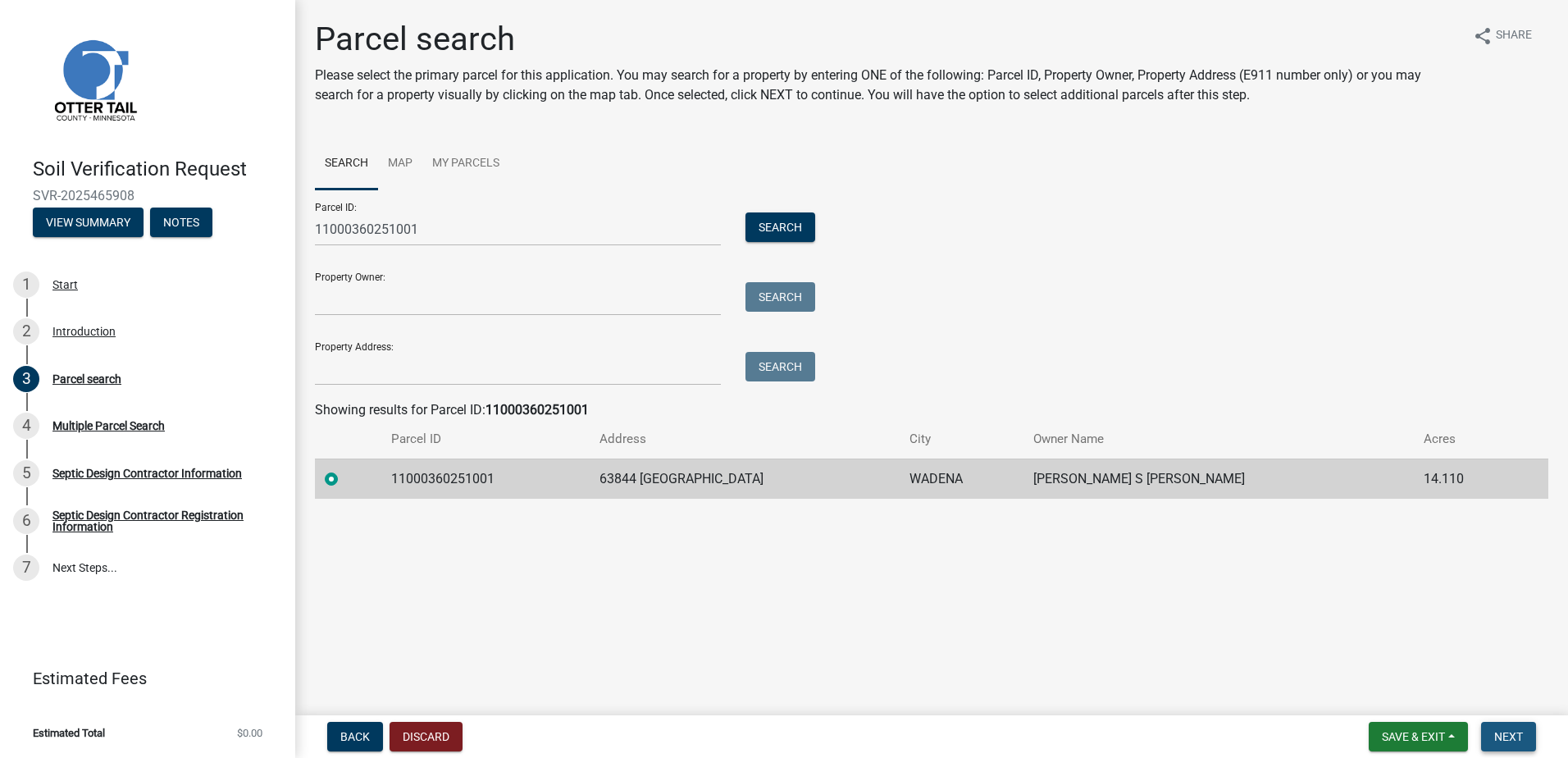
click at [1503, 738] on span "Next" at bounding box center [1508, 737] width 29 height 13
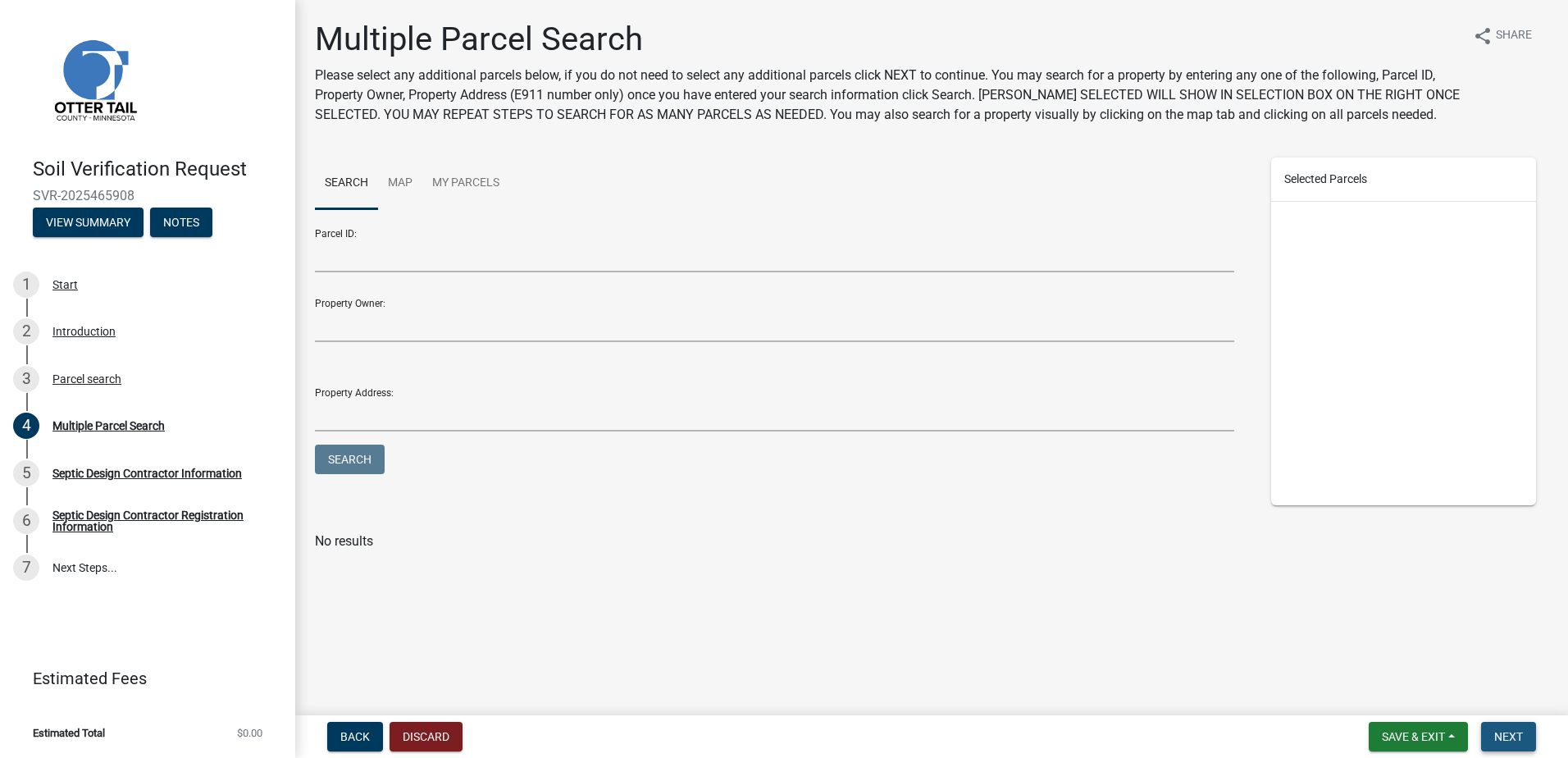
click at [1494, 732] on button "Next" at bounding box center [1508, 737] width 55 height 30
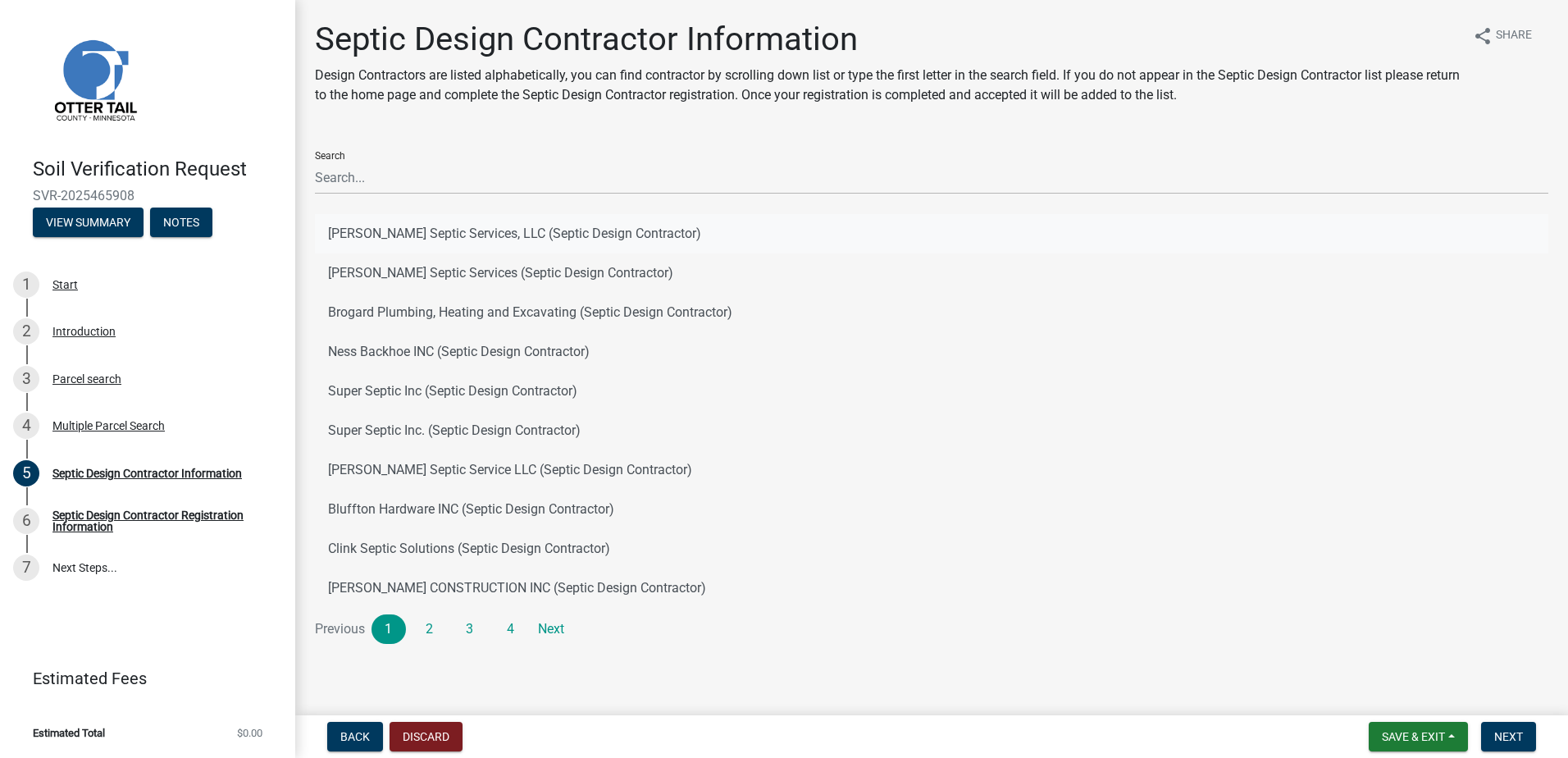
click at [363, 232] on button "[PERSON_NAME] Septic Services, LLC (Septic Design Contractor)" at bounding box center [932, 234] width 1233 height 40
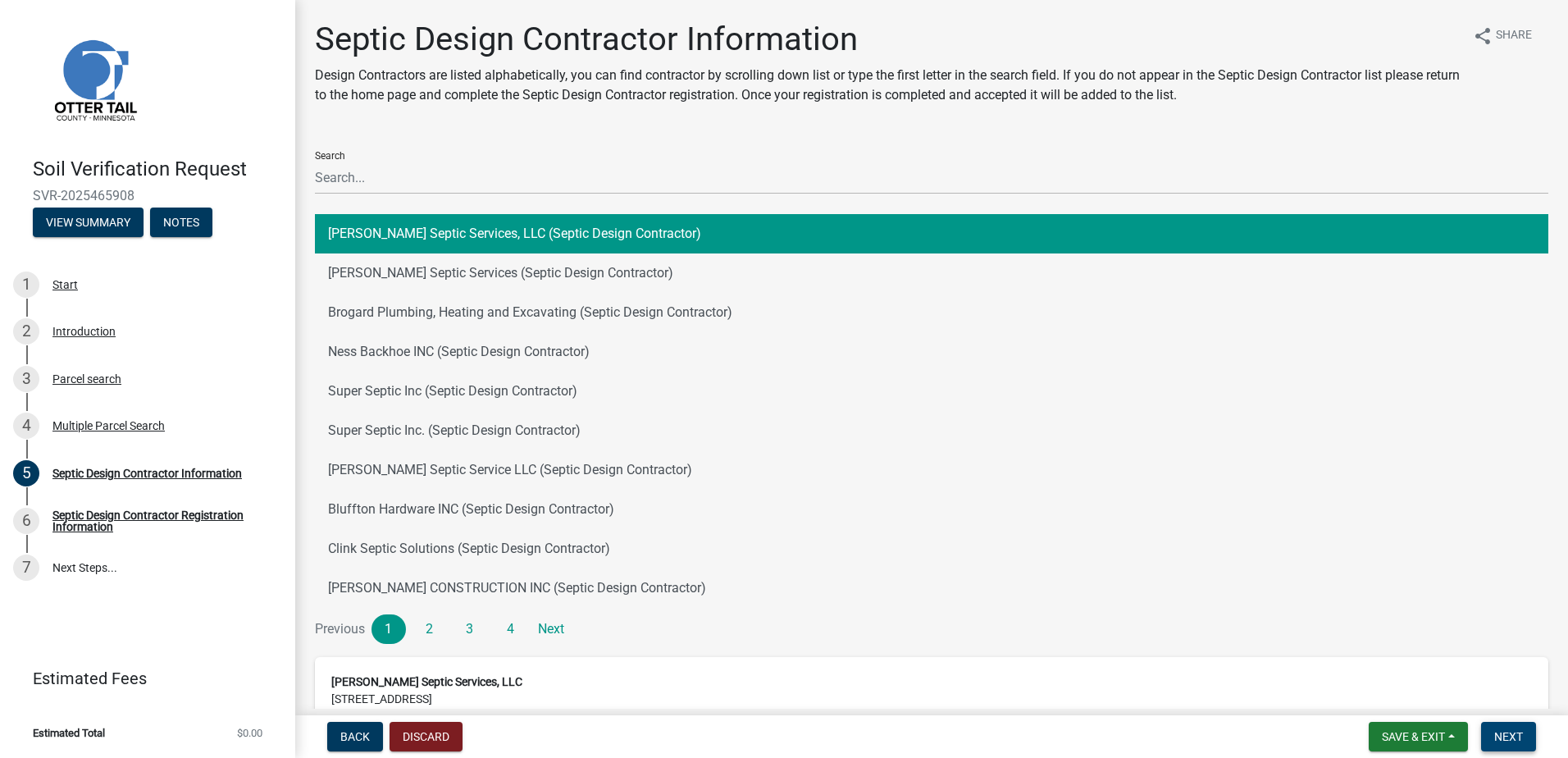
click at [1510, 746] on button "Next" at bounding box center [1508, 737] width 55 height 30
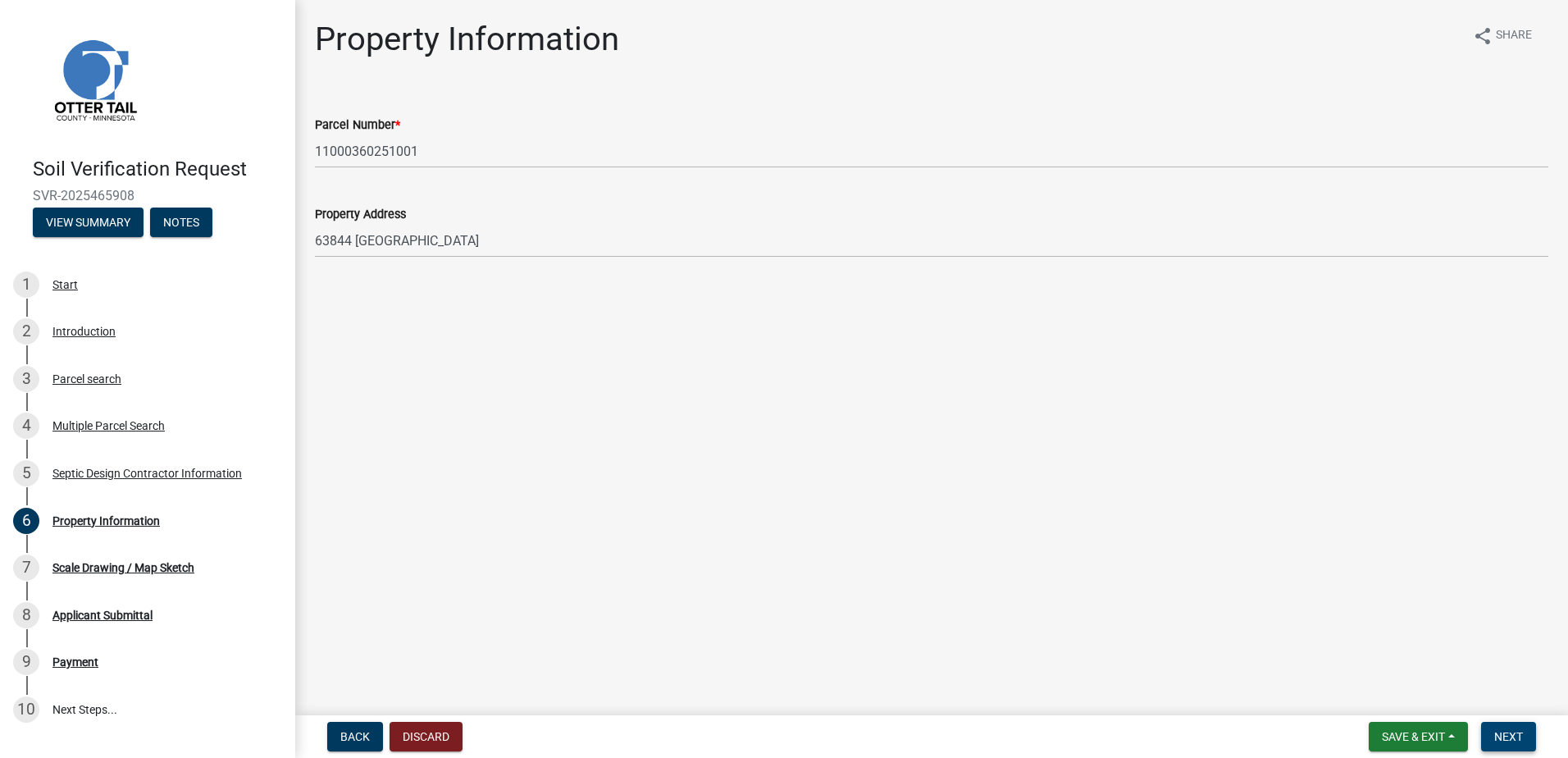
click at [1501, 735] on span "Next" at bounding box center [1508, 737] width 29 height 13
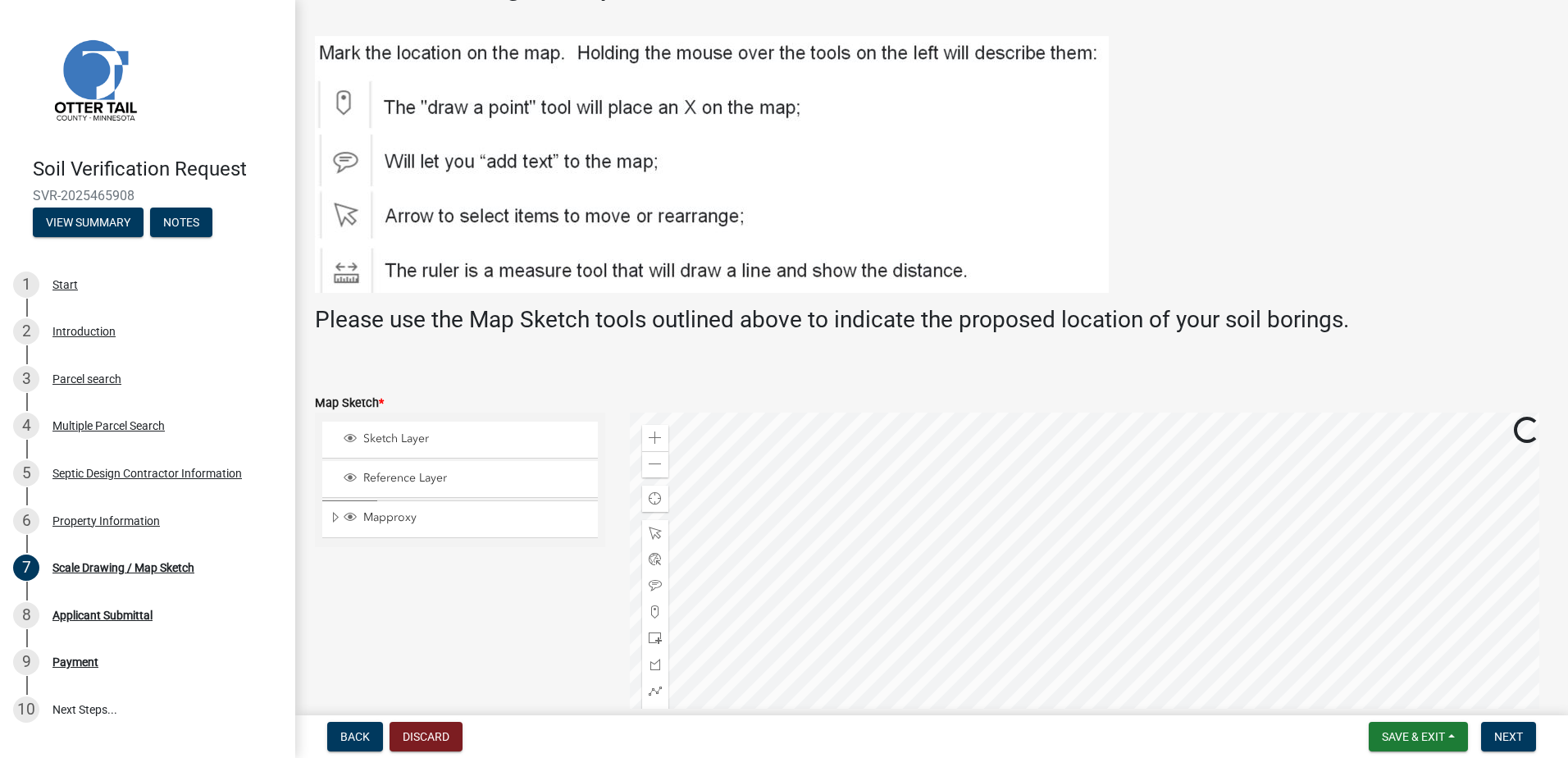
scroll to position [164, 0]
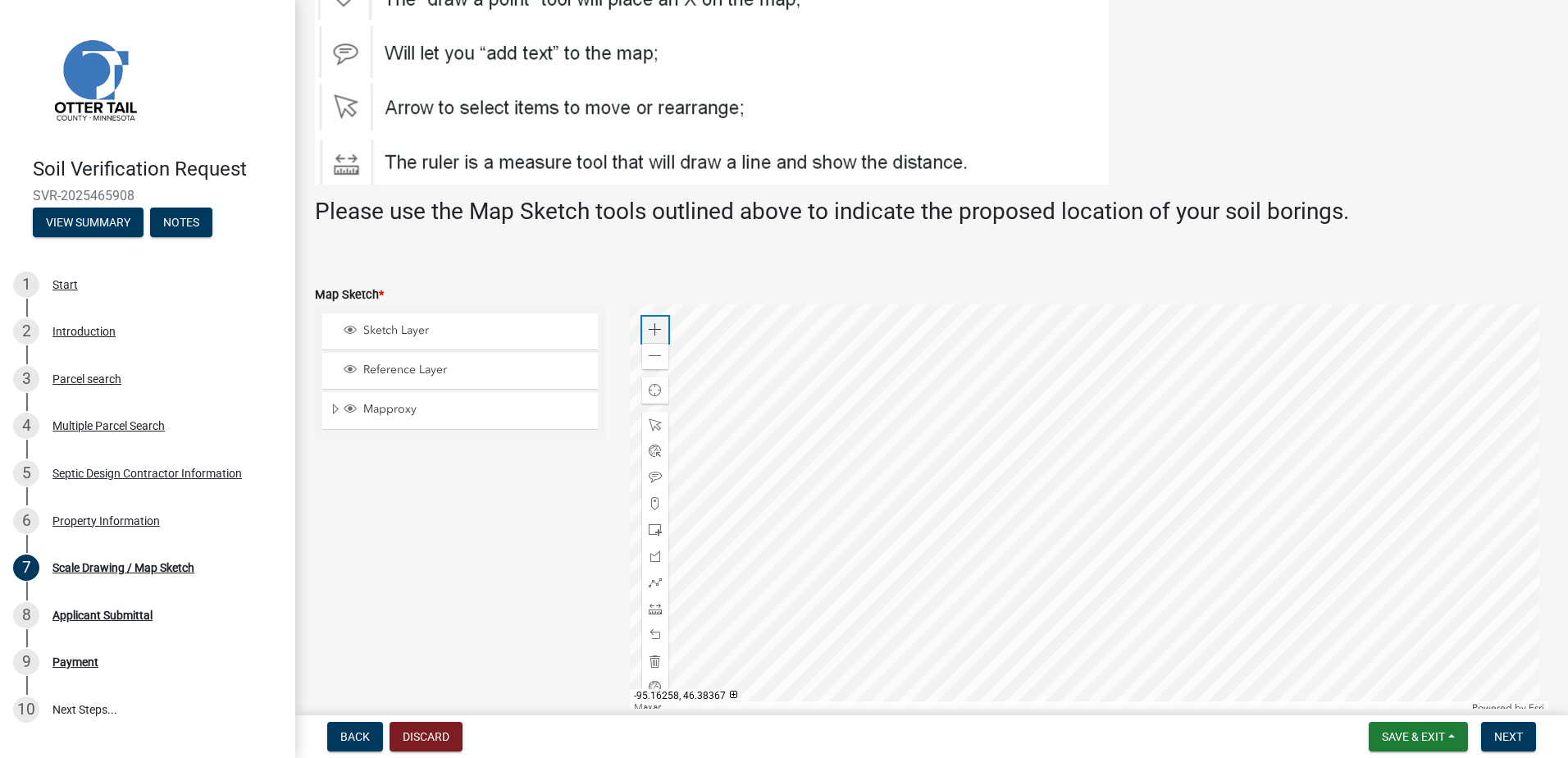
click at [644, 327] on div "Zoom in" at bounding box center [655, 330] width 26 height 26
click at [650, 503] on span at bounding box center [655, 503] width 13 height 13
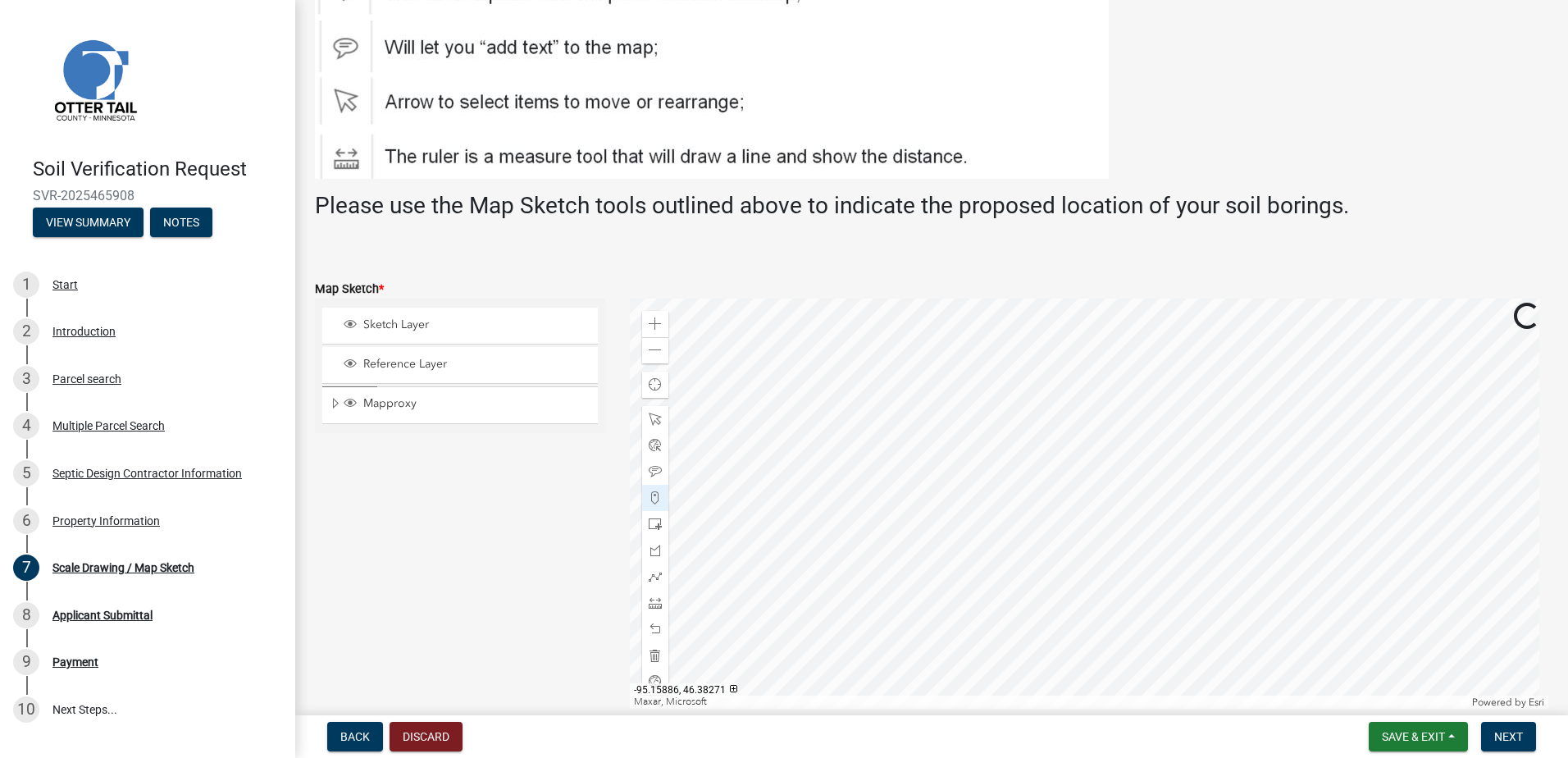
click at [927, 477] on div at bounding box center [1089, 503] width 919 height 410
click at [1504, 739] on span "Next" at bounding box center [1508, 737] width 29 height 13
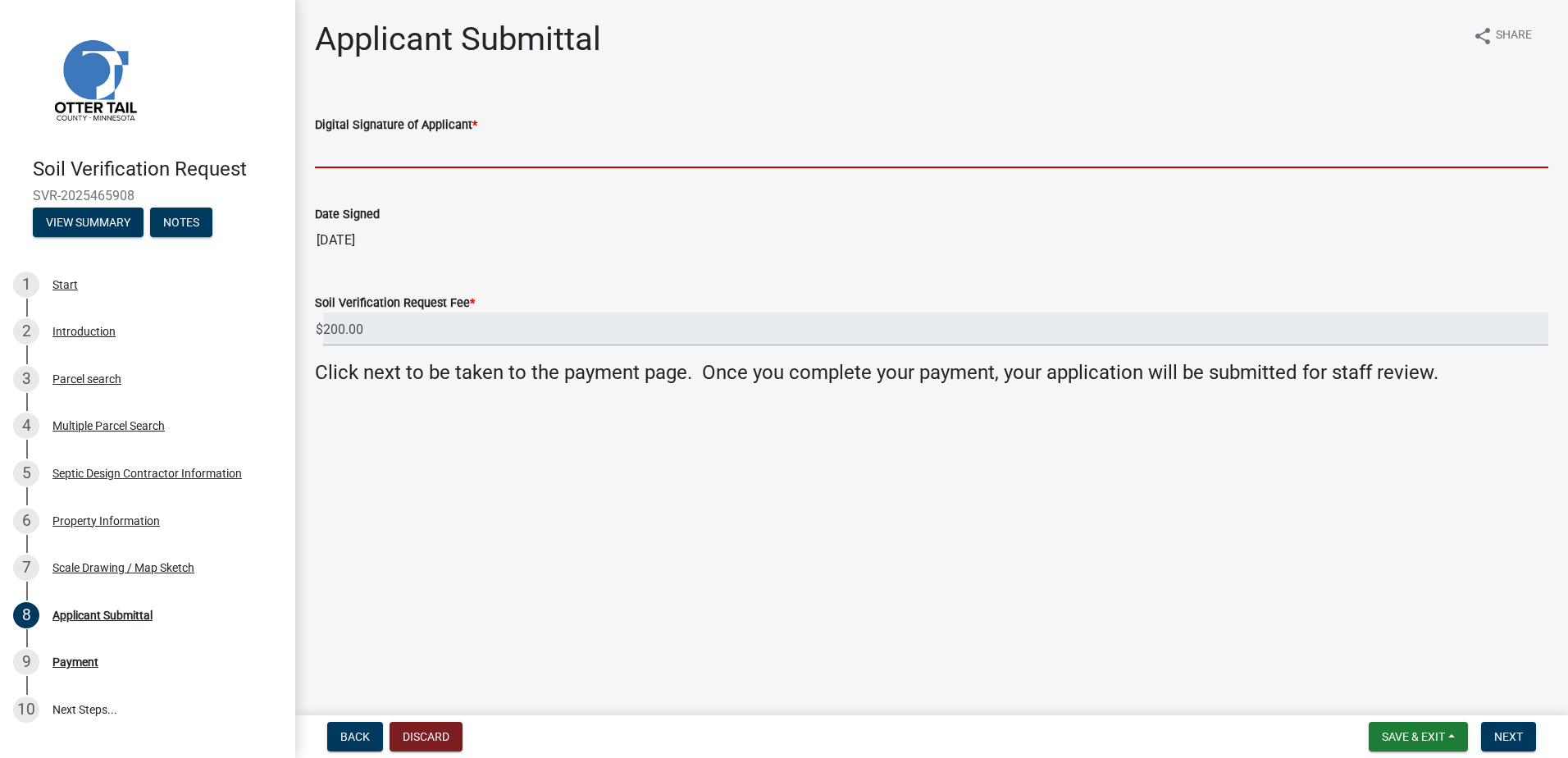
click at [386, 162] on input "Digital Signature of Applicant *" at bounding box center [932, 151] width 1233 height 34
type input "[PERSON_NAME]"
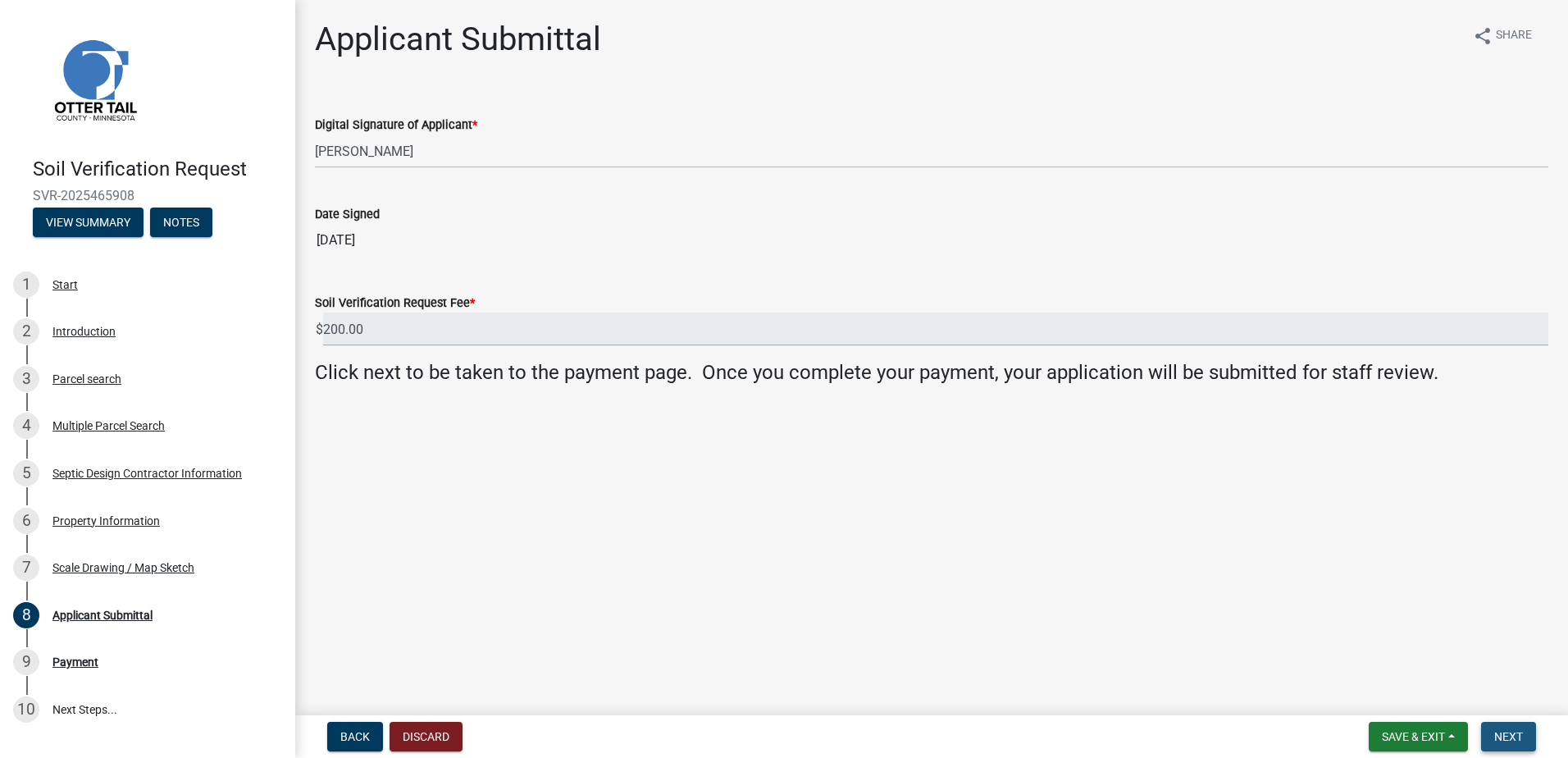
click at [1505, 730] on span "Next" at bounding box center [1508, 737] width 29 height 13
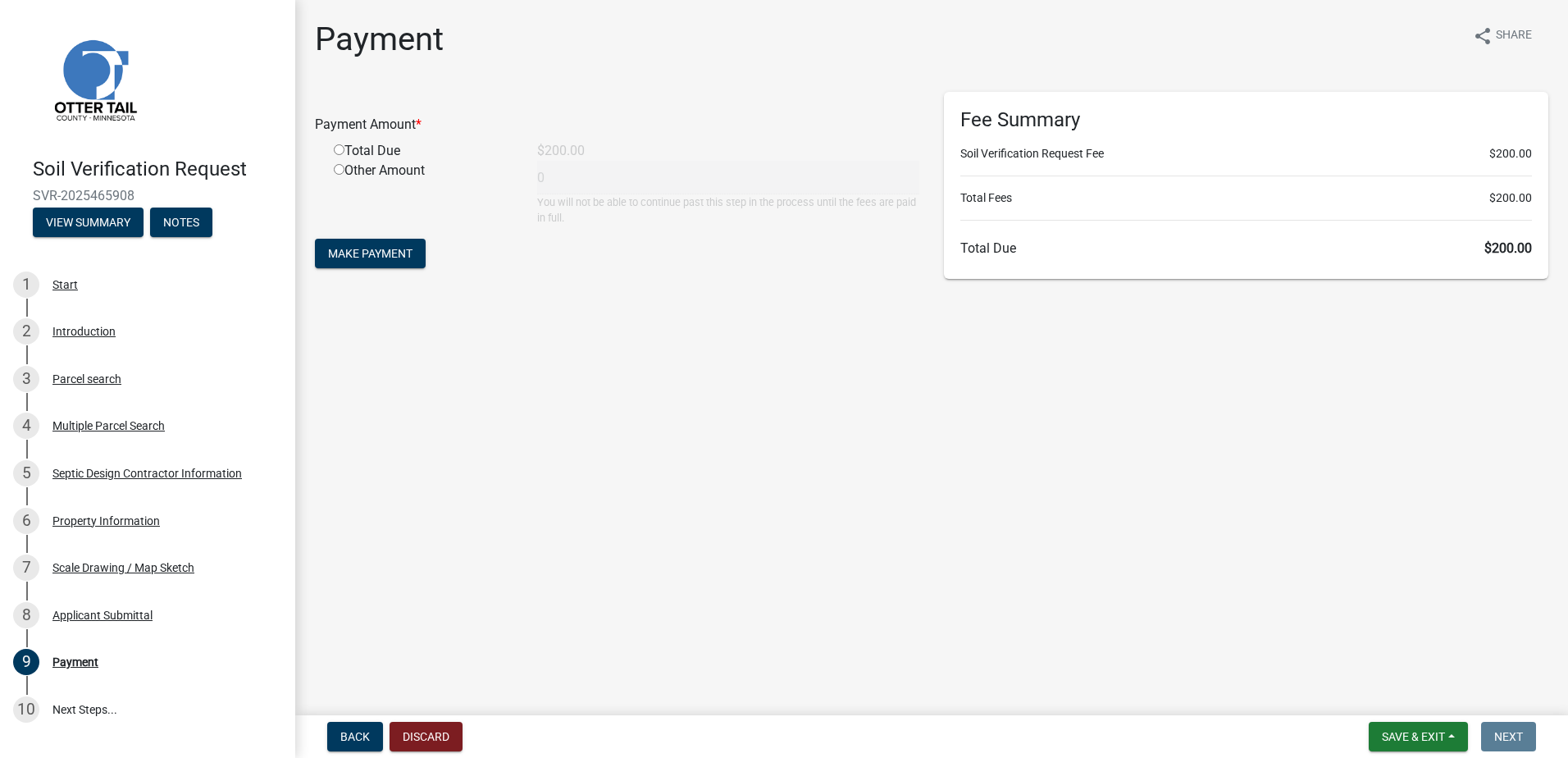
click at [334, 151] on input "radio" at bounding box center [339, 150] width 11 height 11
radio input "true"
type input "200"
click at [363, 253] on span "Make Payment" at bounding box center [370, 254] width 84 height 13
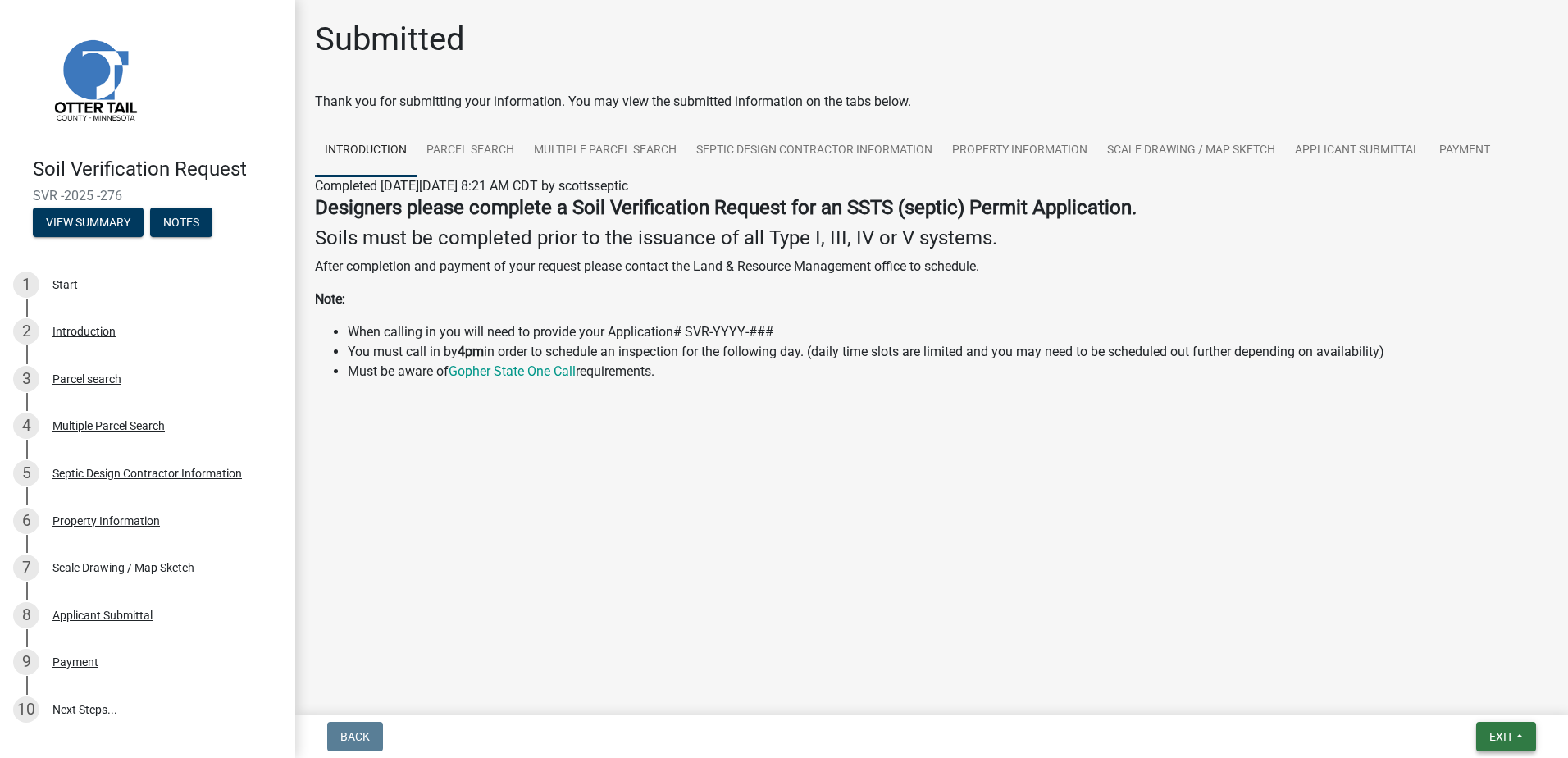
click at [1517, 740] on button "Exit" at bounding box center [1506, 737] width 60 height 30
click at [1437, 693] on button "Save & Exit" at bounding box center [1470, 694] width 131 height 40
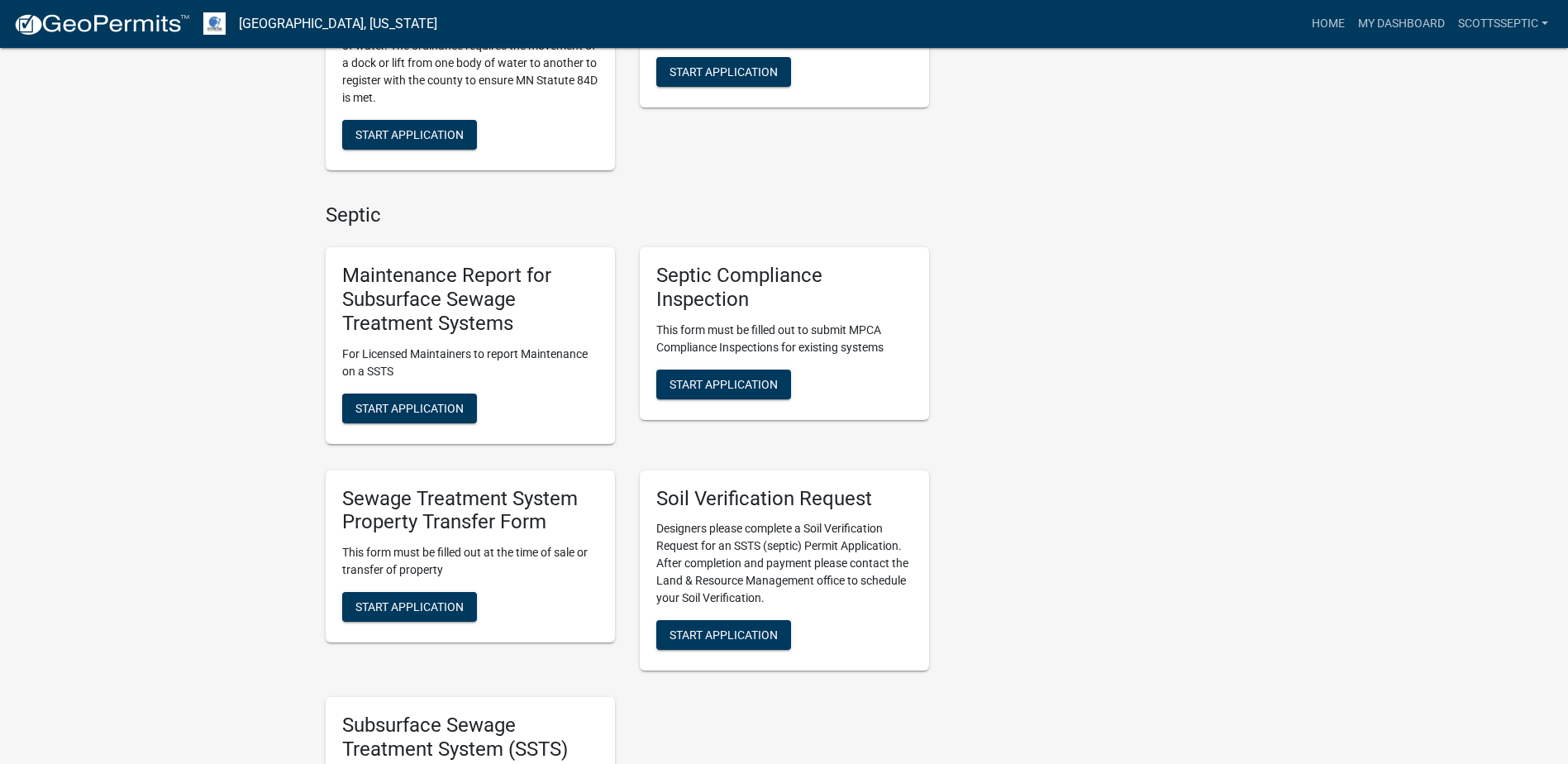
scroll to position [992, 0]
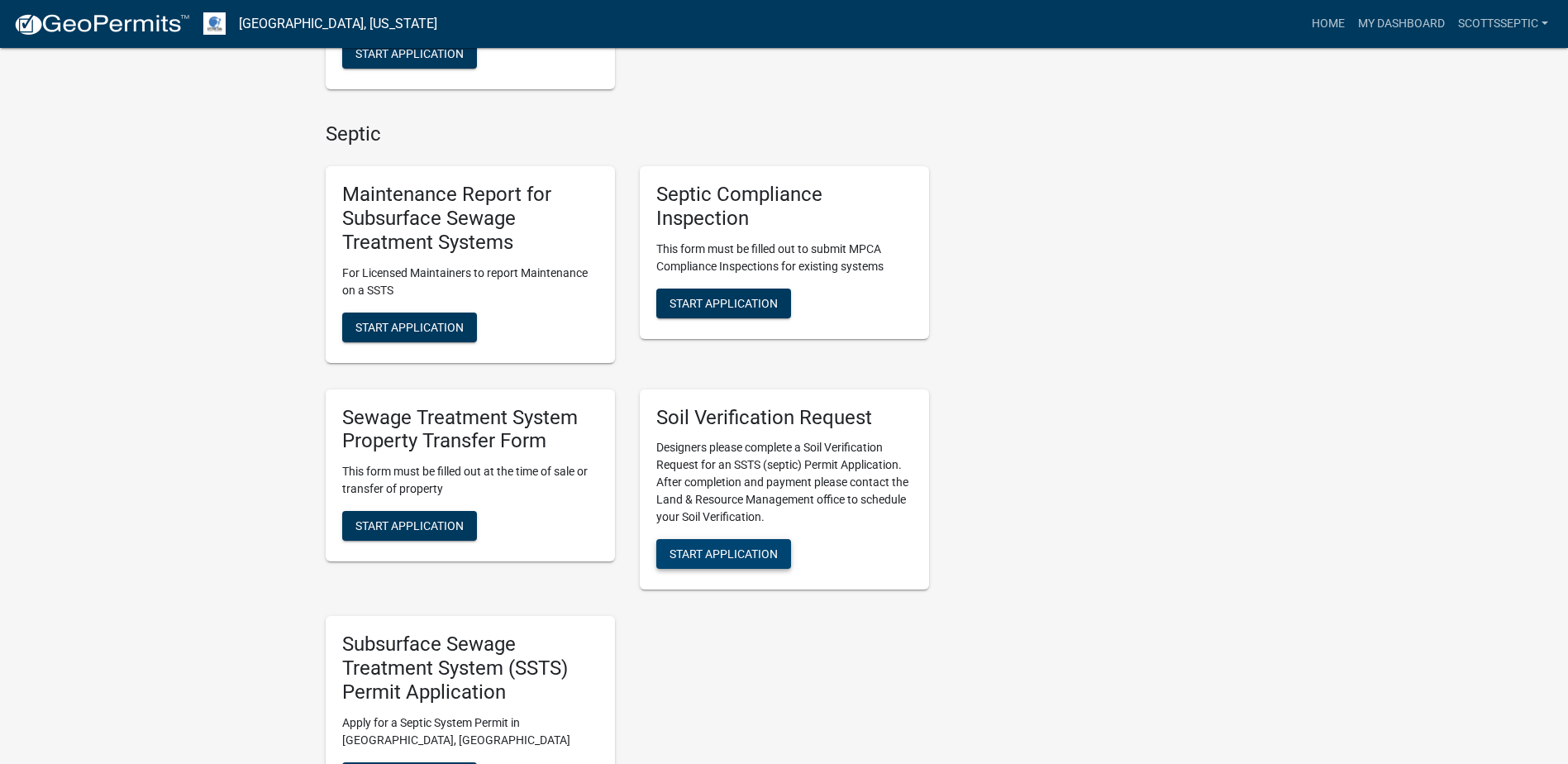
click at [732, 552] on span "Start Application" at bounding box center [724, 554] width 108 height 13
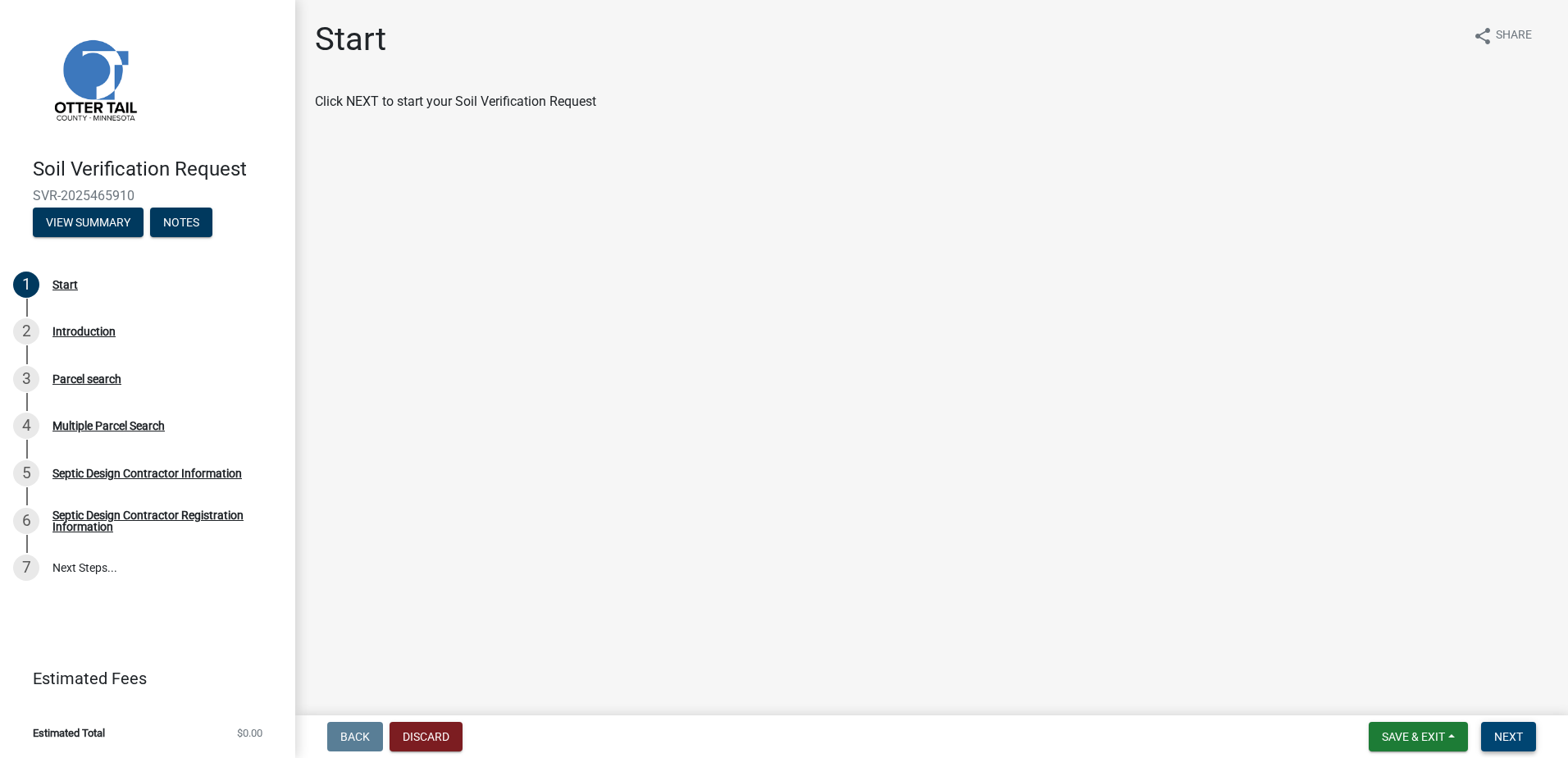
click at [1508, 738] on span "Next" at bounding box center [1508, 737] width 29 height 13
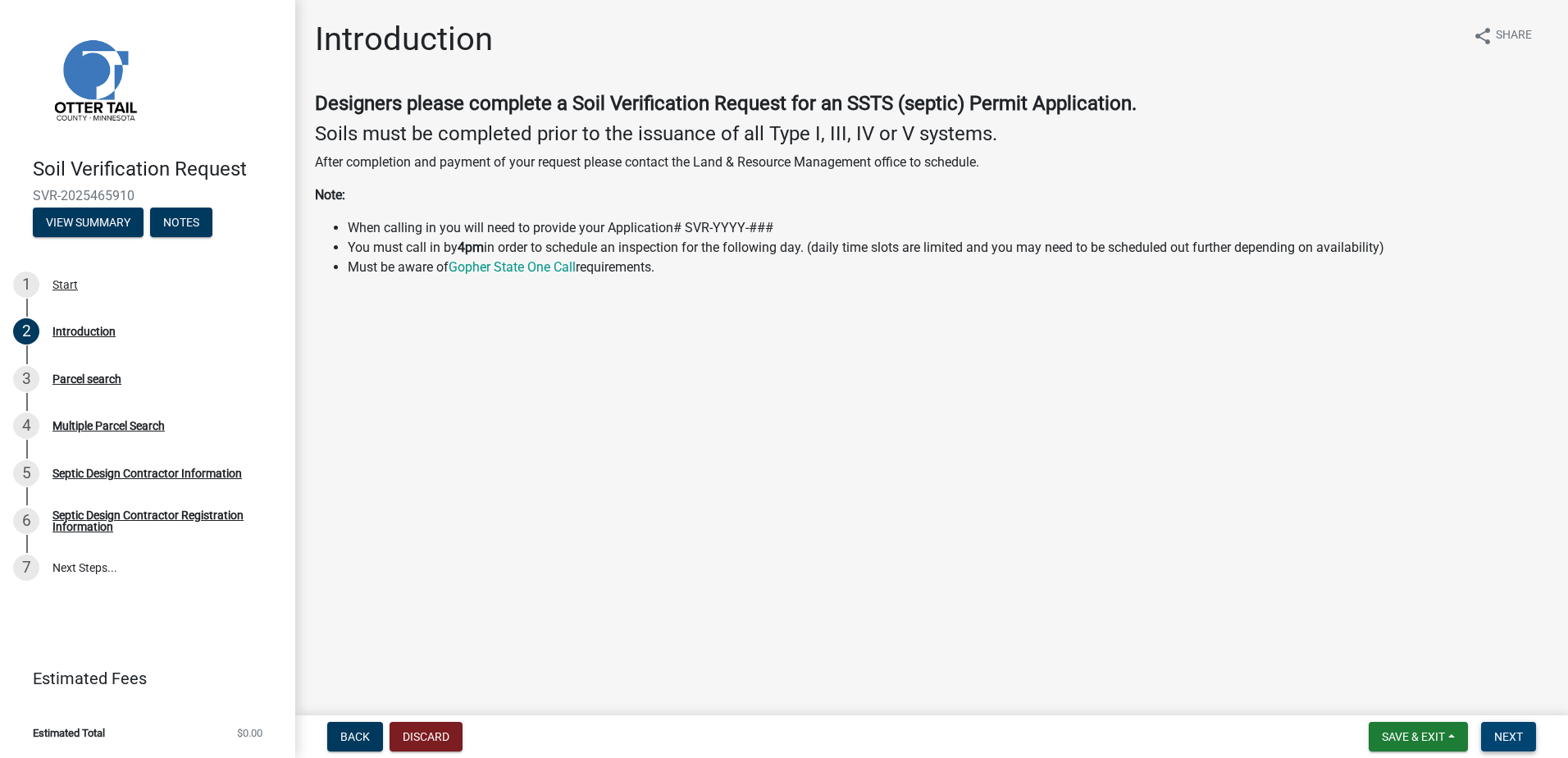
click at [1511, 739] on span "Next" at bounding box center [1508, 737] width 29 height 13
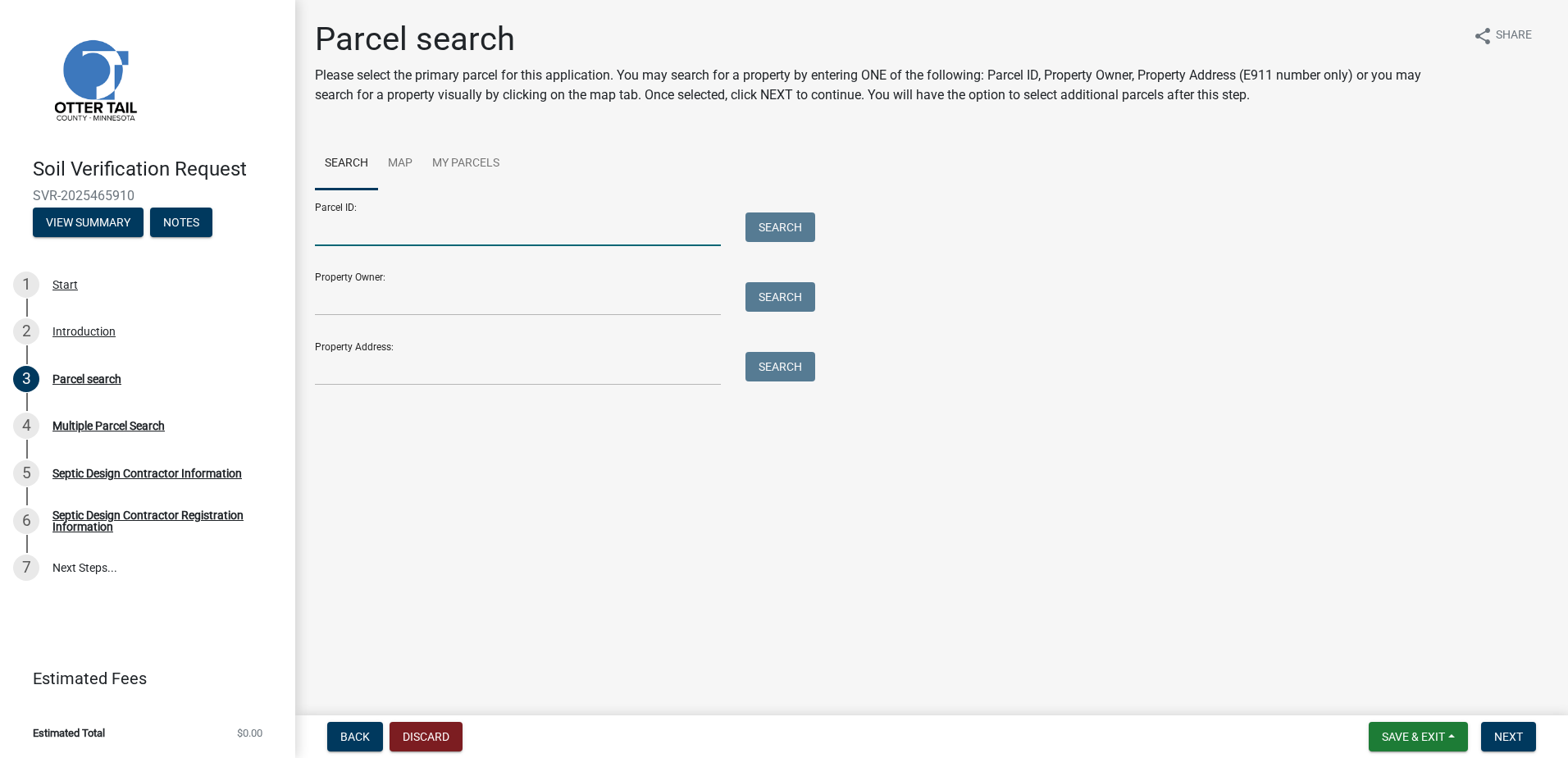
drag, startPoint x: 379, startPoint y: 232, endPoint x: 404, endPoint y: 225, distance: 26.0
click at [379, 232] on input "Parcel ID:" at bounding box center [517, 229] width 406 height 34
type input "11000170110001"
click at [774, 237] on button "Search" at bounding box center [780, 227] width 69 height 30
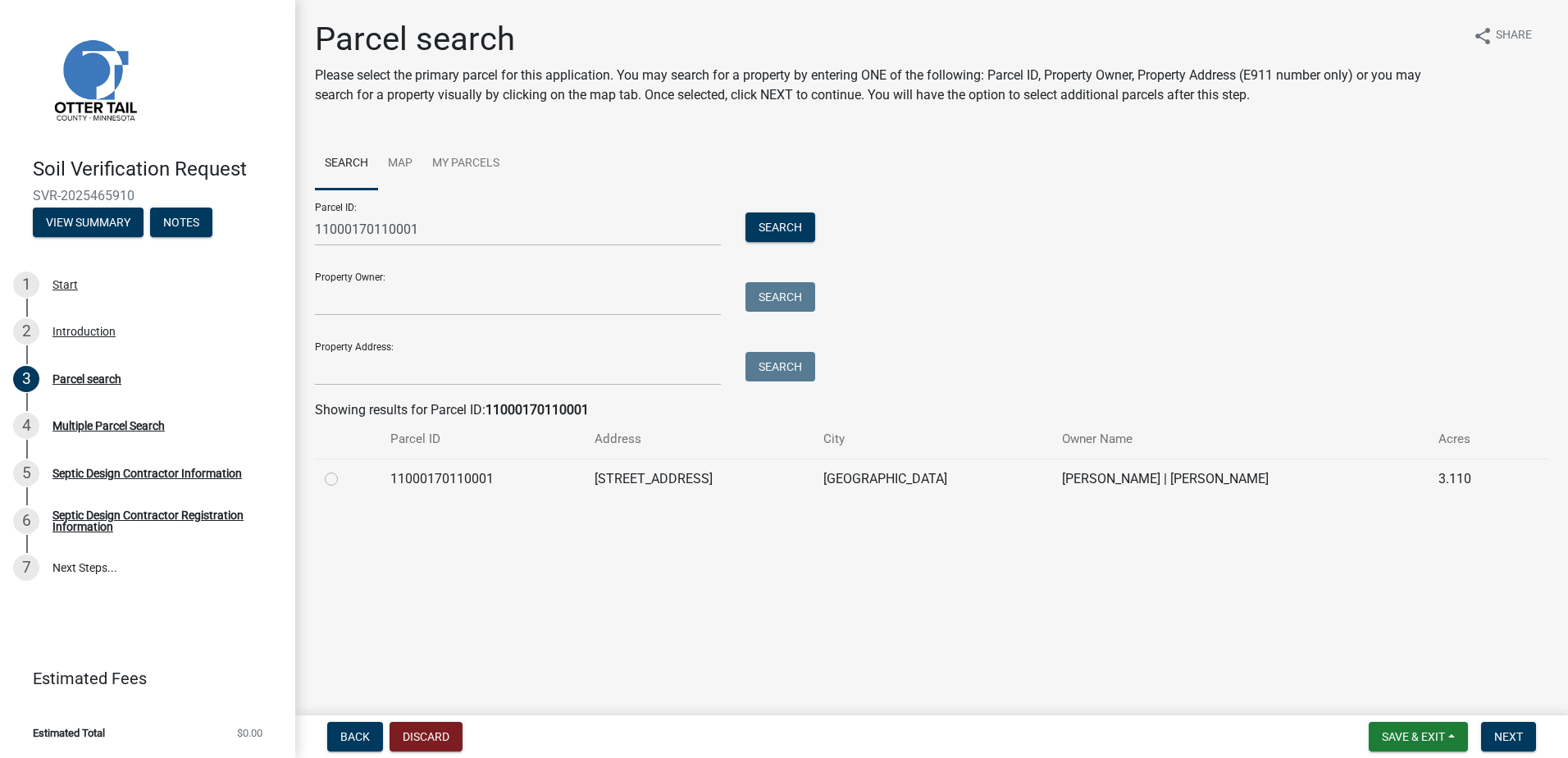
click at [345, 470] on label at bounding box center [345, 470] width 0 height 0
click at [345, 478] on input "radio" at bounding box center [350, 474] width 11 height 11
radio input "true"
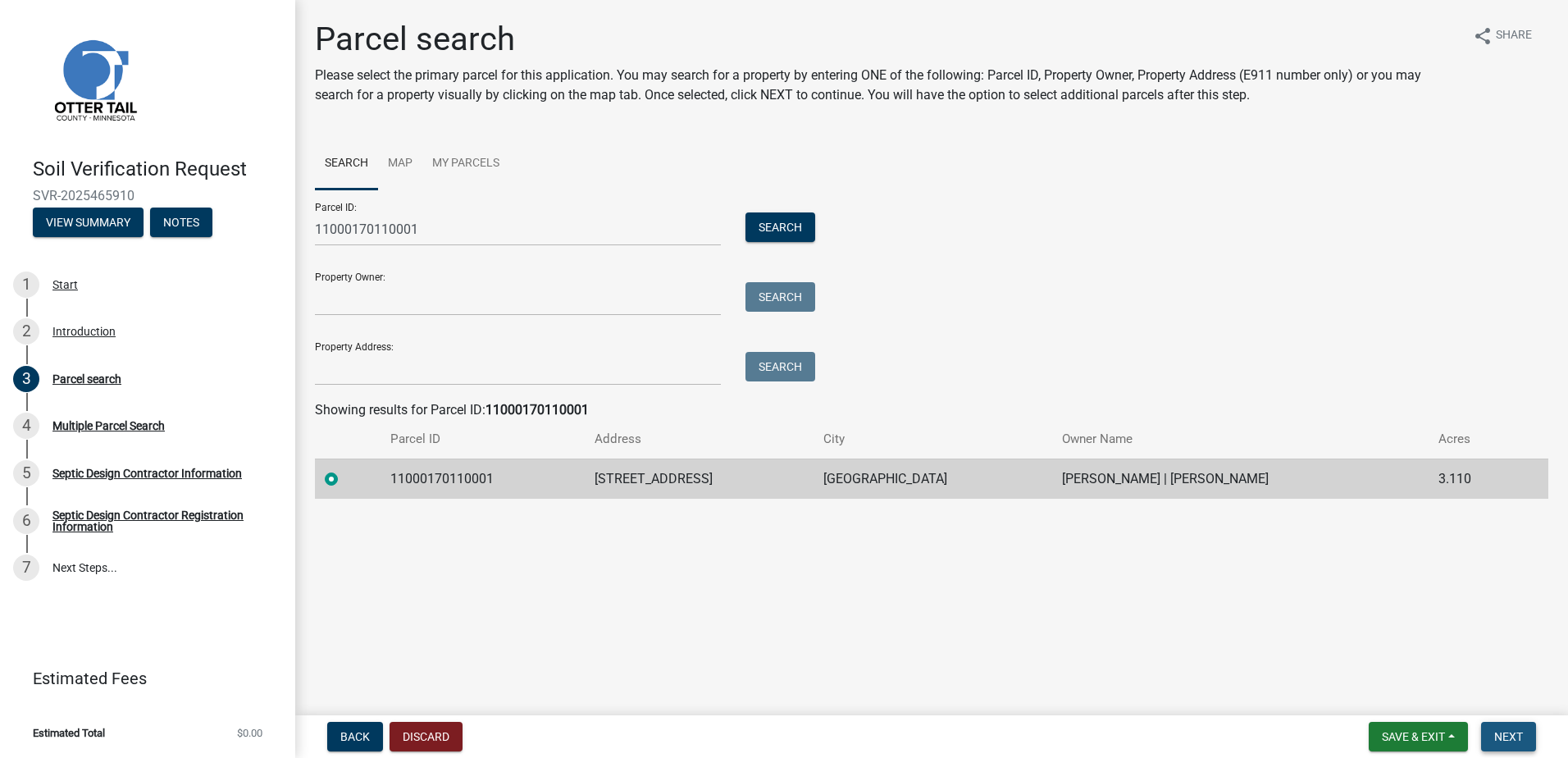
click at [1509, 735] on span "Next" at bounding box center [1508, 737] width 29 height 13
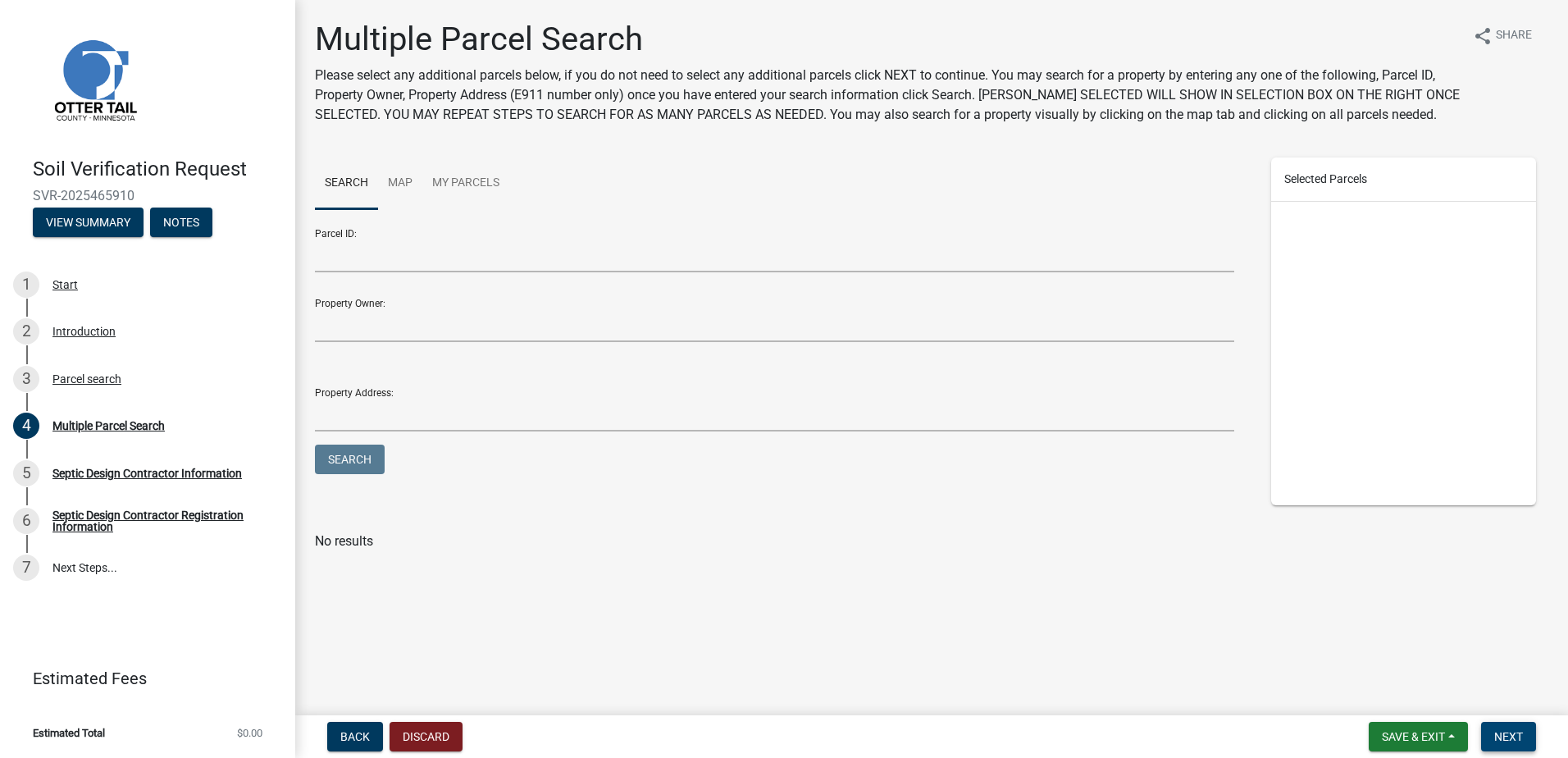
click at [1516, 741] on span "Next" at bounding box center [1508, 737] width 29 height 13
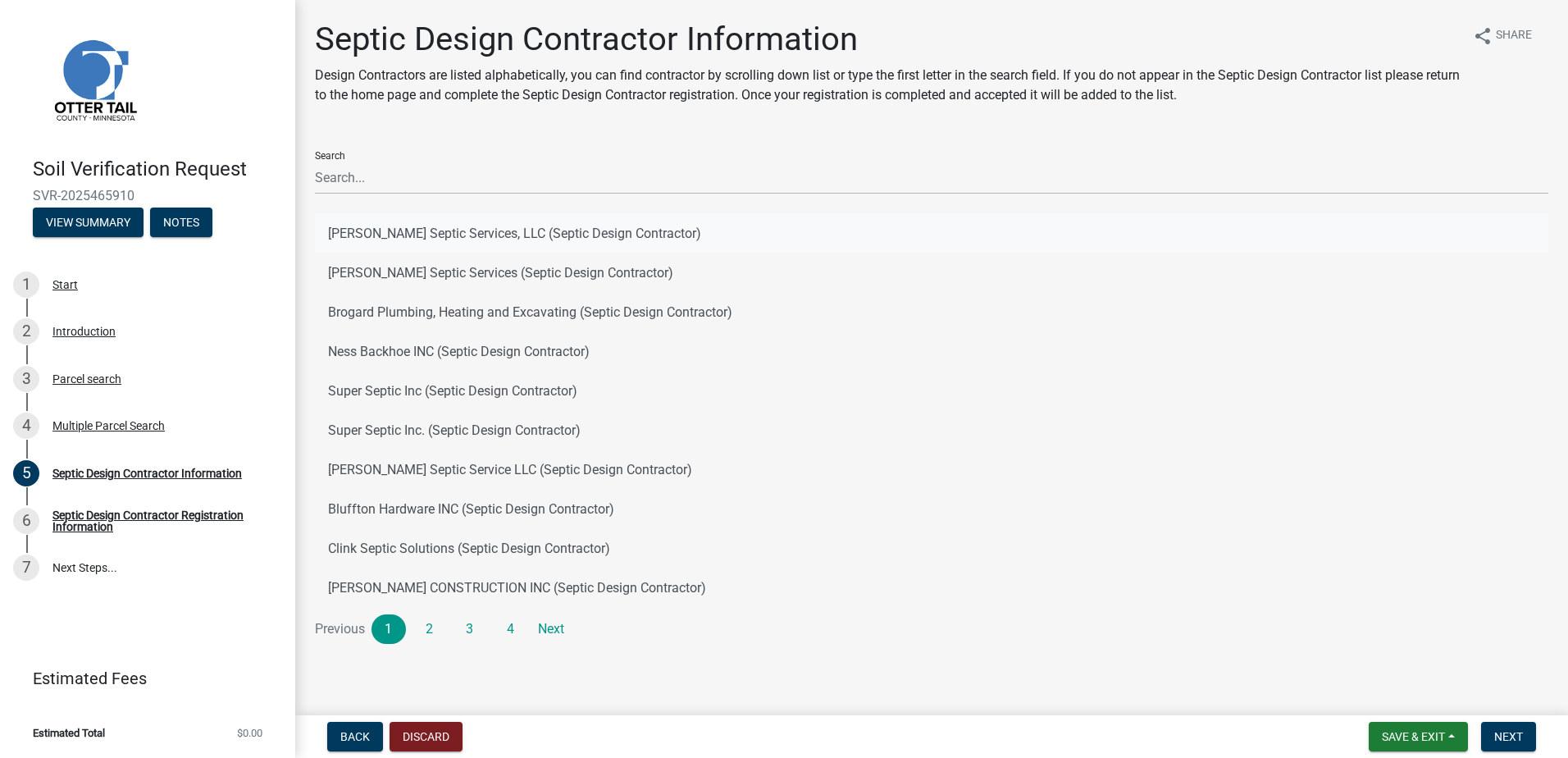
click at [409, 226] on button "[PERSON_NAME] Septic Services, LLC (Septic Design Contractor)" at bounding box center [932, 234] width 1233 height 40
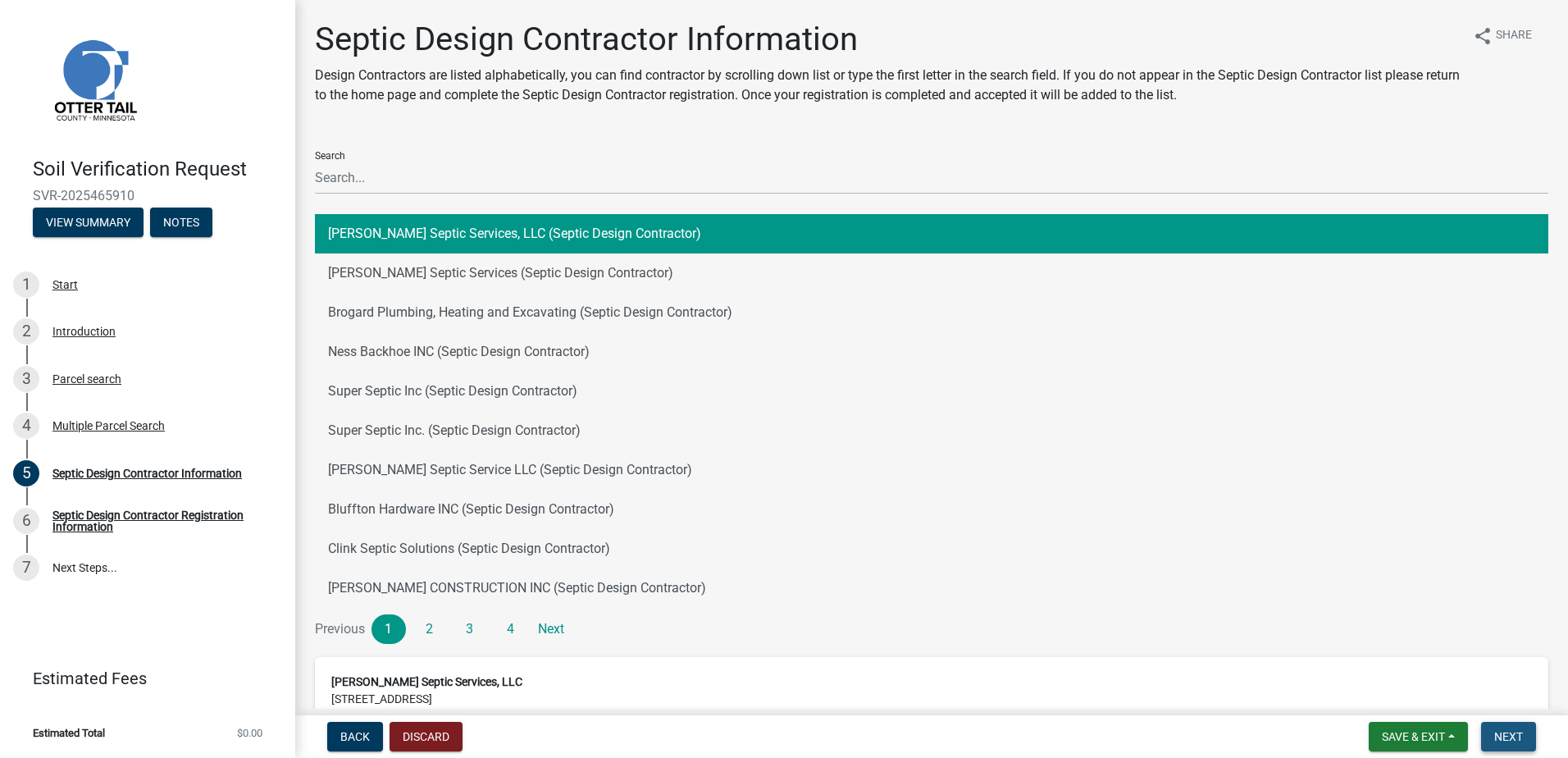
click at [1513, 726] on button "Next" at bounding box center [1508, 737] width 55 height 30
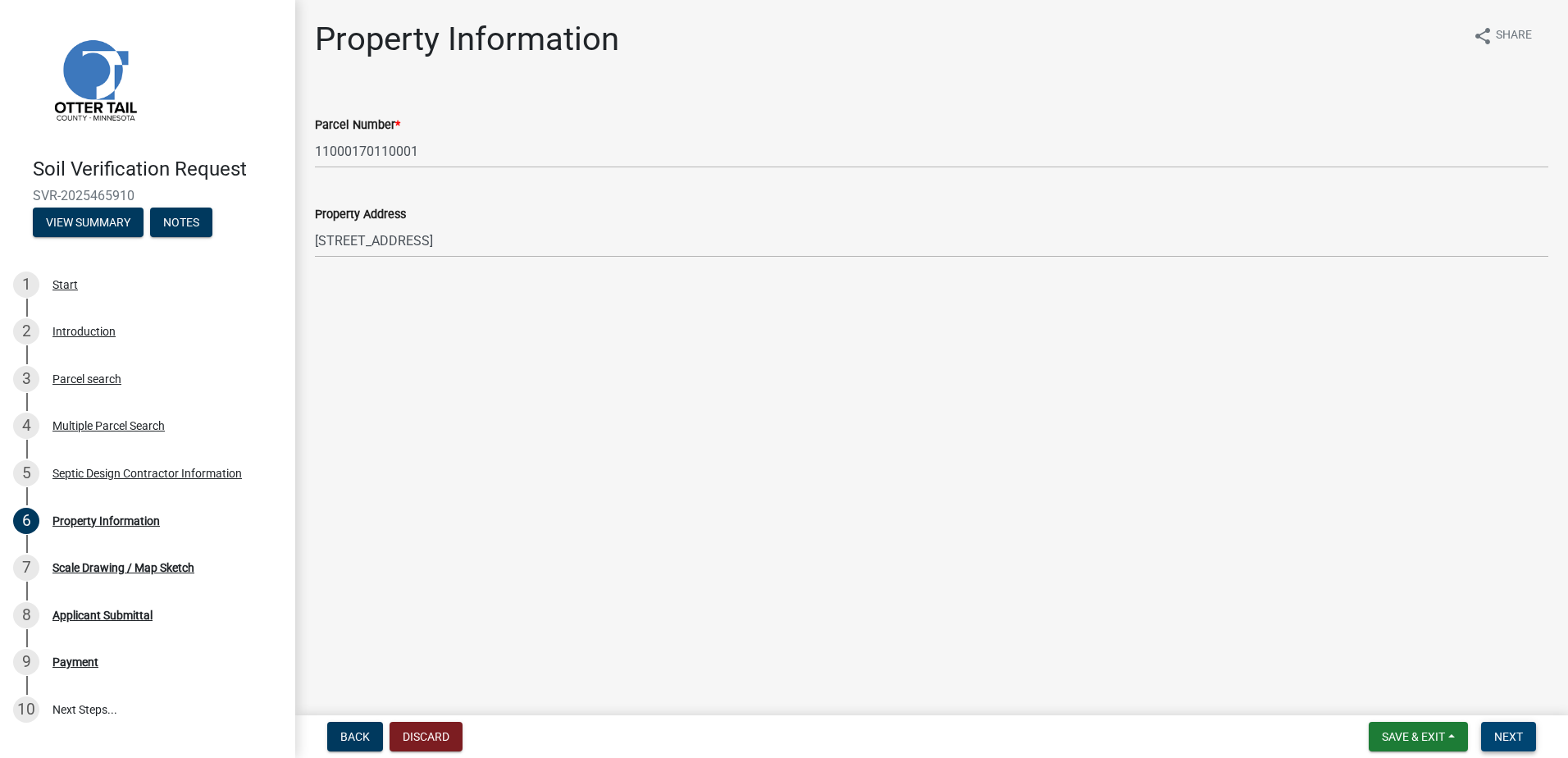
click at [1499, 727] on button "Next" at bounding box center [1508, 737] width 55 height 30
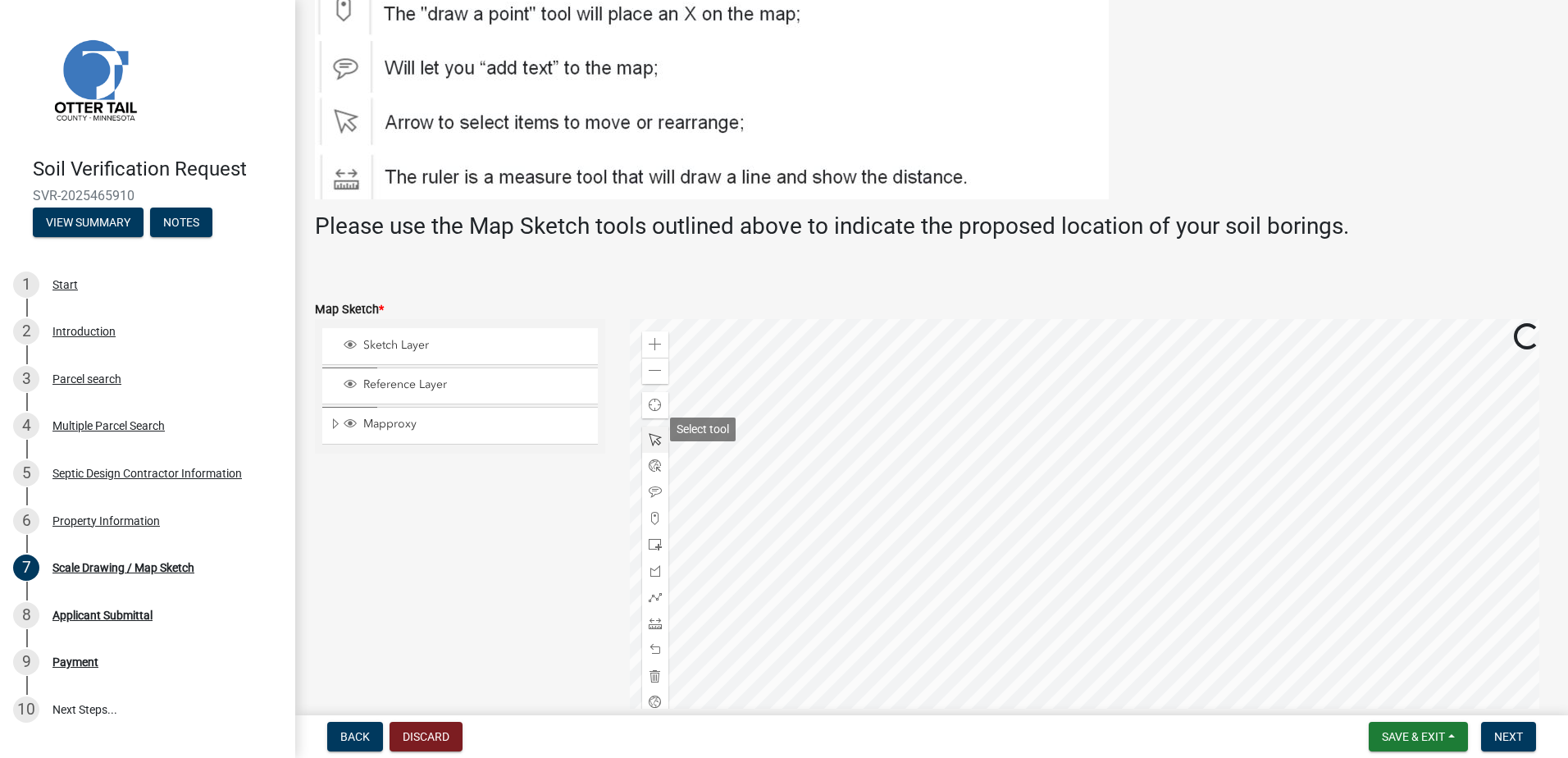
scroll to position [164, 0]
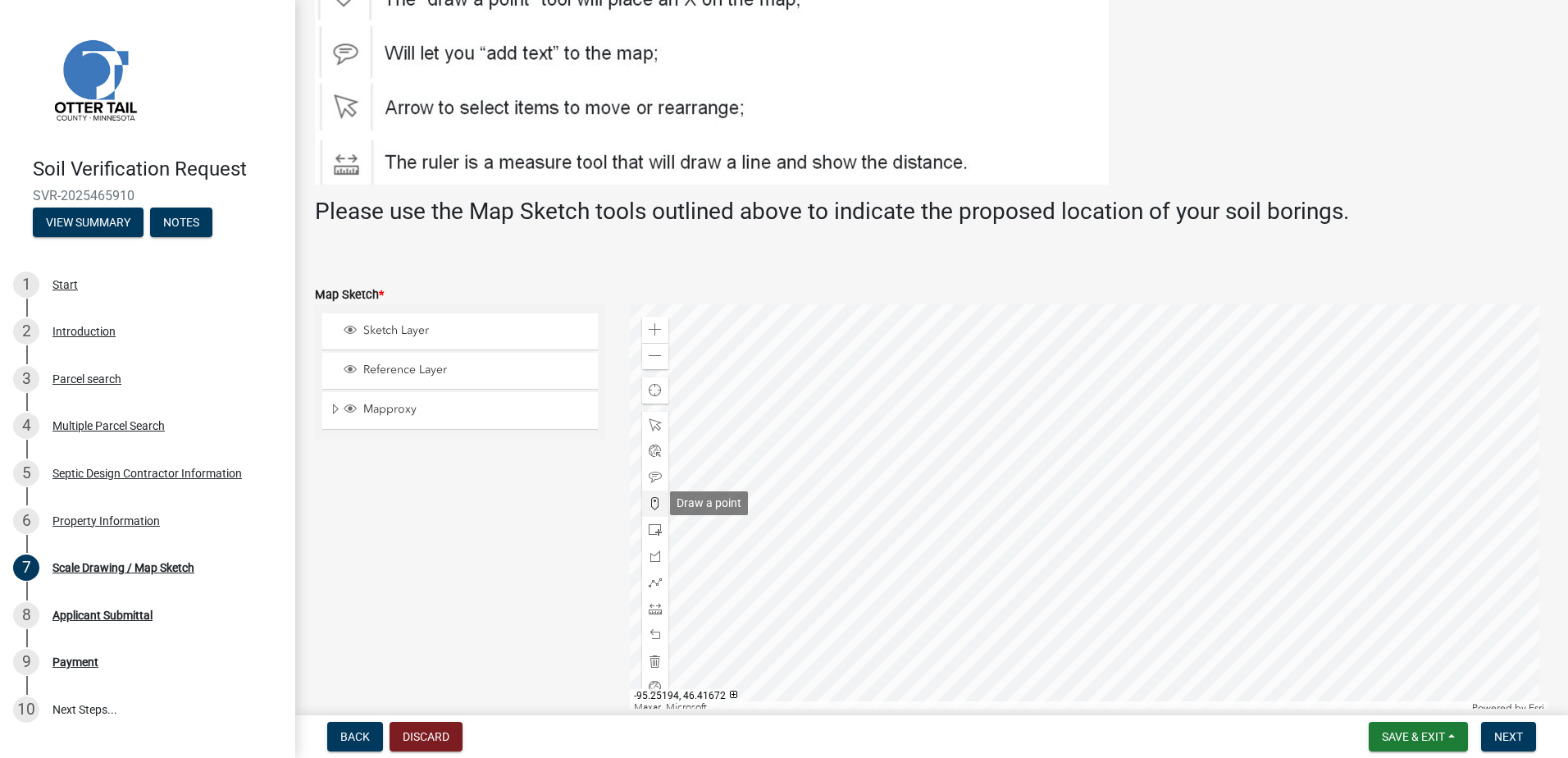
click at [651, 500] on span at bounding box center [655, 503] width 13 height 13
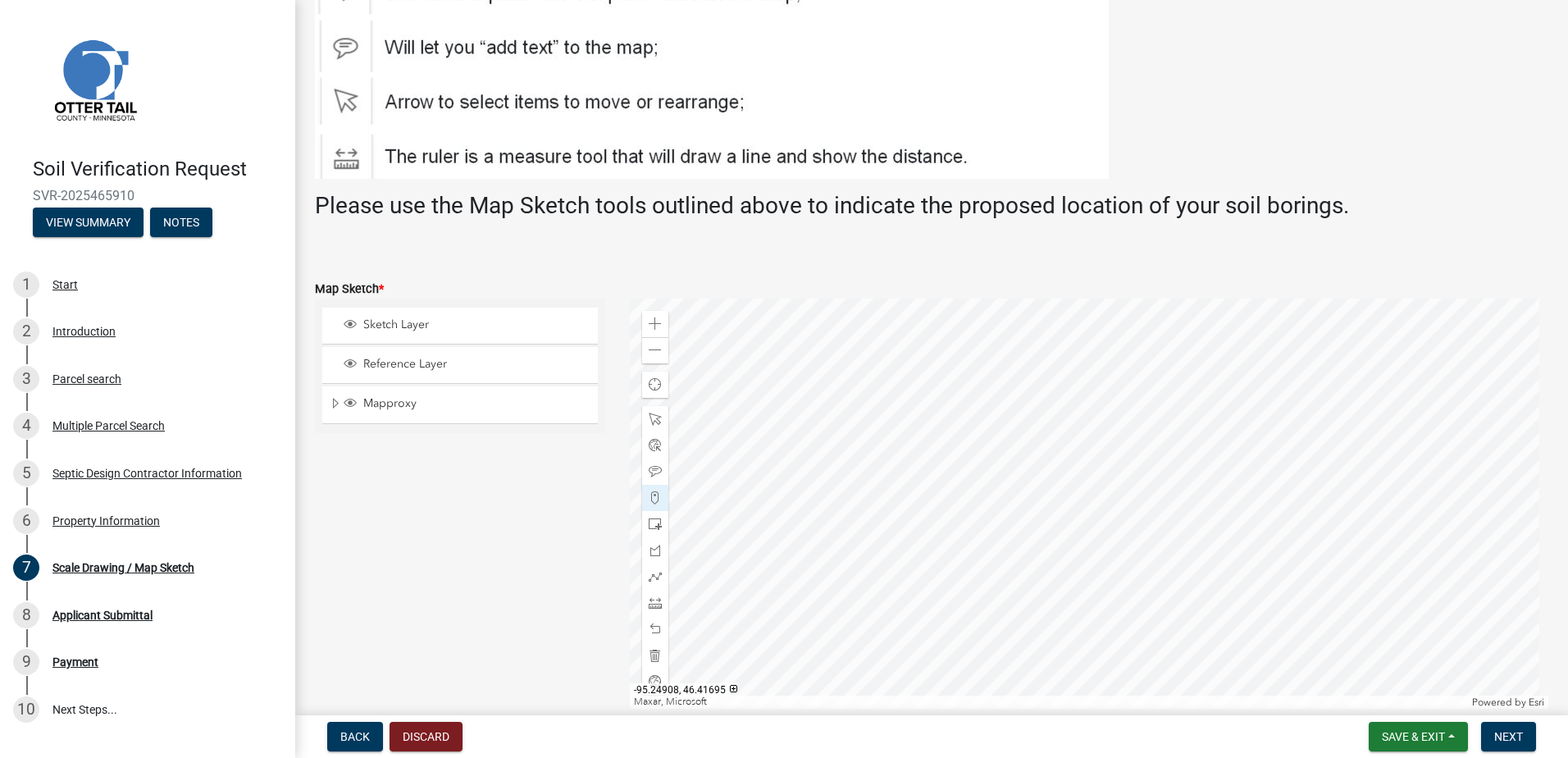
click at [1088, 456] on div at bounding box center [1089, 503] width 919 height 410
click at [1503, 730] on span "Next" at bounding box center [1508, 737] width 29 height 13
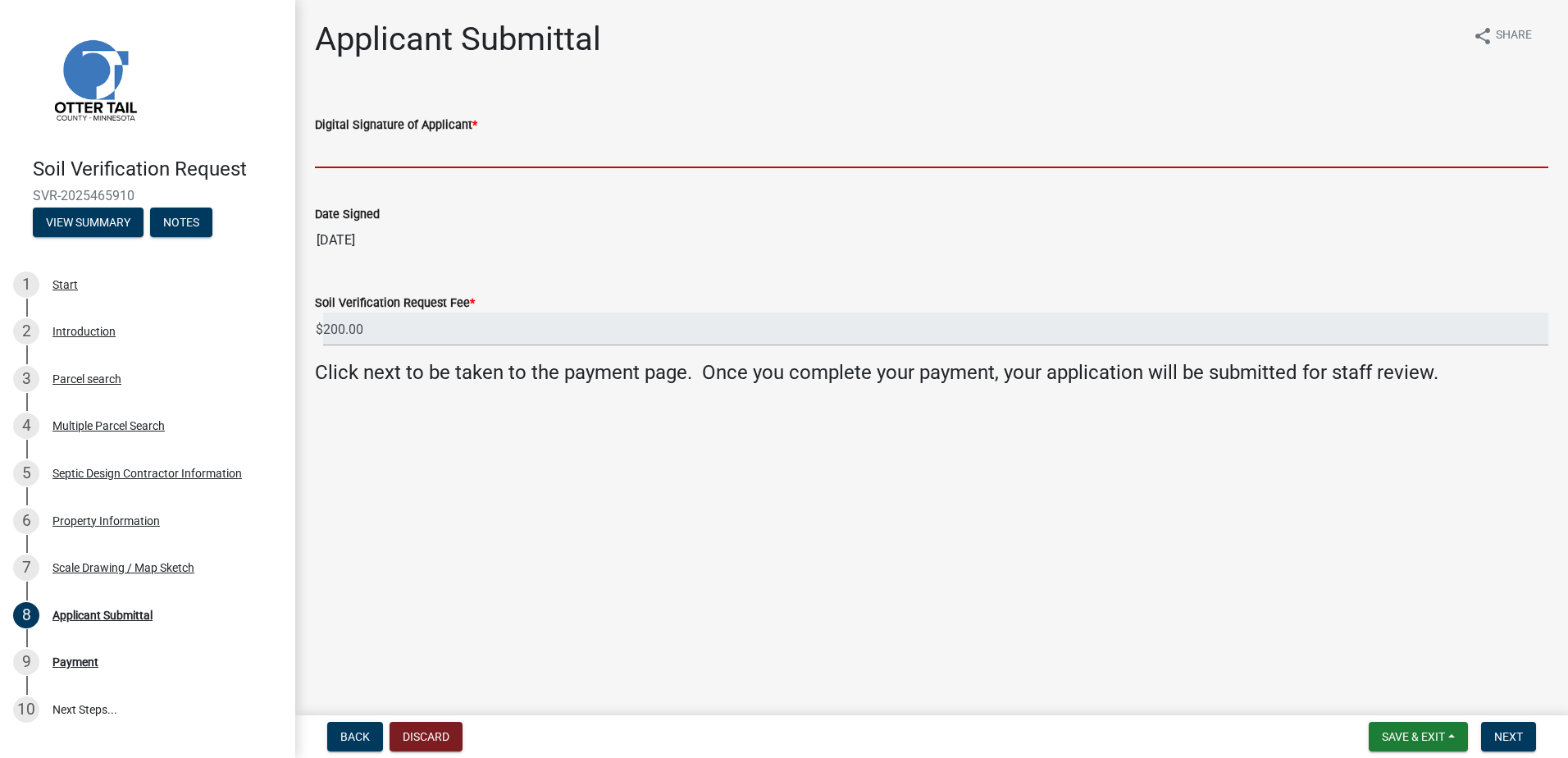
click at [344, 156] on input "Digital Signature of Applicant *" at bounding box center [932, 151] width 1233 height 34
type input "[PERSON_NAME]"
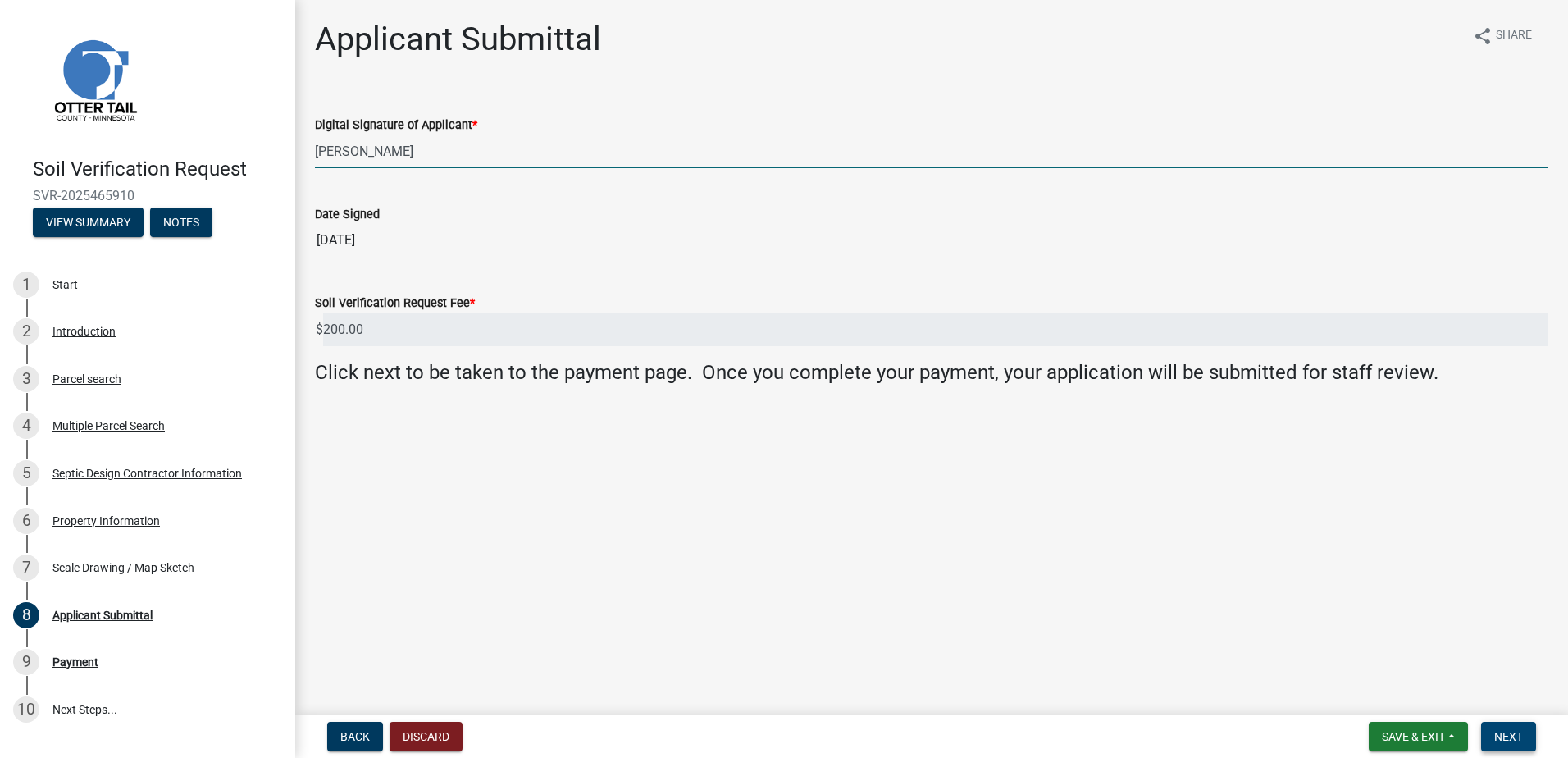
click at [1511, 738] on span "Next" at bounding box center [1508, 737] width 29 height 13
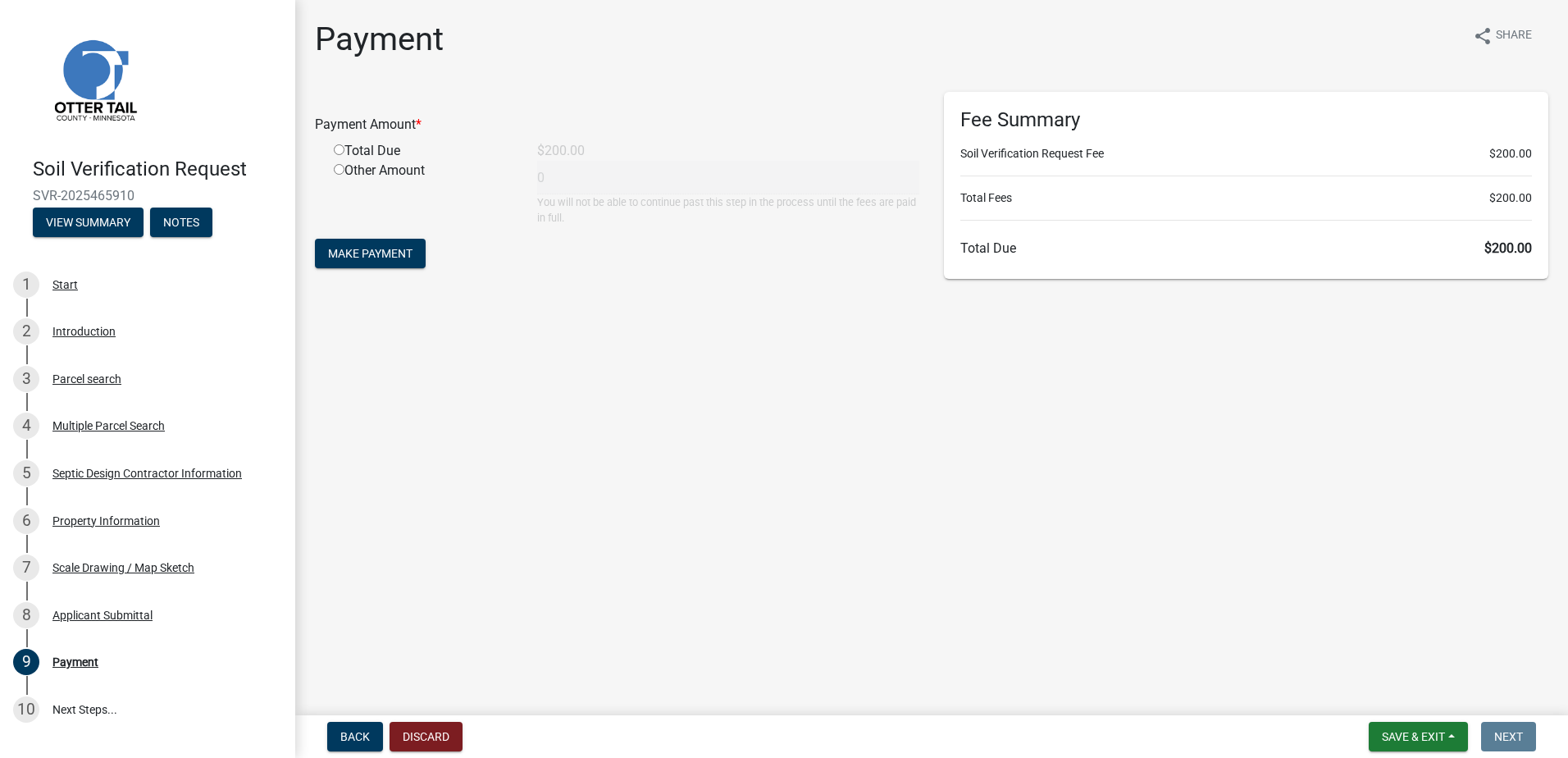
click at [340, 153] on input "radio" at bounding box center [339, 150] width 11 height 11
radio input "true"
type input "200"
click at [381, 248] on span "Make Payment" at bounding box center [370, 254] width 84 height 13
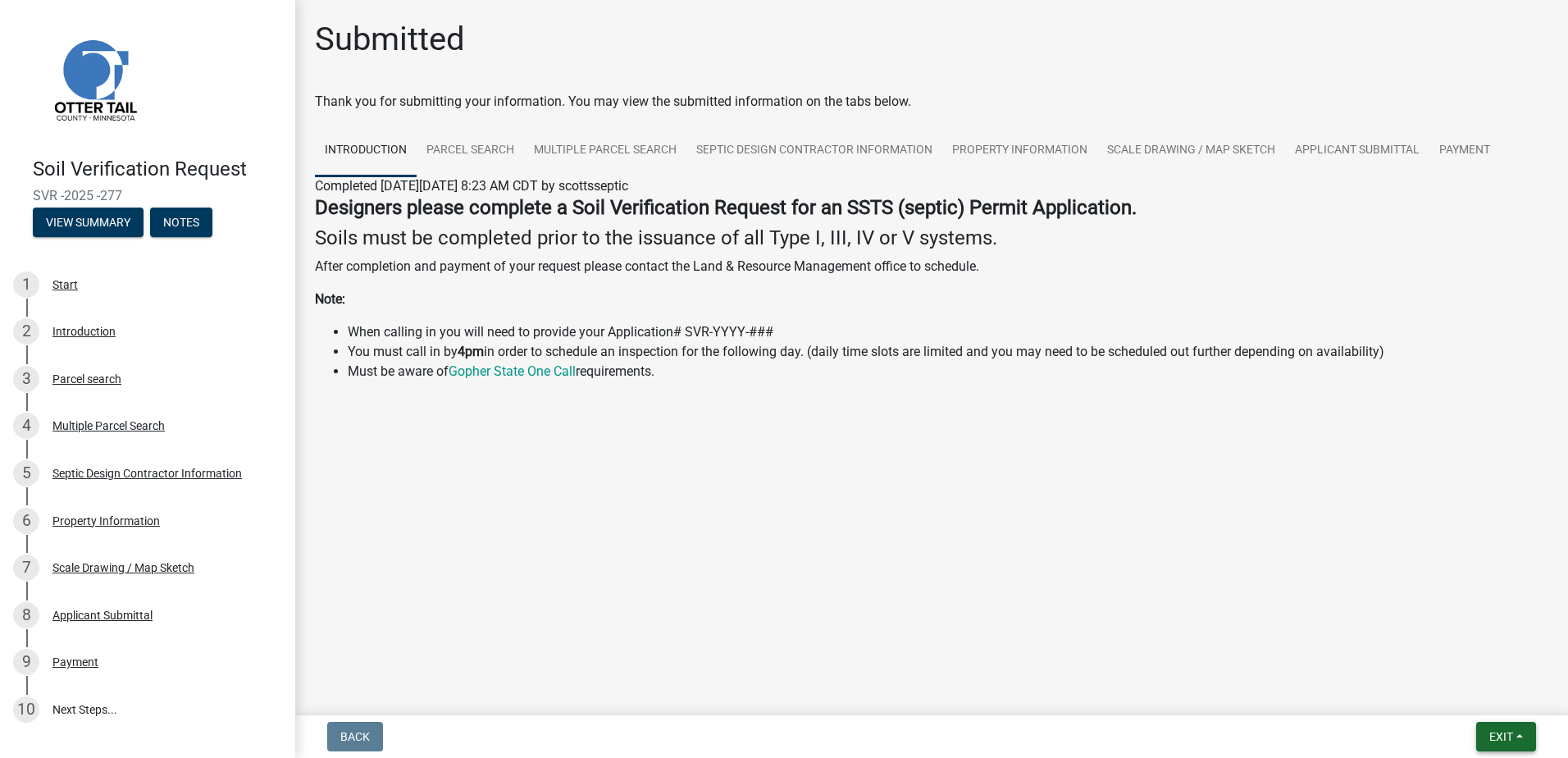
click at [1518, 732] on button "Exit" at bounding box center [1506, 737] width 60 height 30
click at [1462, 694] on button "Save & Exit" at bounding box center [1470, 694] width 131 height 40
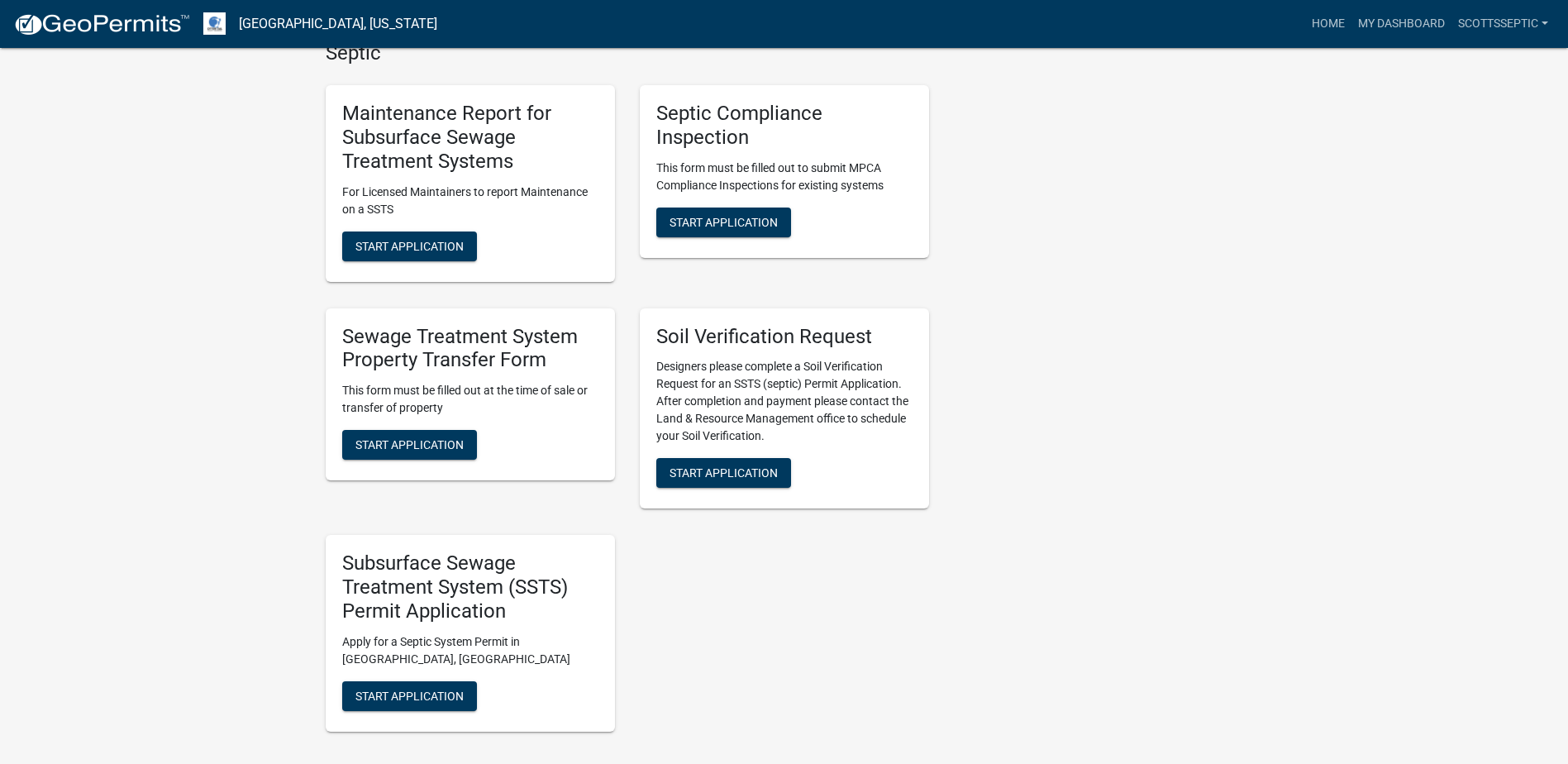
scroll to position [1075, 0]
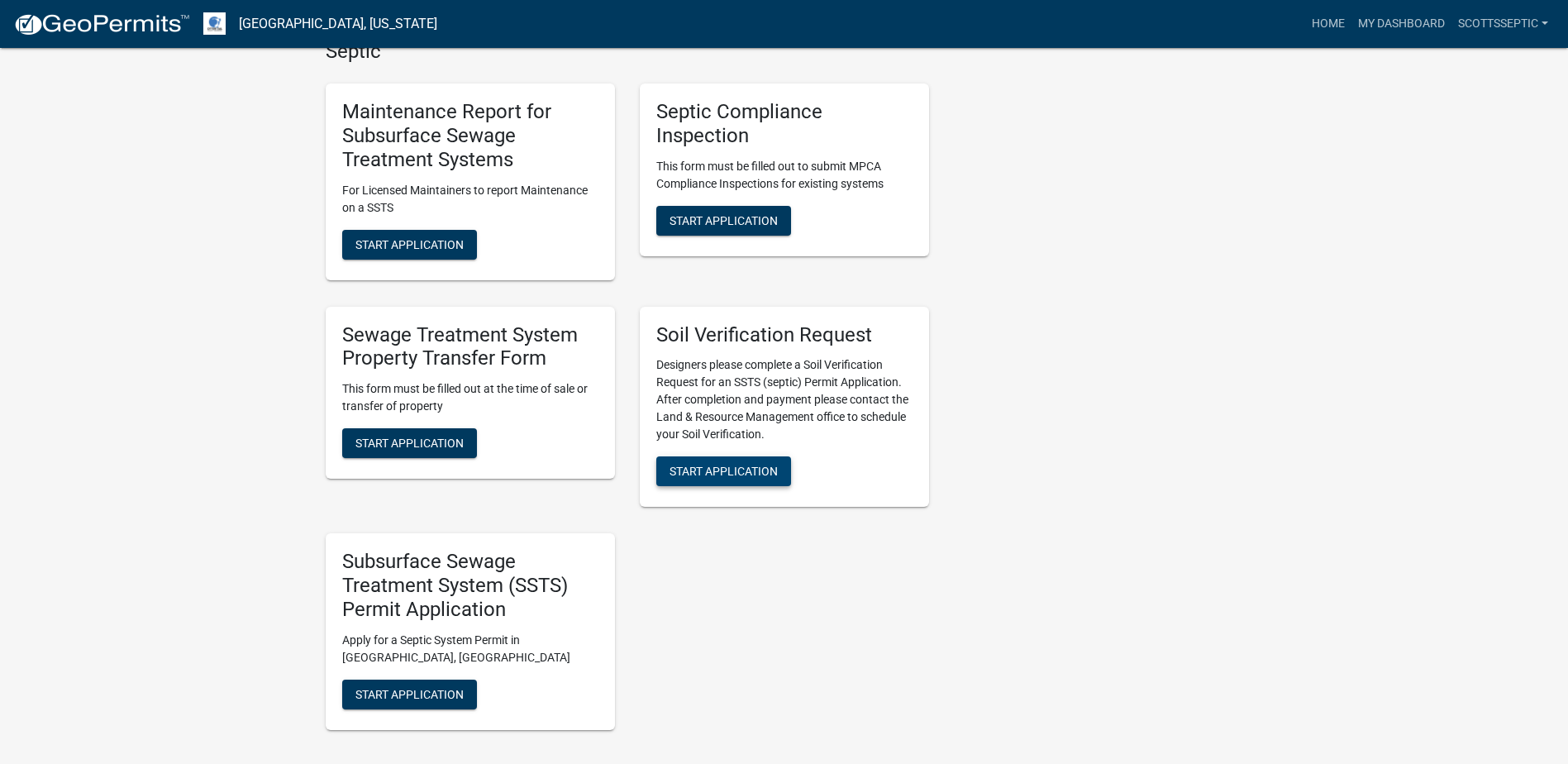
click at [714, 476] on span "Start Application" at bounding box center [724, 472] width 108 height 13
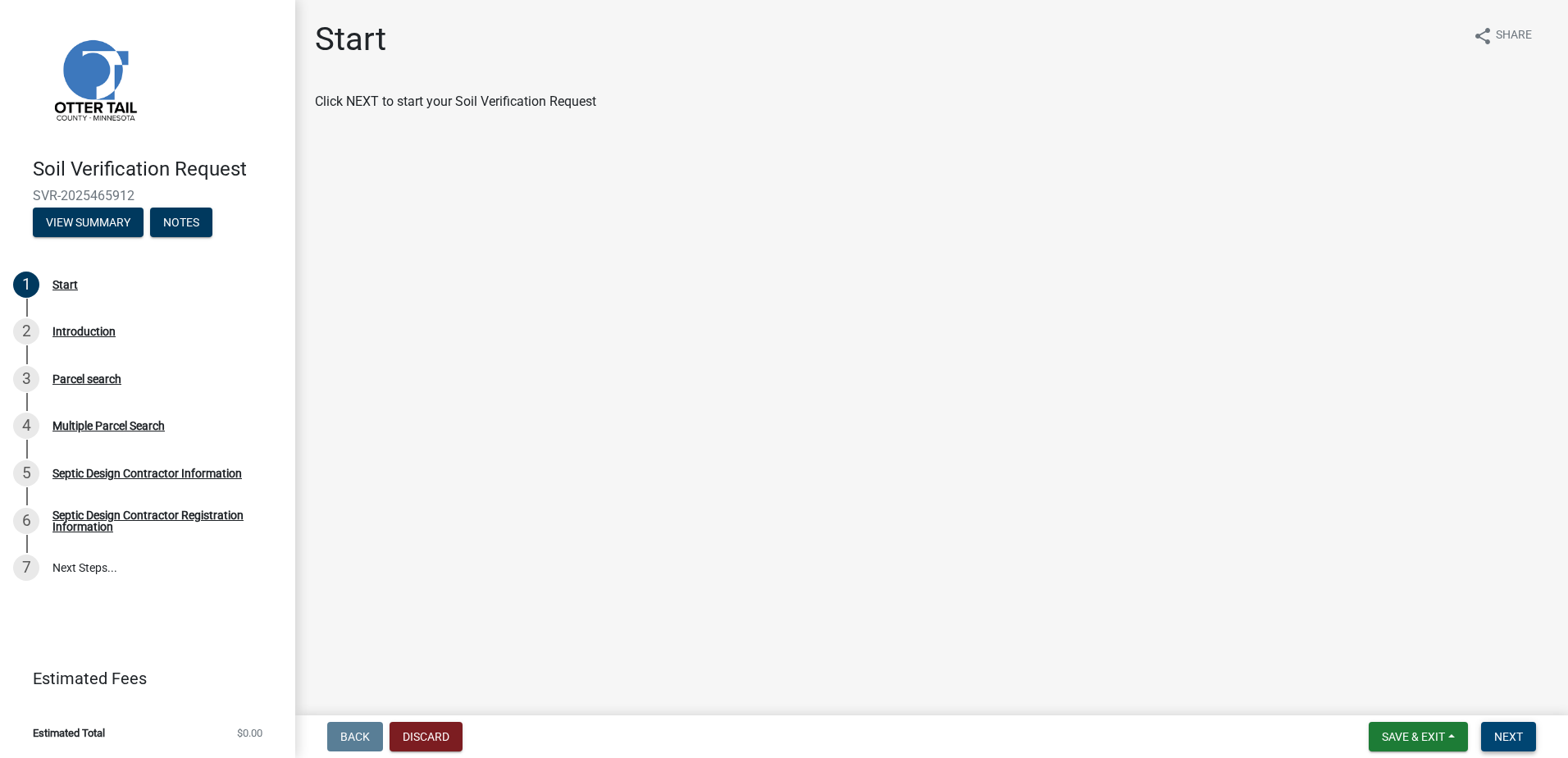
click at [1511, 731] on span "Next" at bounding box center [1508, 737] width 29 height 13
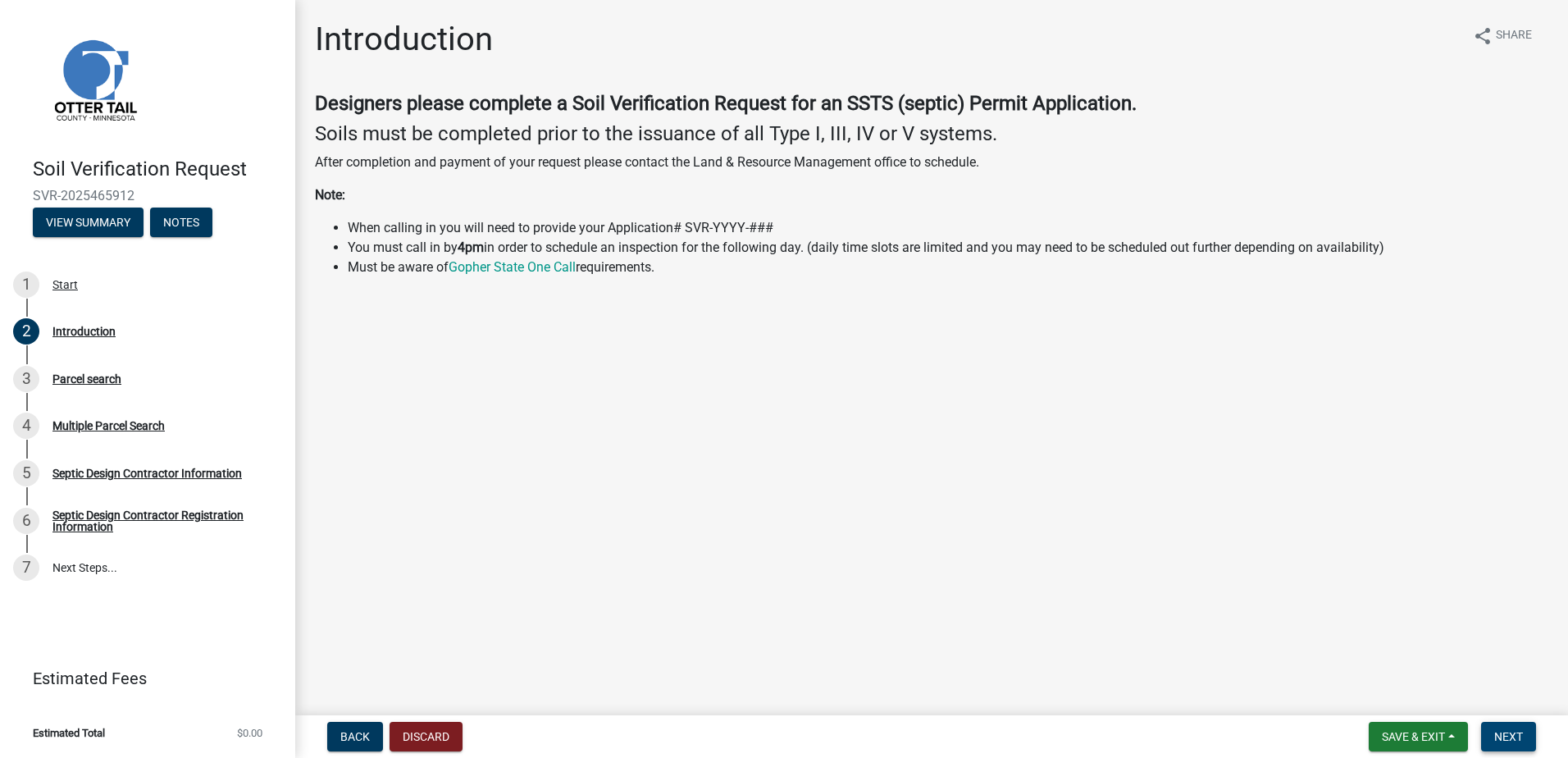
click at [1504, 735] on span "Next" at bounding box center [1508, 737] width 29 height 13
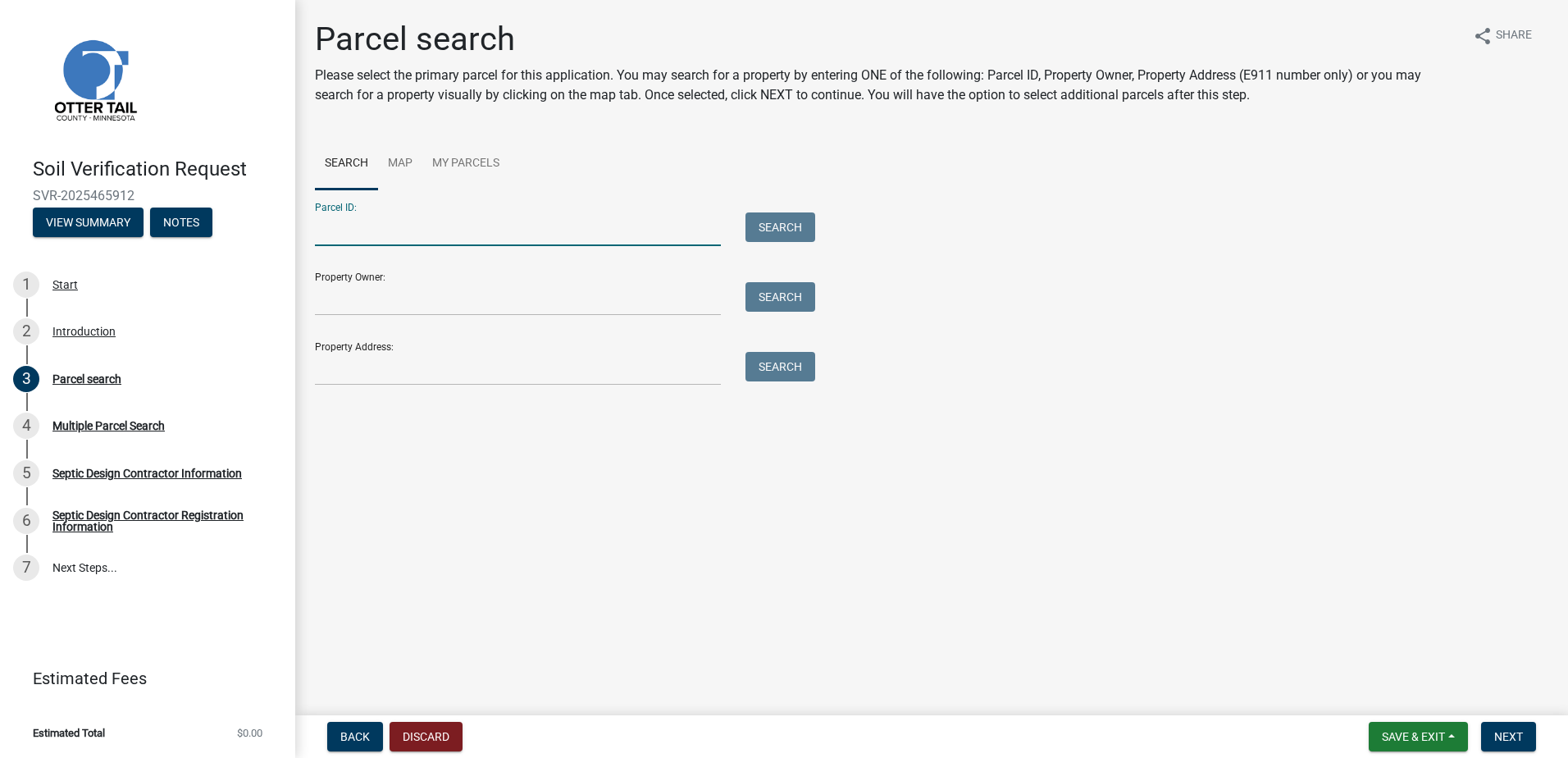
drag, startPoint x: 329, startPoint y: 239, endPoint x: 383, endPoint y: 222, distance: 56.6
click at [335, 237] on input "Parcel ID:" at bounding box center [517, 229] width 406 height 34
type input "11000160103000"
click at [794, 221] on button "Search" at bounding box center [780, 227] width 69 height 30
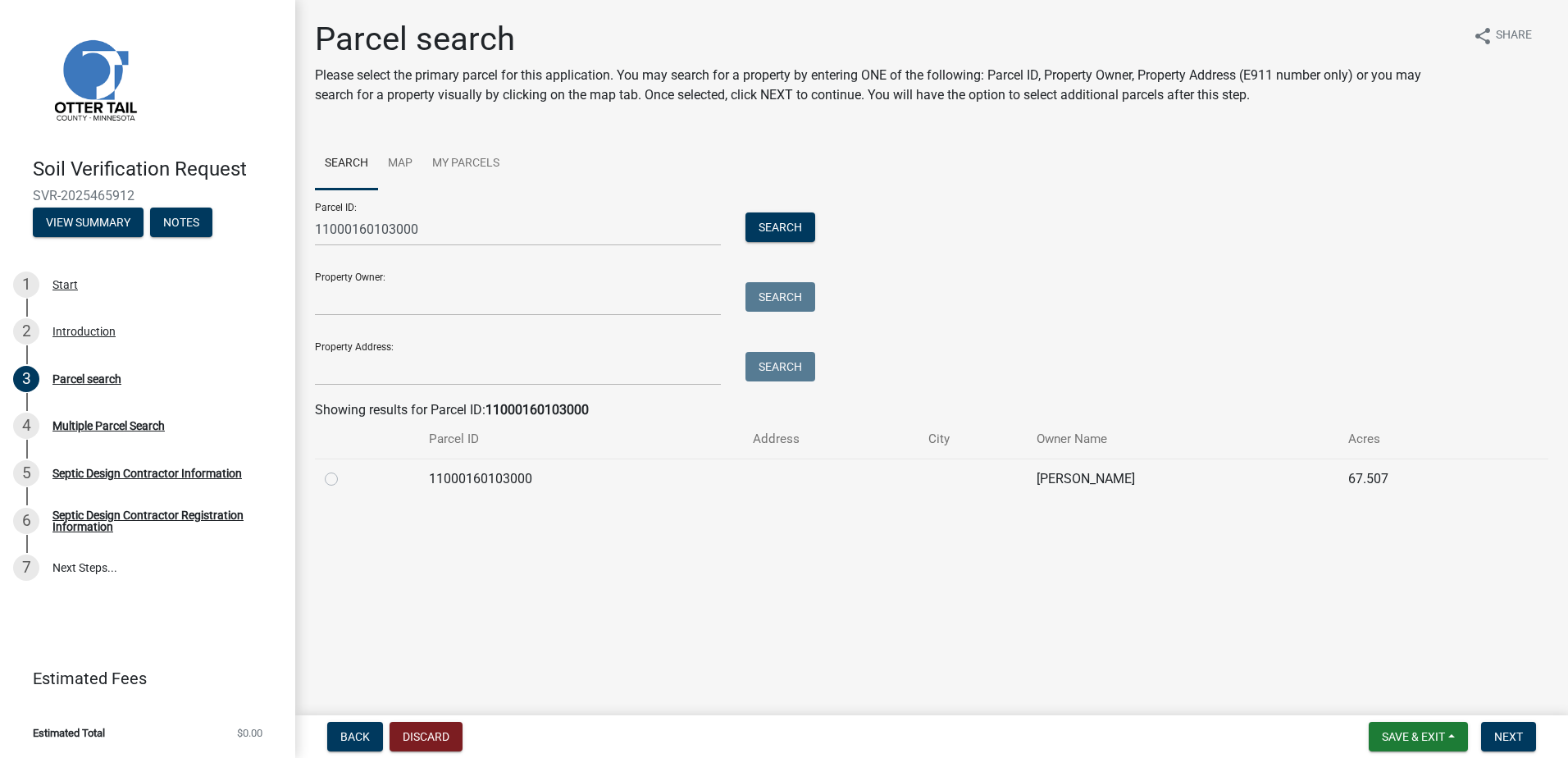
click at [345, 470] on label at bounding box center [345, 470] width 0 height 0
click at [345, 479] on input "radio" at bounding box center [350, 474] width 11 height 11
radio input "true"
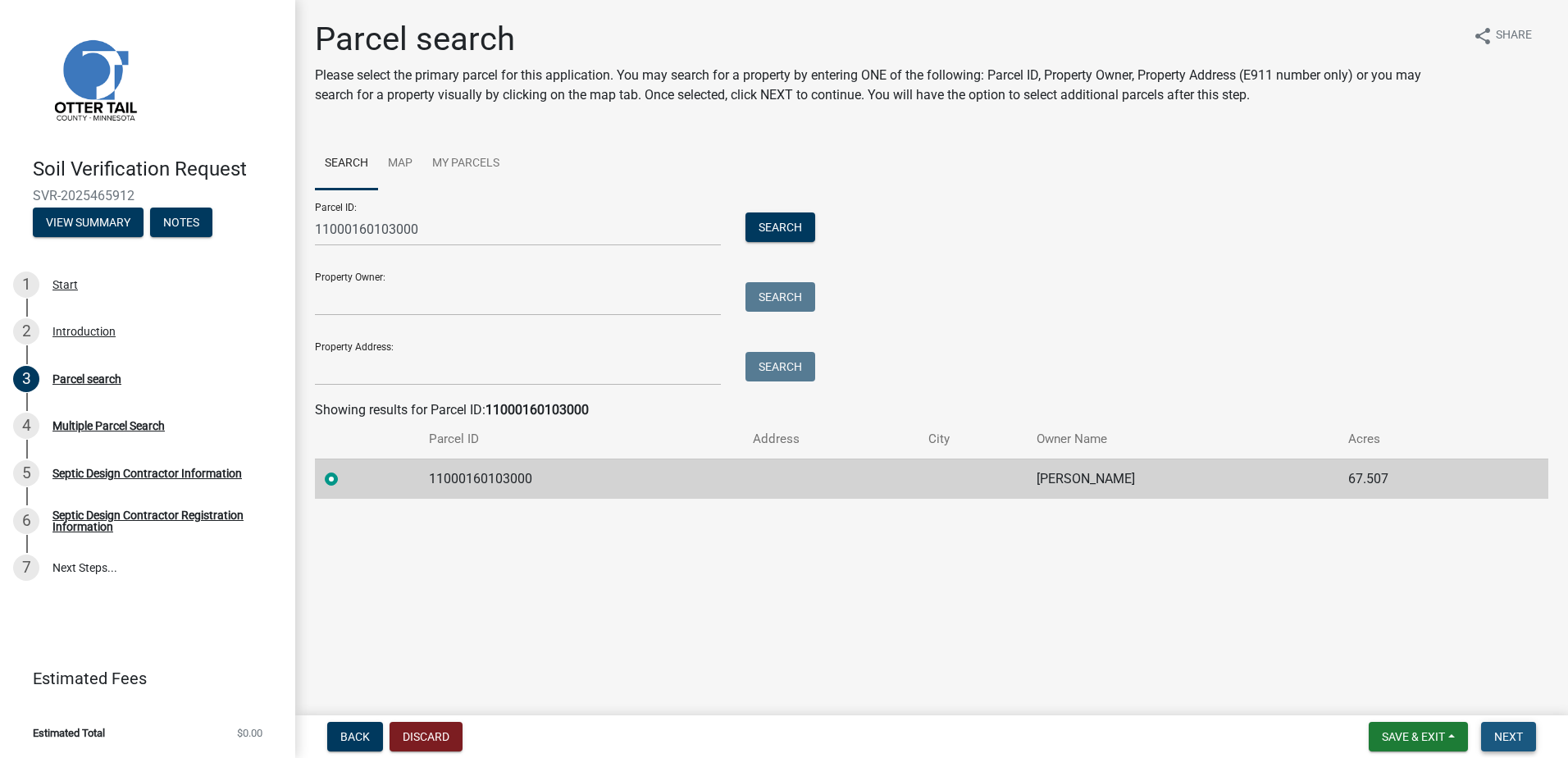
click at [1514, 739] on span "Next" at bounding box center [1508, 737] width 29 height 13
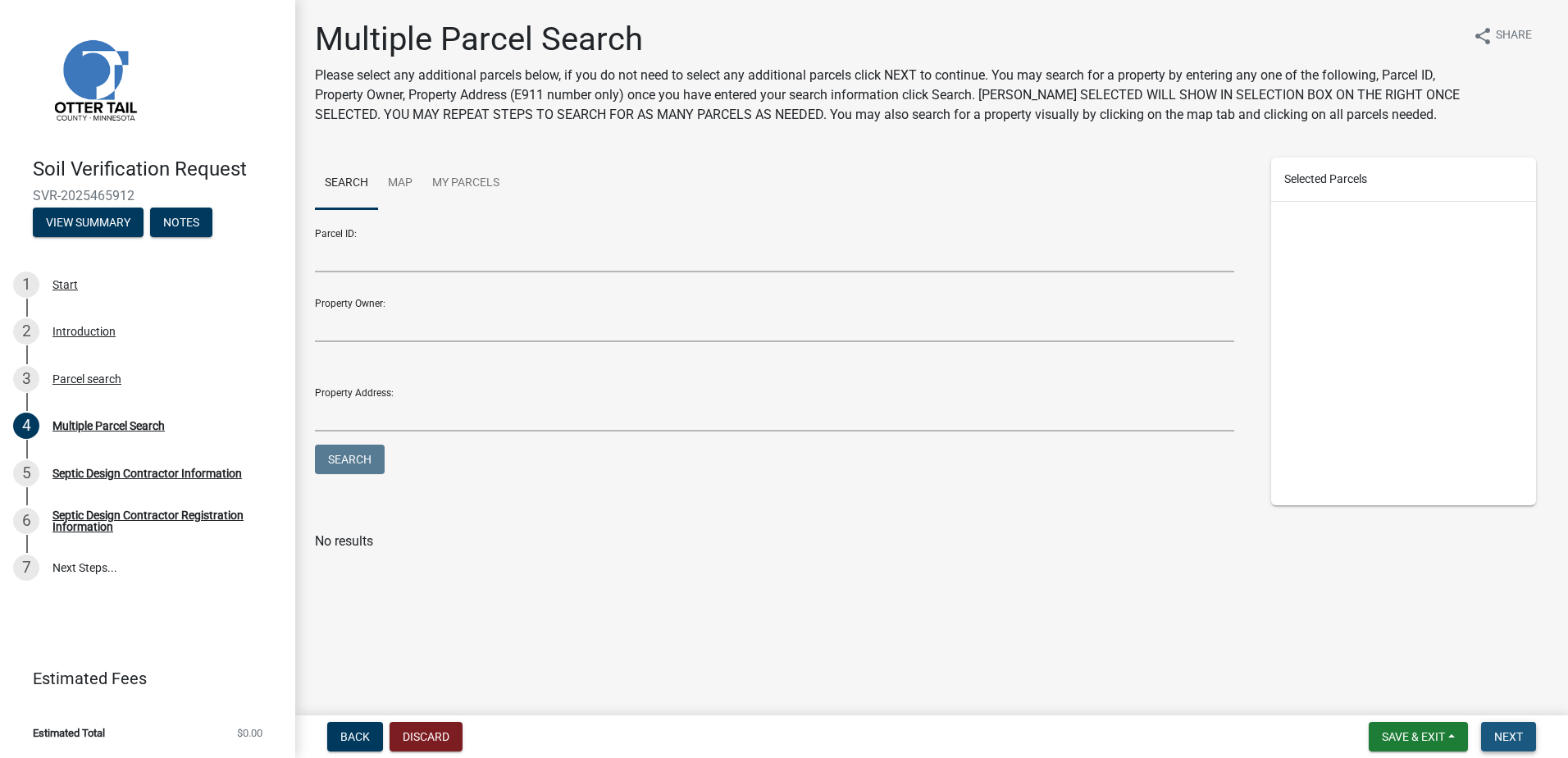
click at [1500, 737] on span "Next" at bounding box center [1508, 737] width 29 height 13
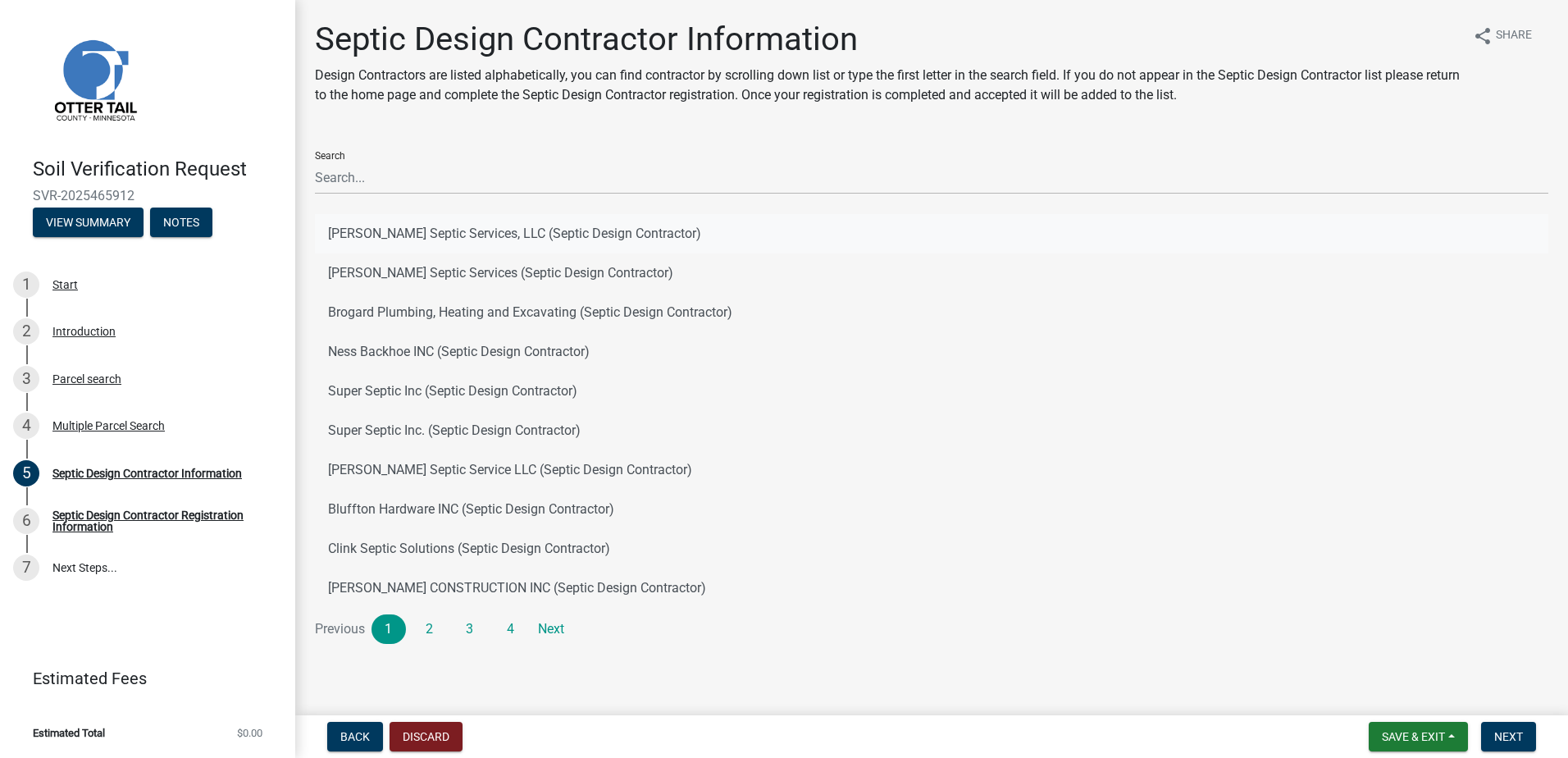
click at [400, 233] on button "[PERSON_NAME] Septic Services, LLC (Septic Design Contractor)" at bounding box center [932, 234] width 1233 height 40
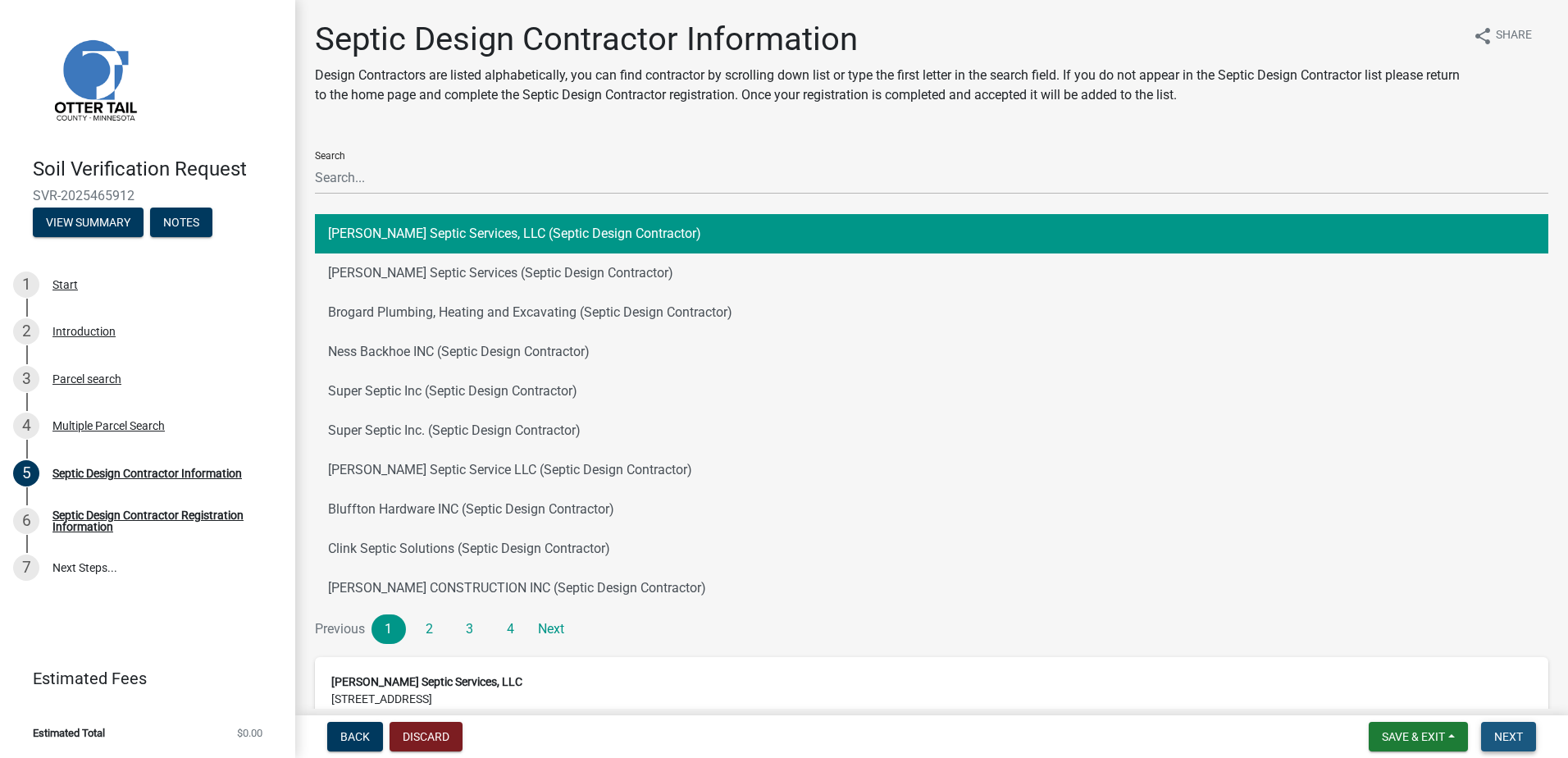
click at [1518, 737] on span "Next" at bounding box center [1508, 737] width 29 height 13
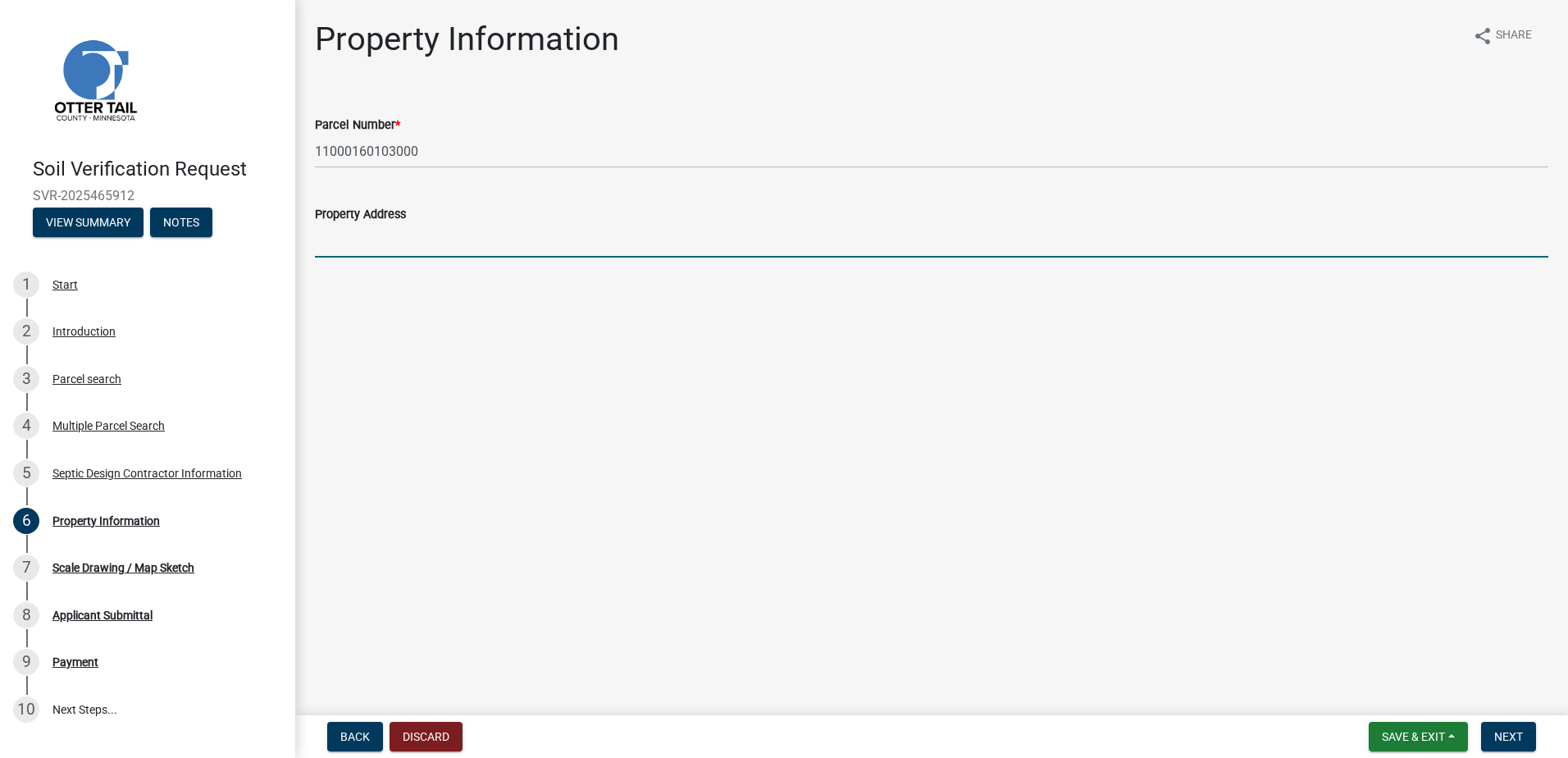
click at [365, 246] on input "Property Address" at bounding box center [932, 241] width 1233 height 34
type input "XXXXX"
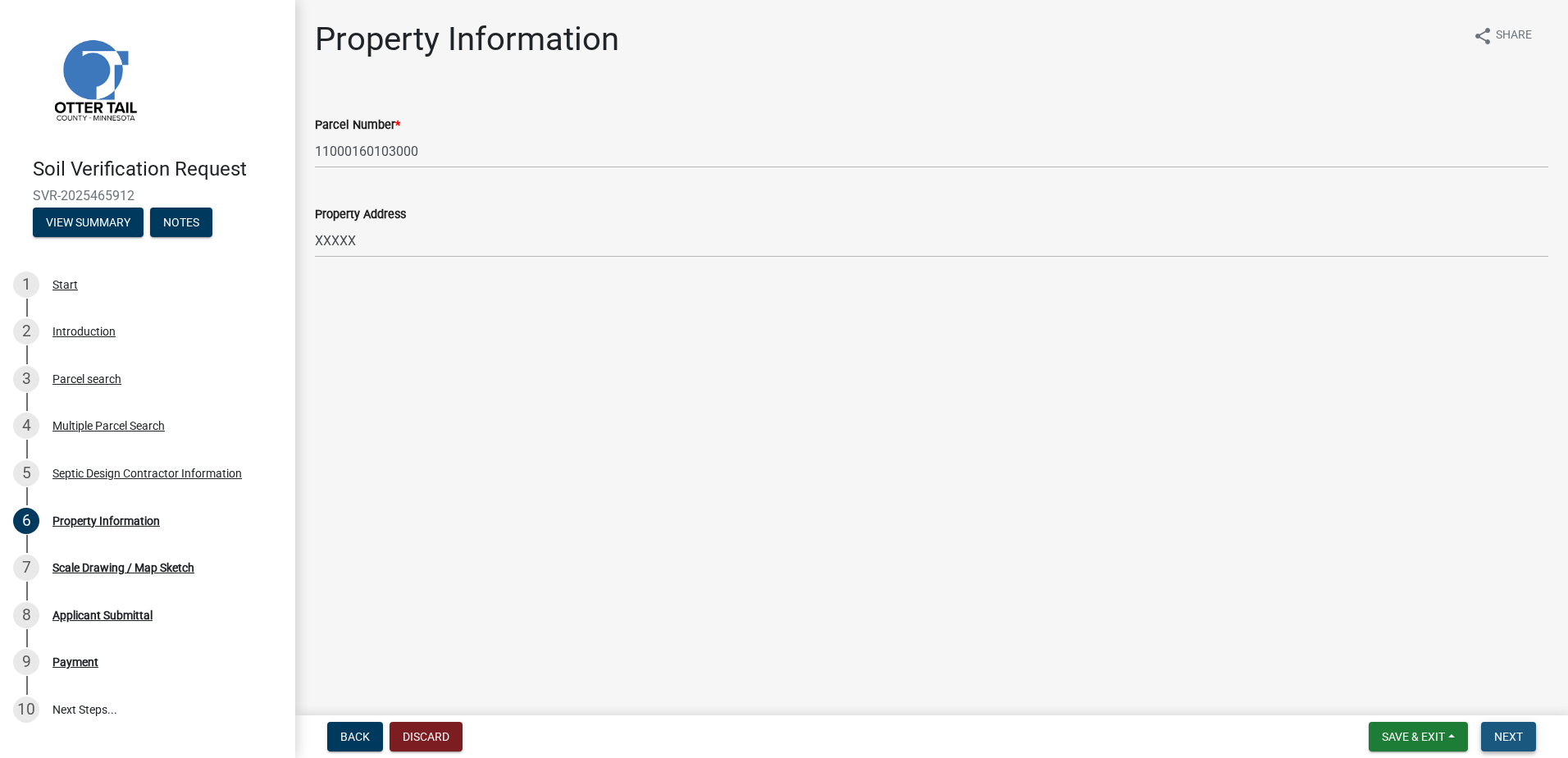
click at [1516, 737] on span "Next" at bounding box center [1508, 737] width 29 height 13
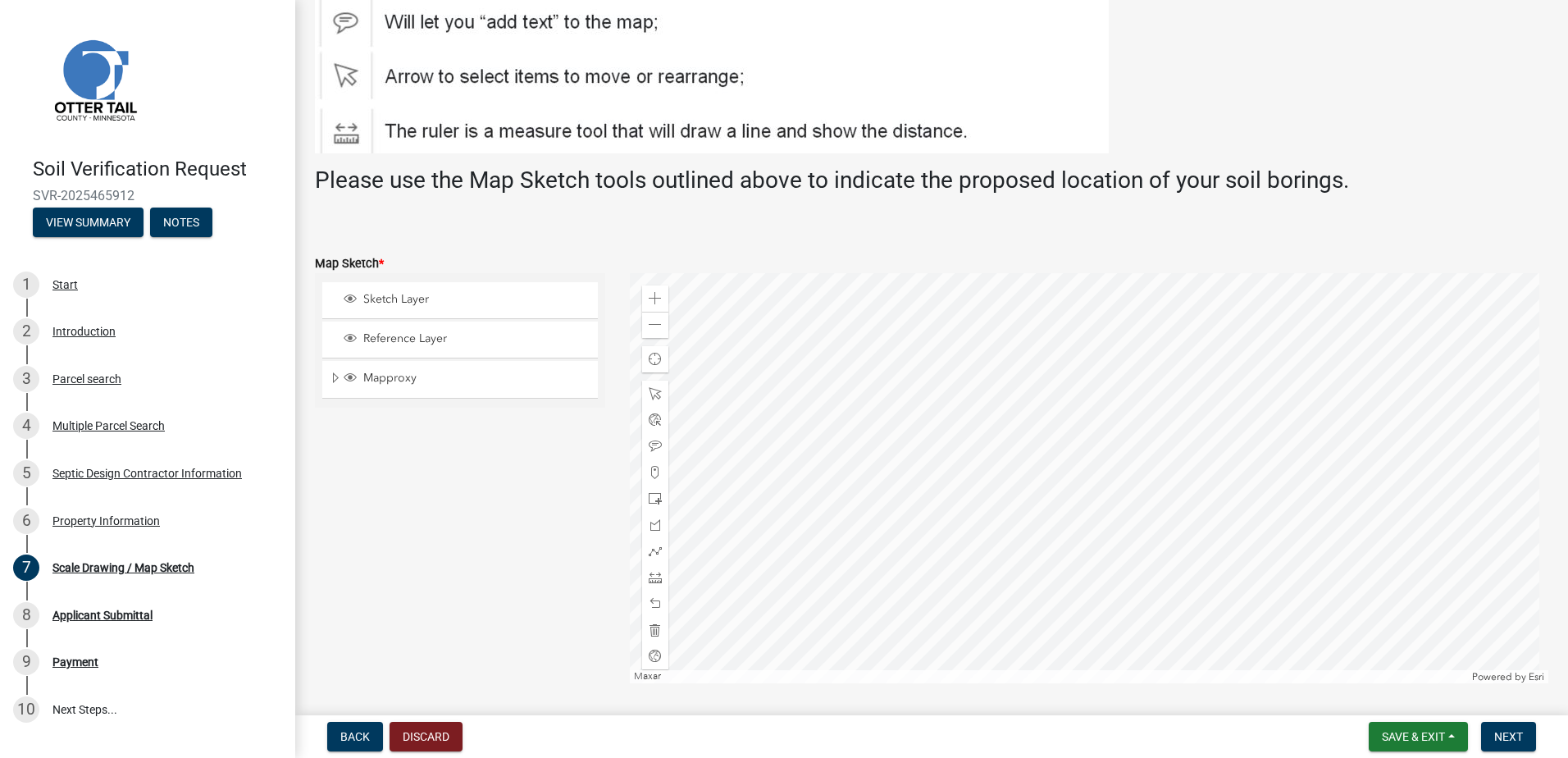
scroll to position [246, 0]
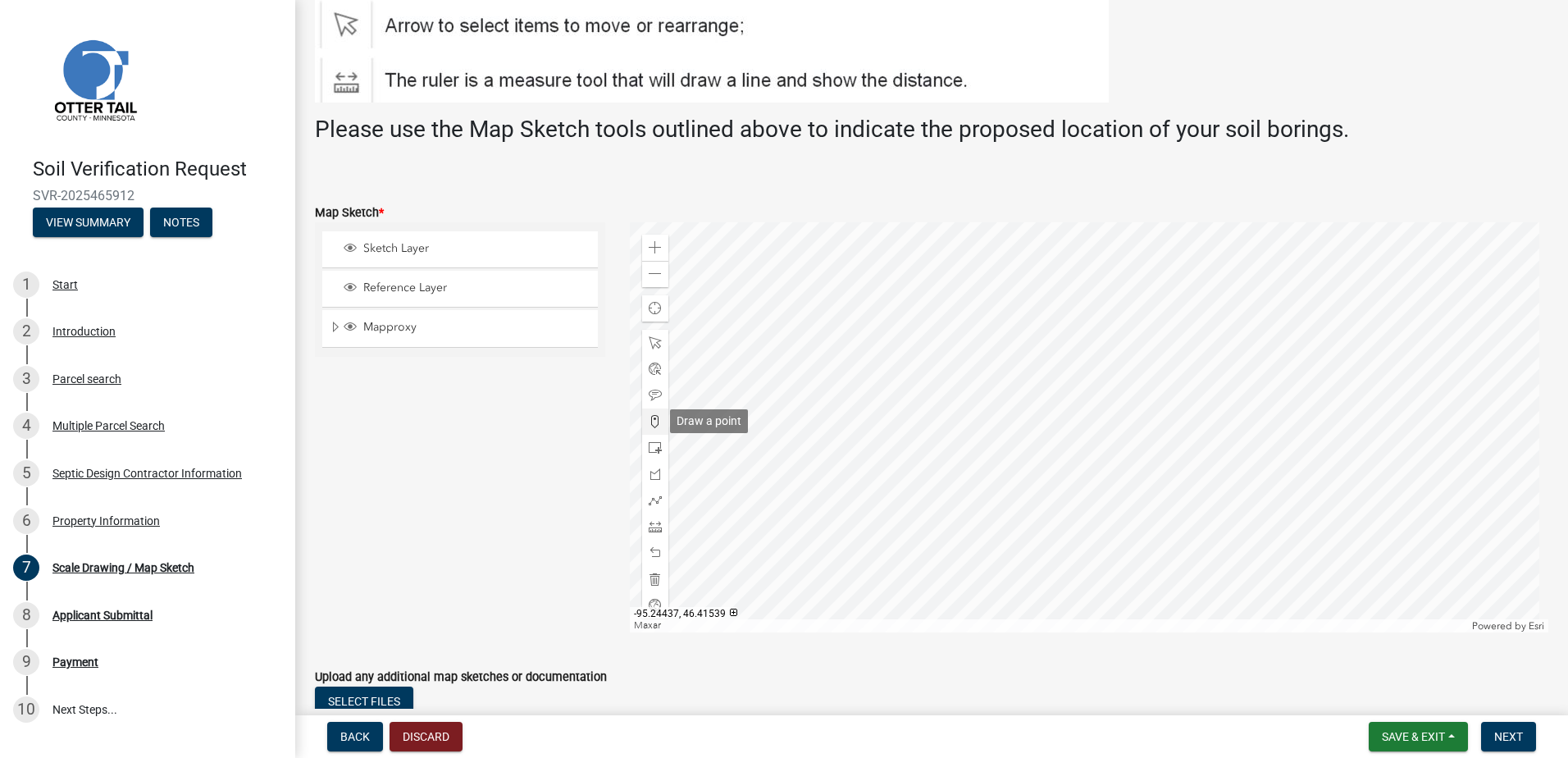
click at [652, 421] on span at bounding box center [655, 422] width 13 height 13
click at [1107, 508] on div at bounding box center [1089, 427] width 919 height 410
click at [1518, 739] on span "Next" at bounding box center [1508, 737] width 29 height 13
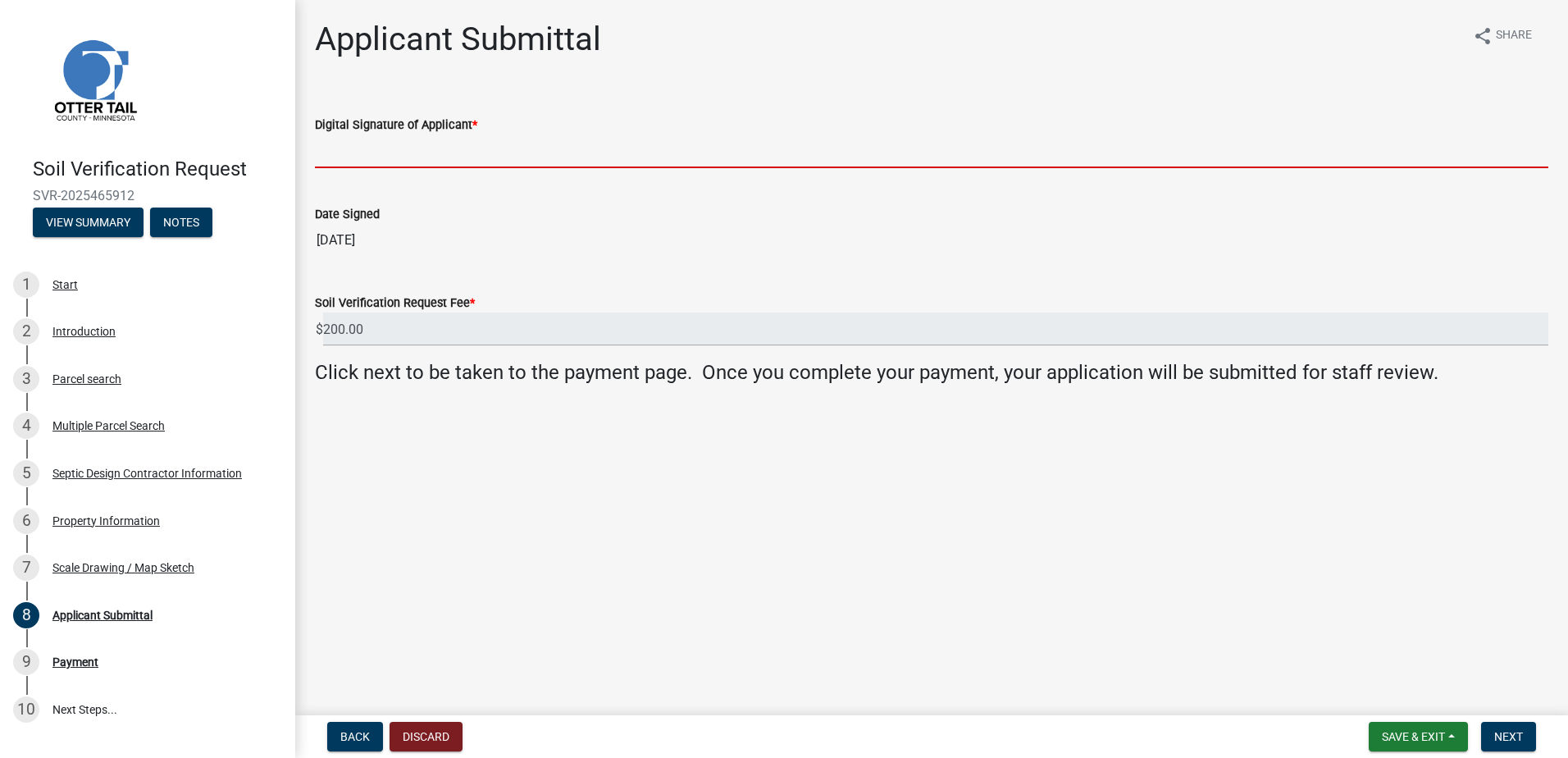
click at [365, 159] on input "Digital Signature of Applicant *" at bounding box center [932, 151] width 1233 height 34
type input "[PERSON_NAME]"
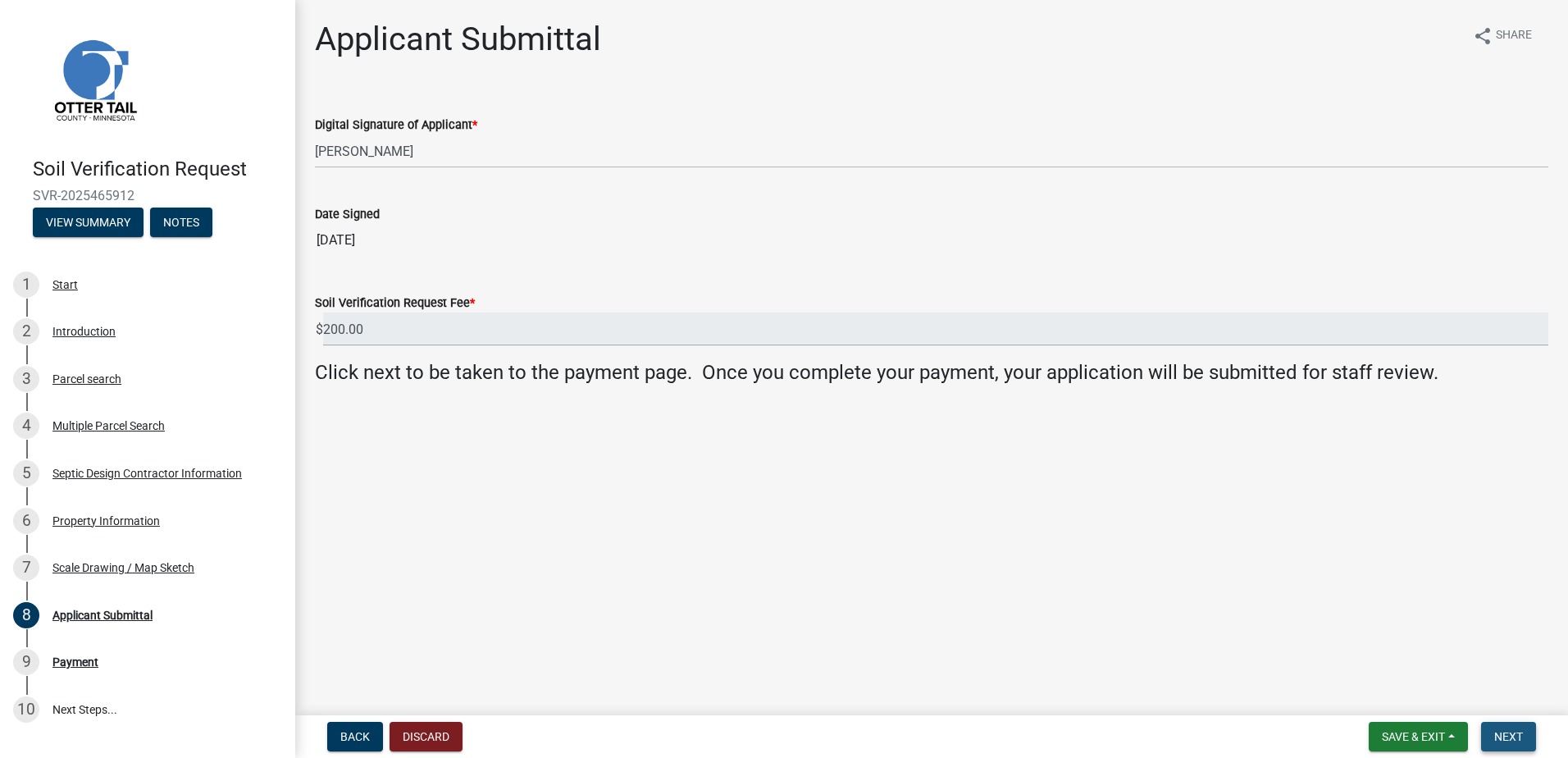
click at [1499, 736] on span "Next" at bounding box center [1508, 737] width 29 height 13
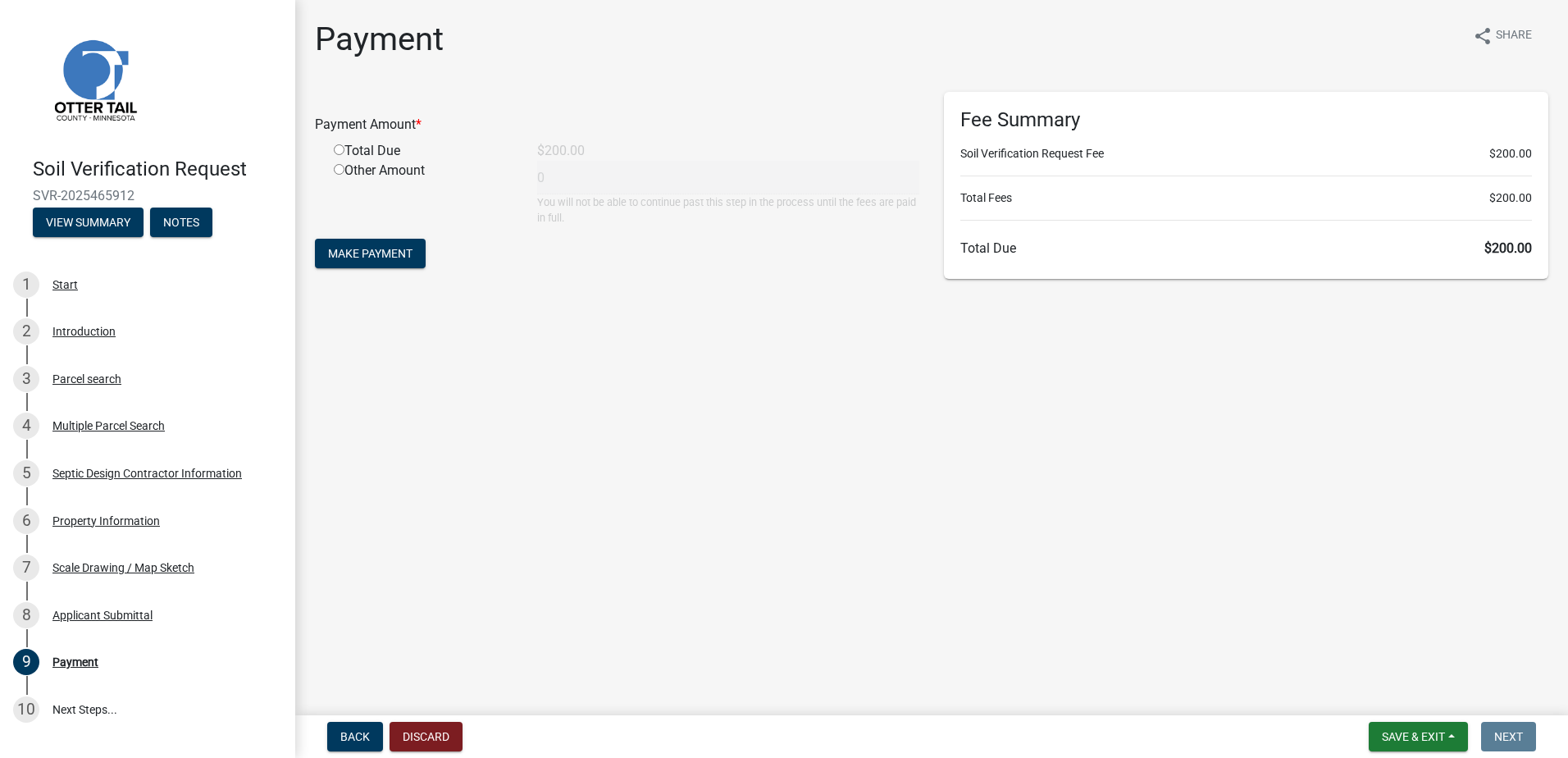
click at [341, 152] on input "radio" at bounding box center [339, 150] width 11 height 11
radio input "true"
type input "200"
click at [374, 248] on span "Make Payment" at bounding box center [370, 254] width 84 height 13
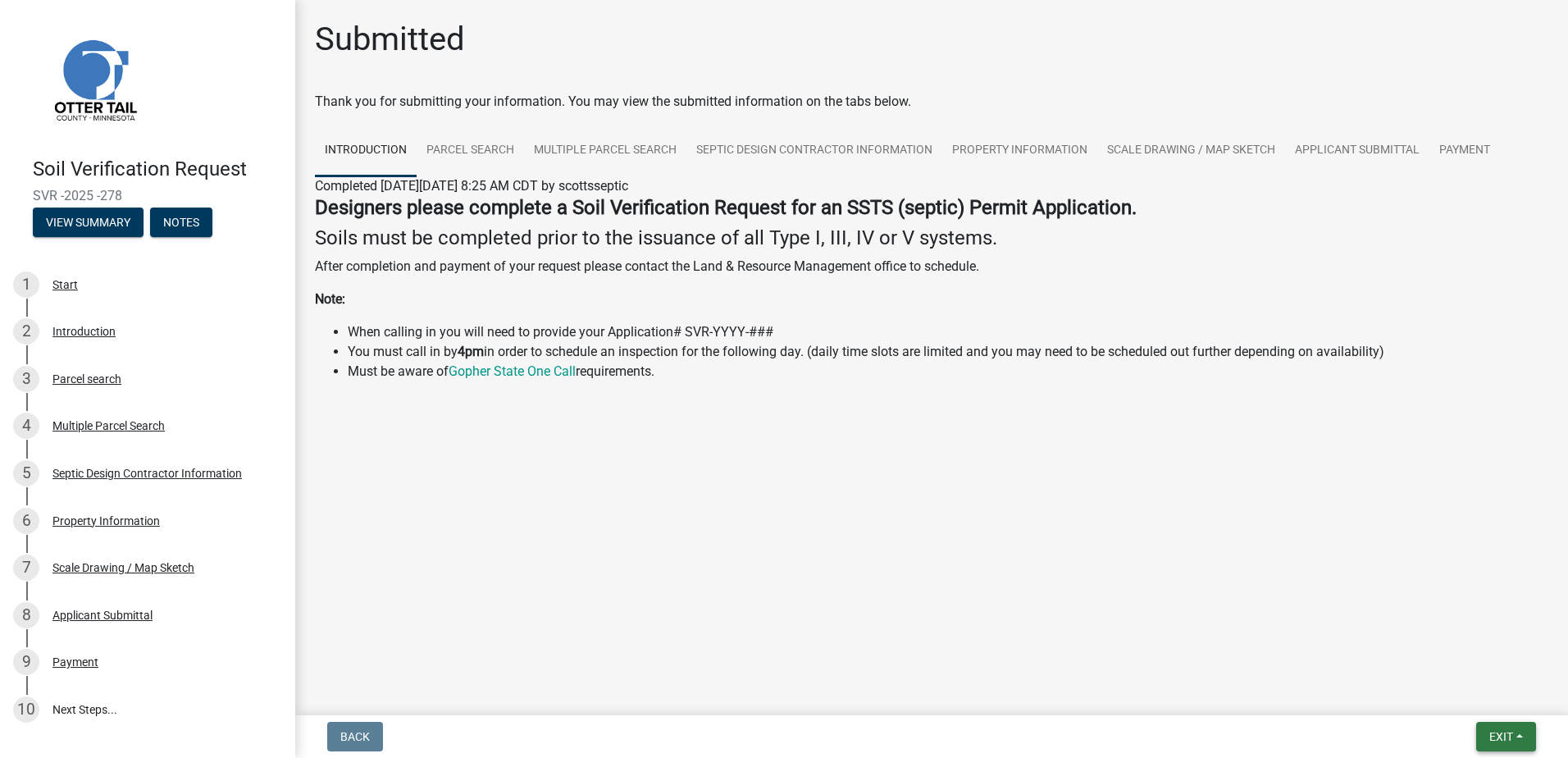
click at [1512, 737] on span "Exit" at bounding box center [1501, 737] width 24 height 13
click at [1437, 692] on button "Save & Exit" at bounding box center [1470, 694] width 131 height 40
